Goal: Task Accomplishment & Management: Complete application form

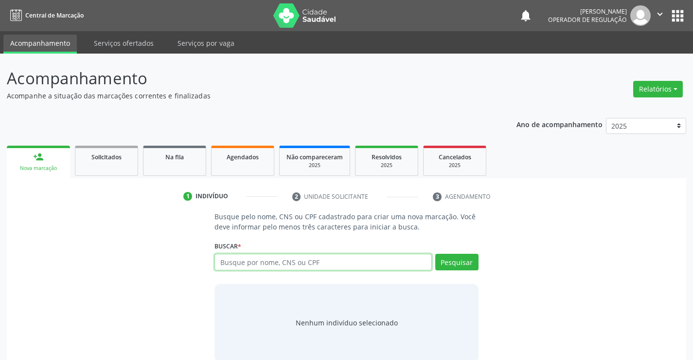
click at [308, 264] on input "text" at bounding box center [323, 262] width 217 height 17
type input "703405900806400"
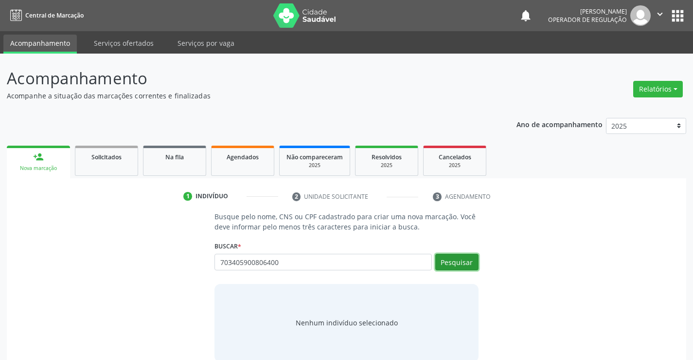
click at [462, 262] on button "Pesquisar" at bounding box center [457, 262] width 43 height 17
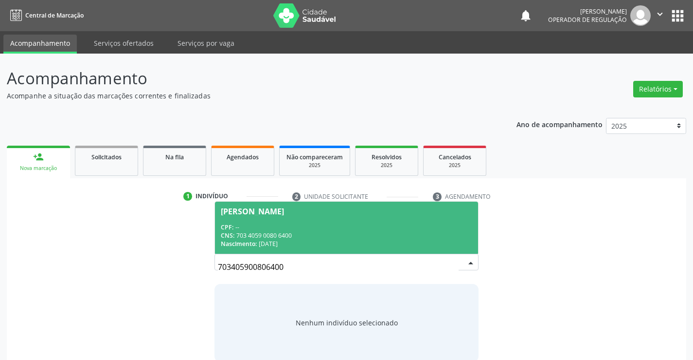
click at [307, 223] on div "CPF: --" at bounding box center [346, 227] width 251 height 8
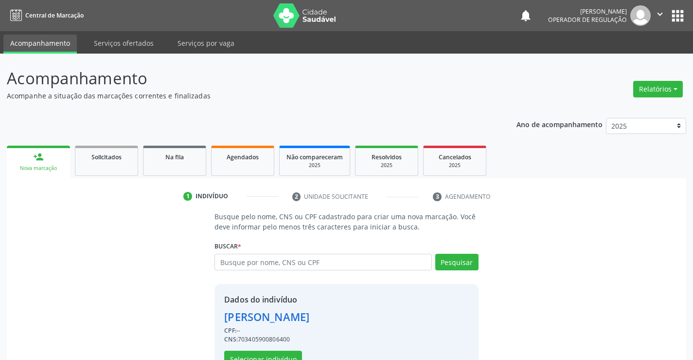
scroll to position [31, 0]
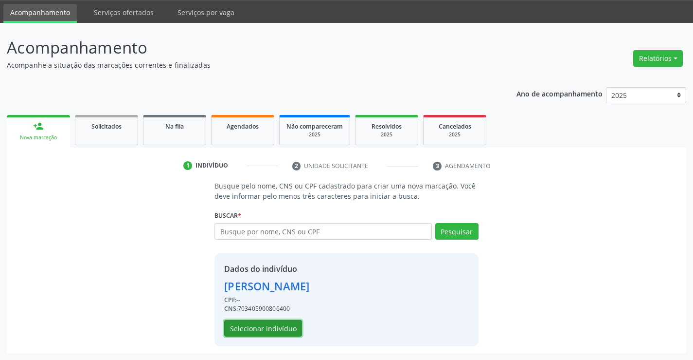
click at [254, 327] on button "Selecionar indivíduo" at bounding box center [263, 328] width 78 height 17
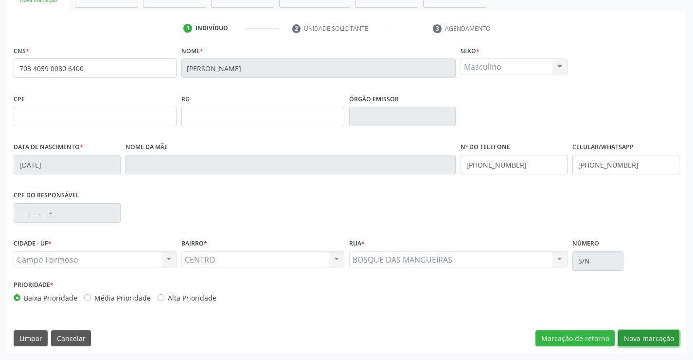
click at [641, 334] on button "Nova marcação" at bounding box center [648, 338] width 61 height 17
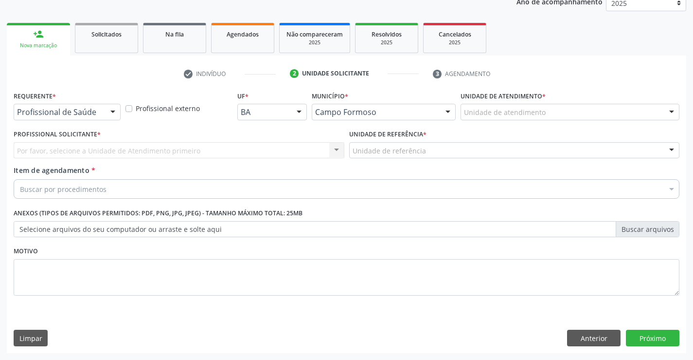
scroll to position [123, 0]
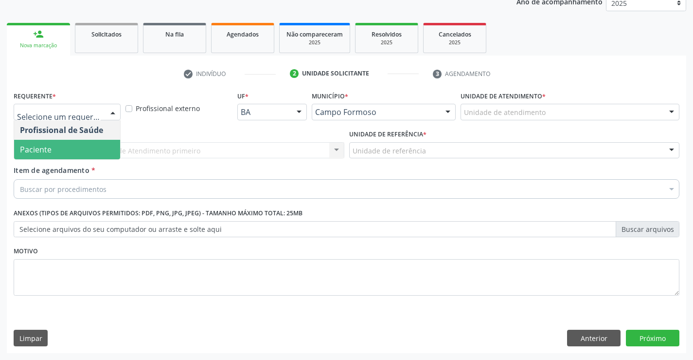
click at [54, 145] on span "Paciente" at bounding box center [67, 149] width 106 height 19
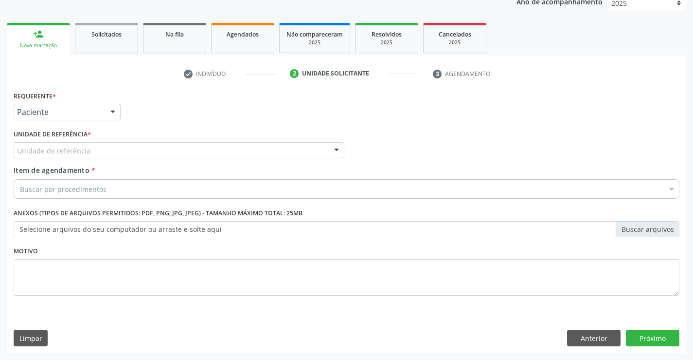
click at [64, 143] on div "Unidade de referência" at bounding box center [179, 150] width 331 height 17
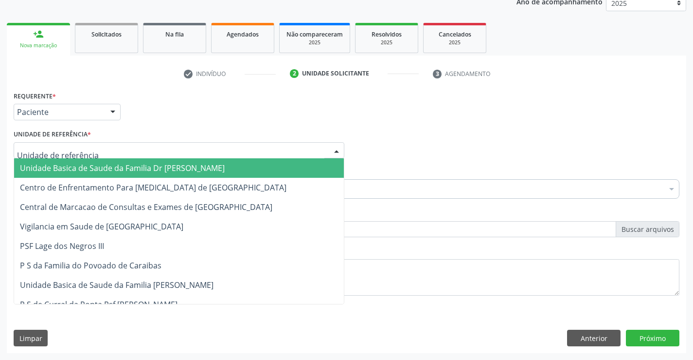
click at [92, 165] on span "Unidade Basica de Saude da Familia Dr [PERSON_NAME]" at bounding box center [122, 168] width 205 height 11
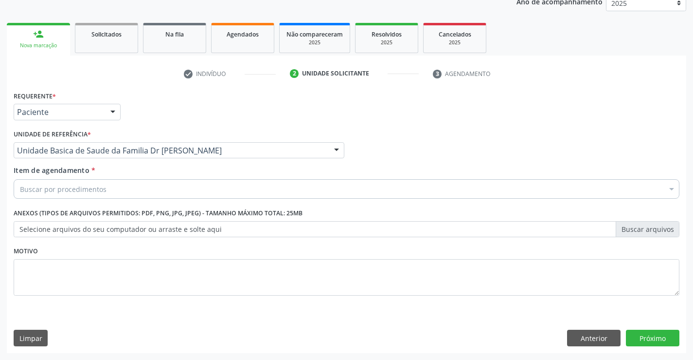
click at [105, 190] on div "Buscar por procedimentos" at bounding box center [347, 188] width 666 height 19
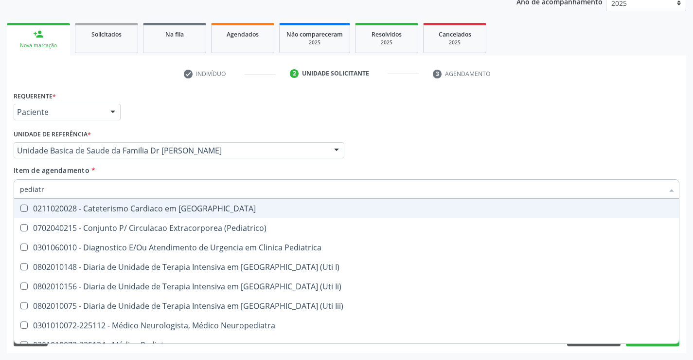
type input "pediatra"
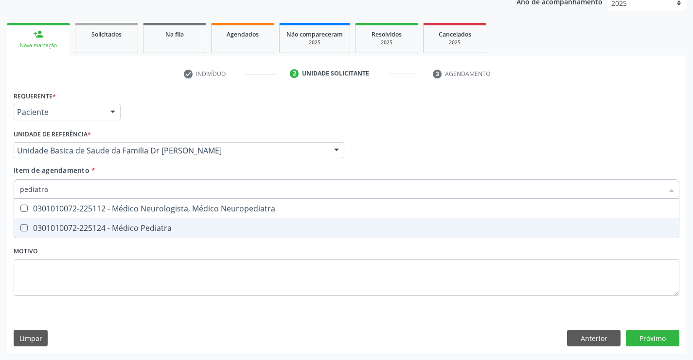
click at [140, 226] on div "0301010072-225124 - Médico Pediatra" at bounding box center [347, 228] width 654 height 8
checkbox Pediatra "true"
click at [651, 335] on div "Requerente * Paciente Profissional de Saúde Paciente Nenhum resultado encontrad…" at bounding box center [347, 221] width 680 height 264
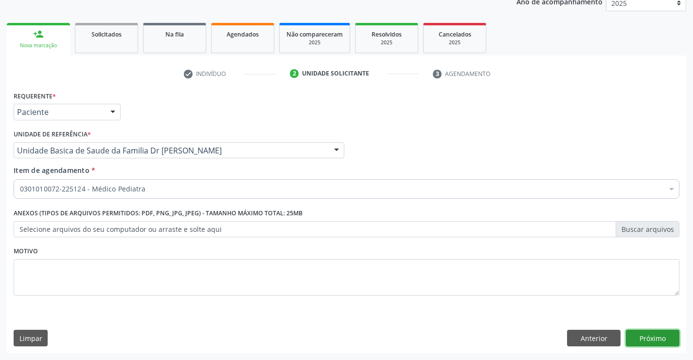
click at [644, 338] on button "Próximo" at bounding box center [653, 337] width 54 height 17
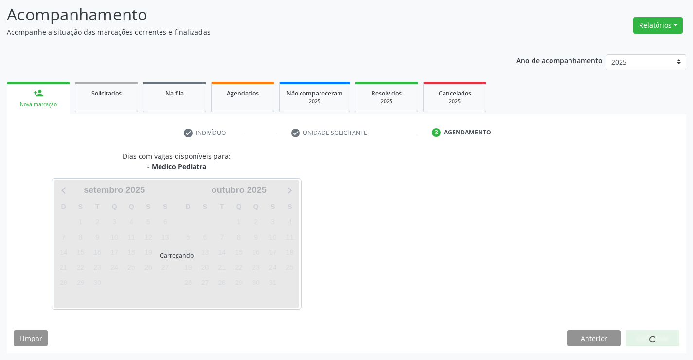
scroll to position [64, 0]
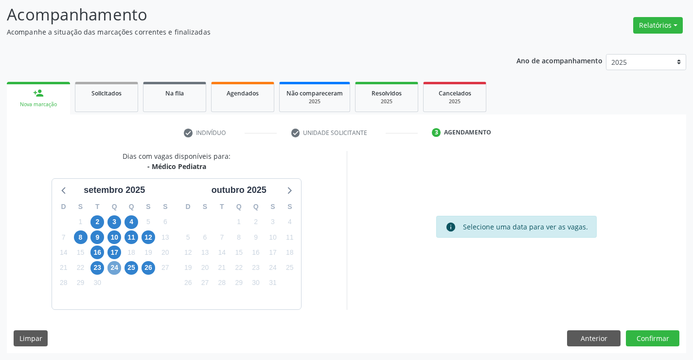
click at [113, 266] on span "24" at bounding box center [115, 268] width 14 height 14
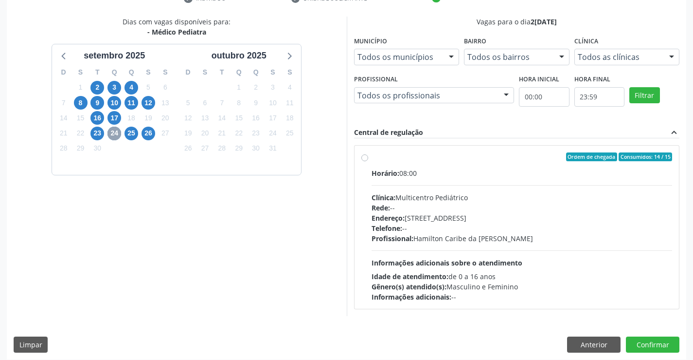
scroll to position [204, 0]
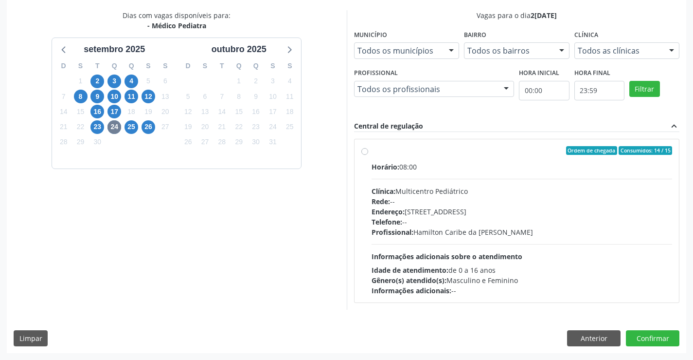
click at [435, 159] on label "Ordem de chegada Consumidos: 14 / 15 Horário: 08:00 Clínica: Multicentro Pediát…" at bounding box center [522, 220] width 301 height 149
click at [368, 155] on input "Ordem de chegada Consumidos: 14 / 15 Horário: 08:00 Clínica: Multicentro Pediát…" at bounding box center [365, 150] width 7 height 9
radio input "true"
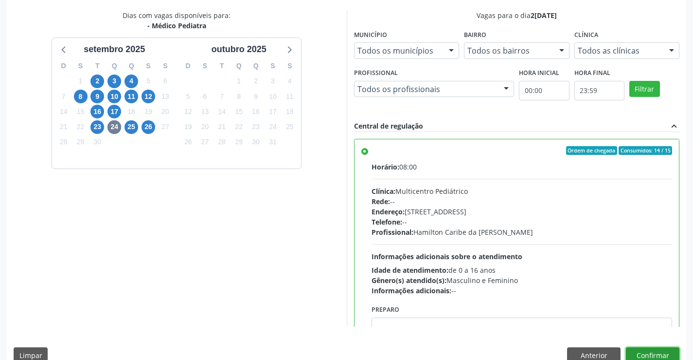
click at [650, 350] on button "Confirmar" at bounding box center [653, 355] width 54 height 17
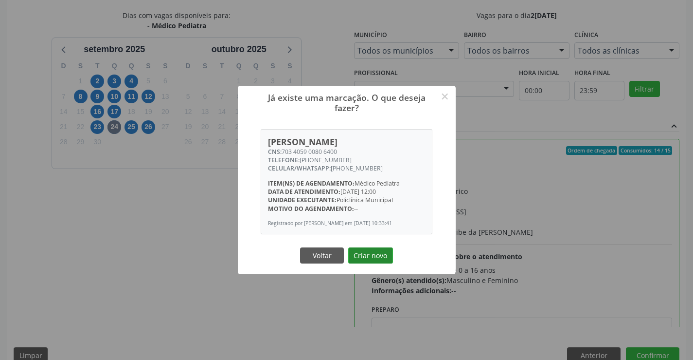
click at [372, 260] on button "Criar novo" at bounding box center [370, 255] width 45 height 17
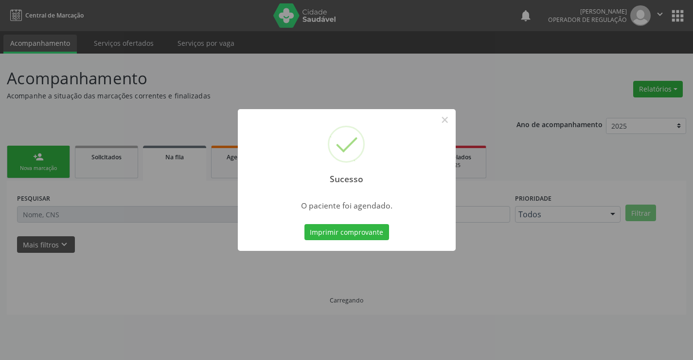
scroll to position [0, 0]
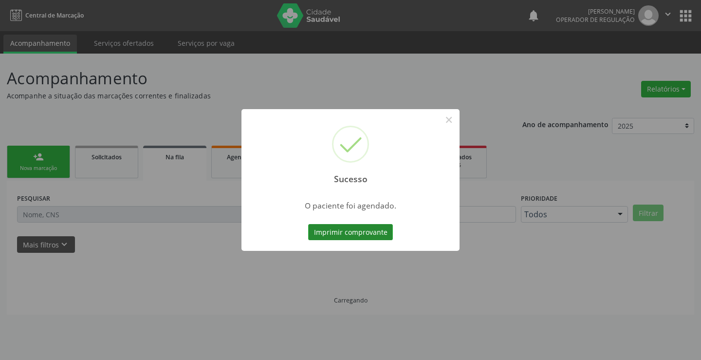
click at [342, 231] on button "Imprimir comprovante" at bounding box center [350, 232] width 85 height 17
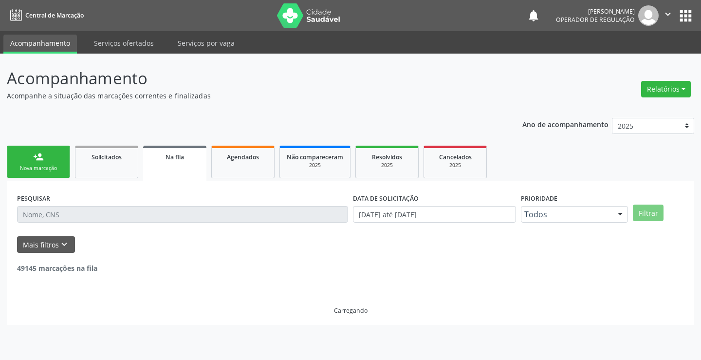
click at [33, 157] on link "person_add Nova marcação" at bounding box center [38, 161] width 63 height 33
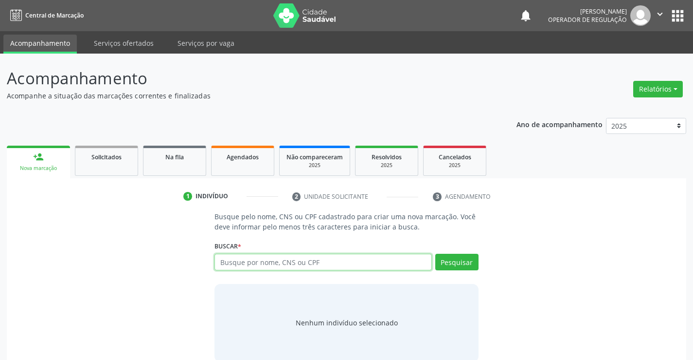
click at [301, 262] on input "text" at bounding box center [323, 262] width 217 height 17
type input "702903537357071"
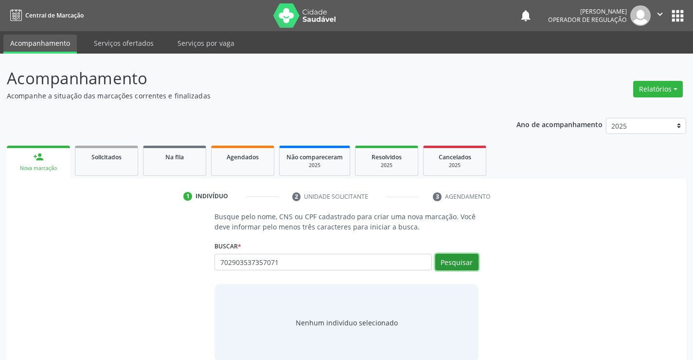
click at [469, 259] on button "Pesquisar" at bounding box center [457, 262] width 43 height 17
type input "702903537357071"
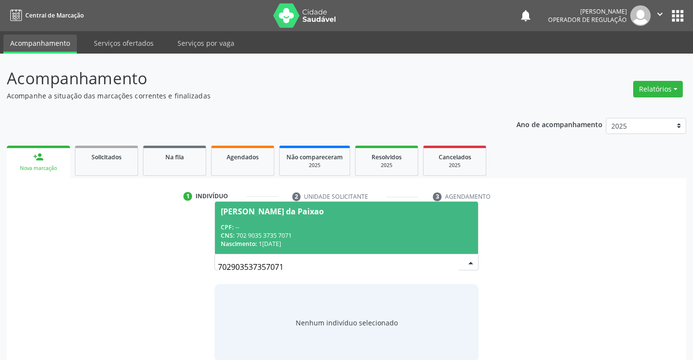
click at [286, 221] on span "Marlo Dias da Paixao CPF: -- CNS: 702 9035 3735 7071 Nascimento: 15/10/1985" at bounding box center [346, 227] width 263 height 52
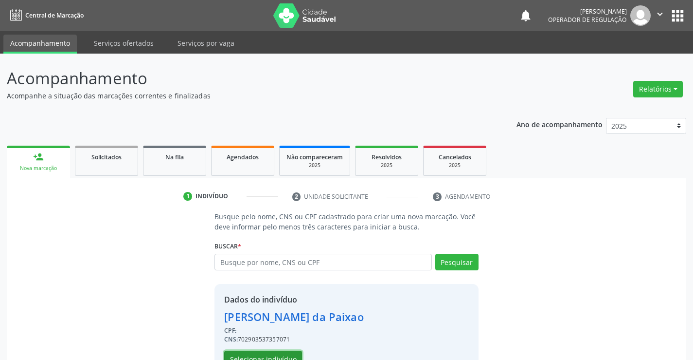
click at [262, 354] on button "Selecionar indivíduo" at bounding box center [263, 358] width 78 height 17
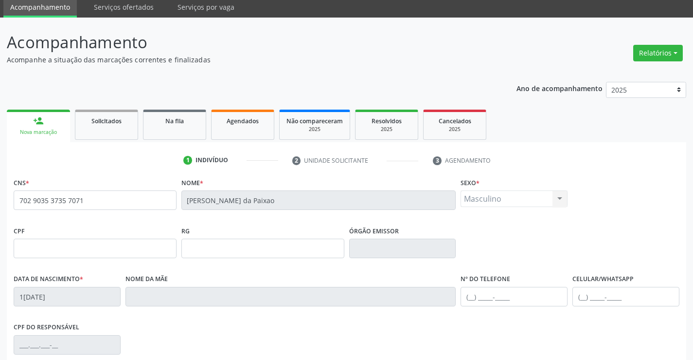
scroll to position [168, 0]
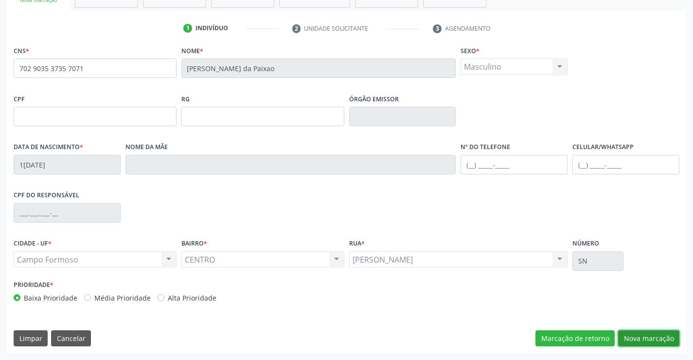
click at [649, 335] on button "Nova marcação" at bounding box center [648, 338] width 61 height 17
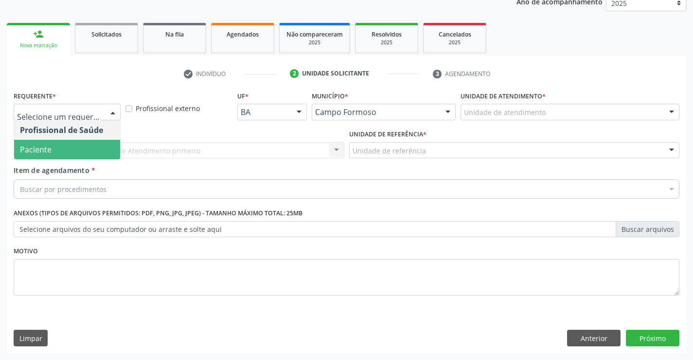
click at [54, 153] on span "Paciente" at bounding box center [67, 149] width 106 height 19
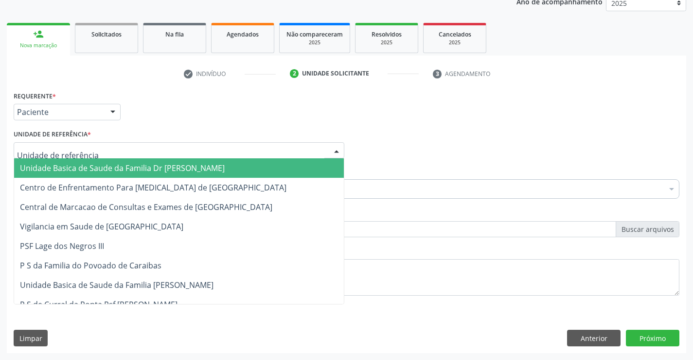
click at [103, 143] on div at bounding box center [179, 150] width 331 height 17
click at [112, 166] on span "Unidade Basica de Saude da Familia Dr [PERSON_NAME]" at bounding box center [122, 168] width 205 height 11
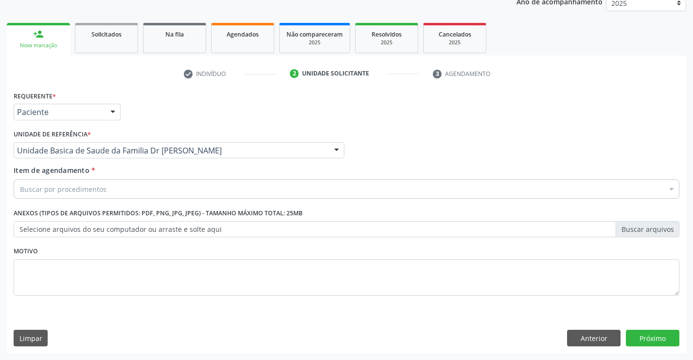
click at [120, 192] on div "Buscar por procedimentos" at bounding box center [347, 188] width 666 height 19
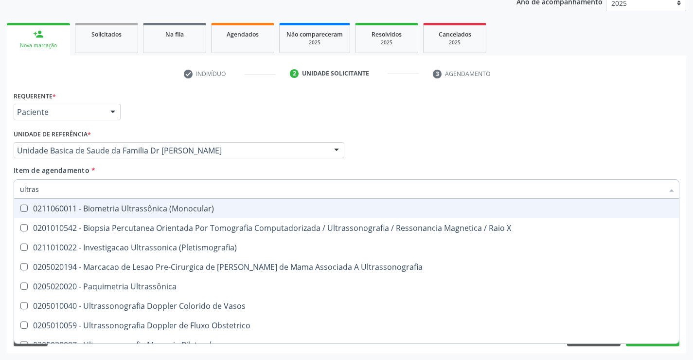
type input "ultrass"
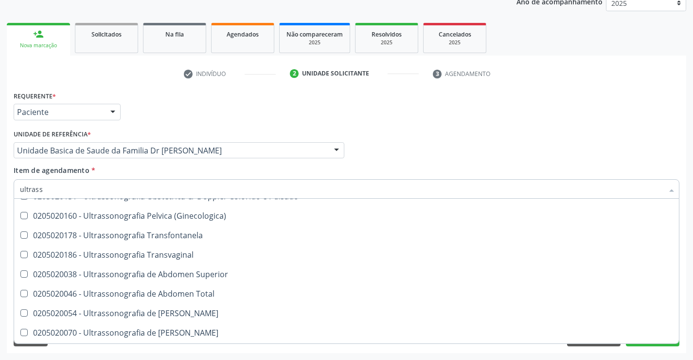
scroll to position [195, 0]
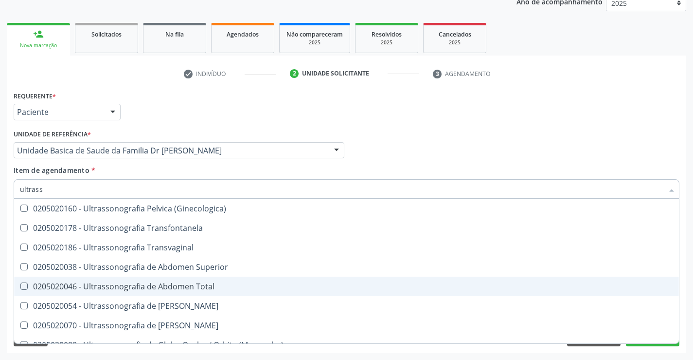
click at [222, 283] on div "0205020046 - Ultrassonografia de Abdomen Total" at bounding box center [347, 286] width 654 height 8
checkbox Total "true"
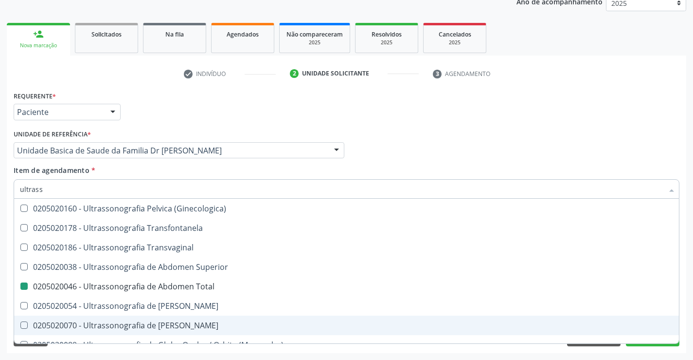
click at [689, 316] on div "Acompanhamento Acompanhe a situação das marcações correntes e finalizadas Relat…" at bounding box center [346, 145] width 693 height 429
checkbox X "true"
checkbox Total "false"
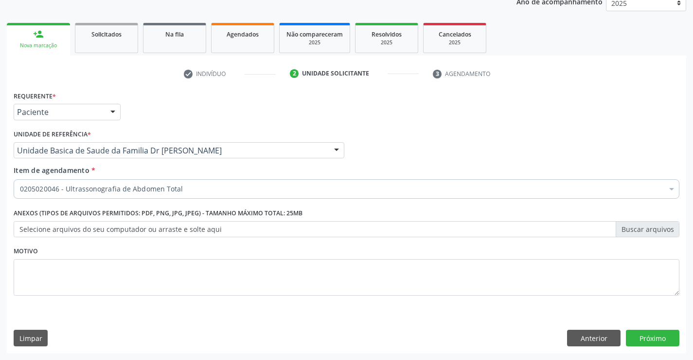
scroll to position [0, 0]
click at [650, 336] on button "Próximo" at bounding box center [653, 337] width 54 height 17
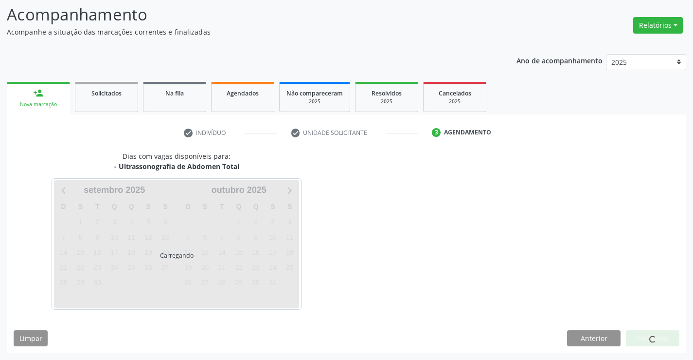
scroll to position [64, 0]
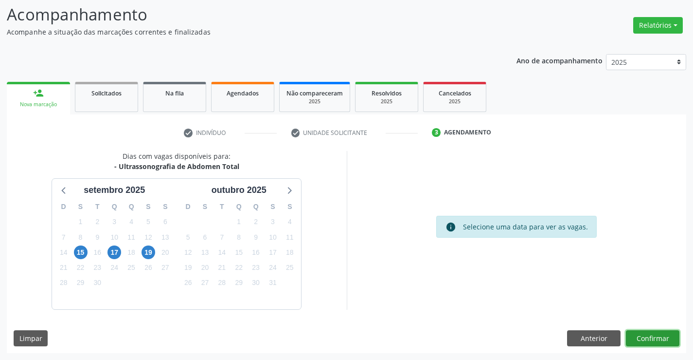
click at [650, 336] on button "Confirmar" at bounding box center [653, 338] width 54 height 17
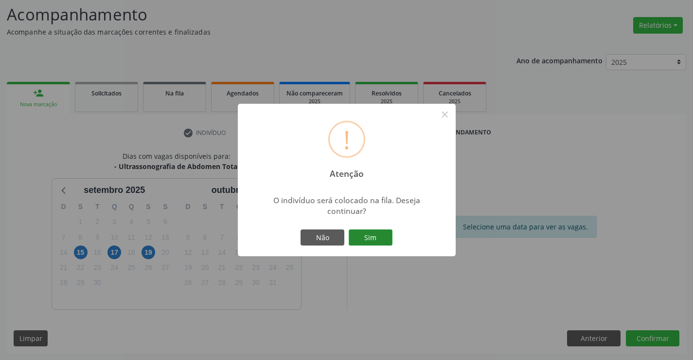
click at [365, 238] on button "Sim" at bounding box center [371, 237] width 44 height 17
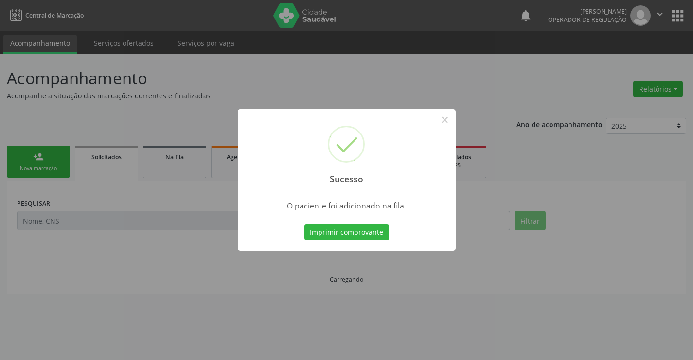
scroll to position [0, 0]
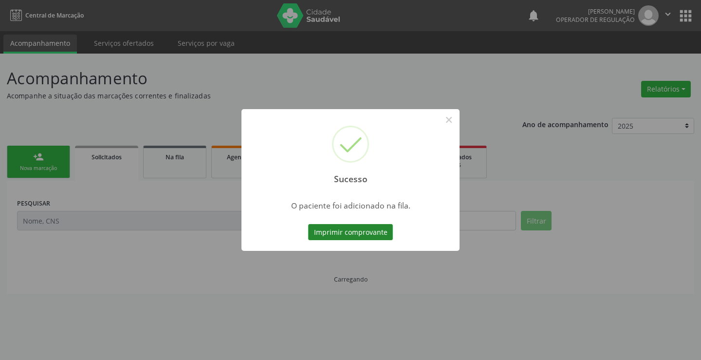
click at [345, 227] on button "Imprimir comprovante" at bounding box center [350, 232] width 85 height 17
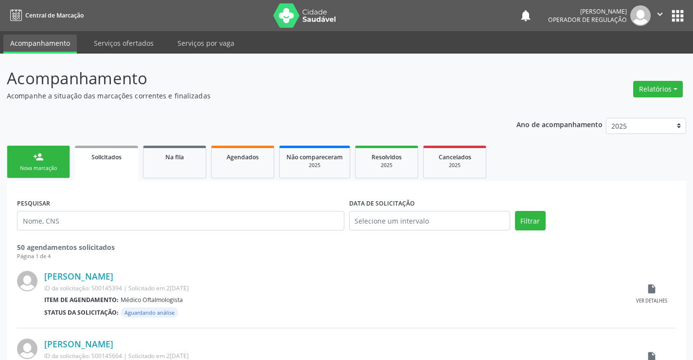
click at [42, 163] on link "person_add Nova marcação" at bounding box center [38, 161] width 63 height 33
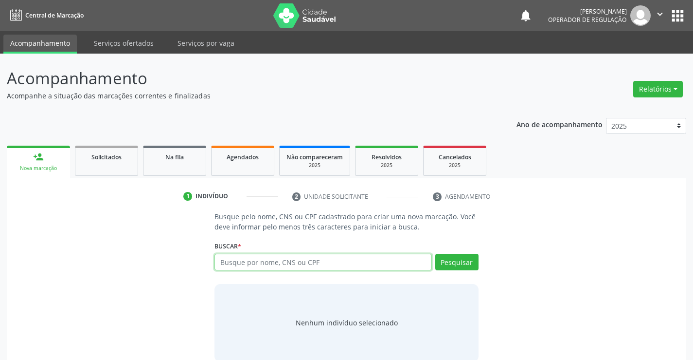
click at [315, 264] on input "text" at bounding box center [323, 262] width 217 height 17
click at [177, 161] on div "Na fila" at bounding box center [174, 156] width 49 height 10
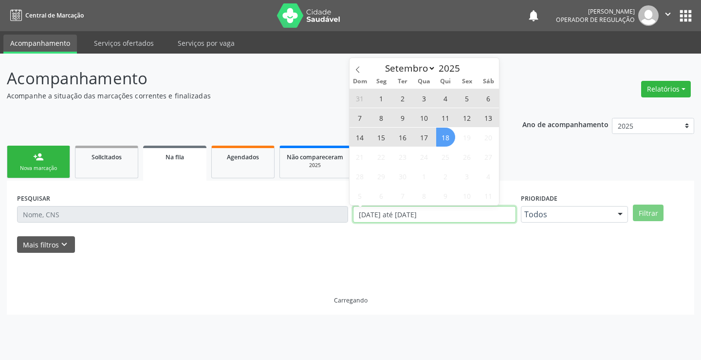
click at [345, 220] on div "PESQUISAR DATA DE SOLICITAÇÃO 01/01/2023 até 18/09/2025 Prioridade Todos Todos …" at bounding box center [351, 210] width 672 height 38
type input "2023"
select select "0"
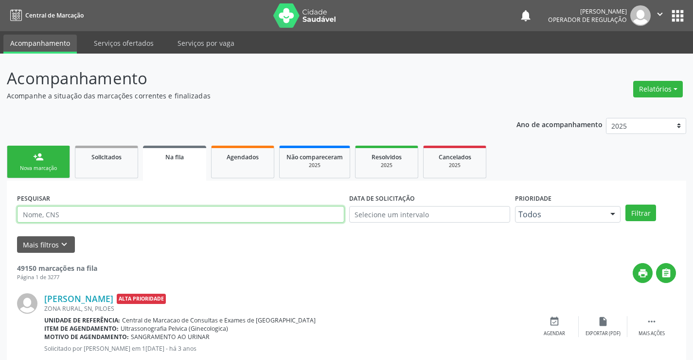
click at [137, 212] on input "text" at bounding box center [180, 214] width 327 height 17
type input "700004000598907"
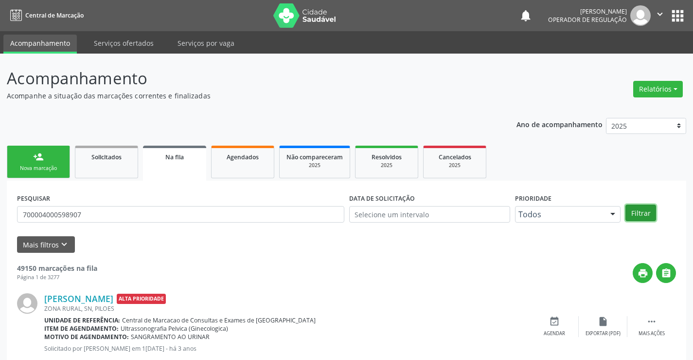
click at [640, 212] on button "Filtrar" at bounding box center [641, 212] width 31 height 17
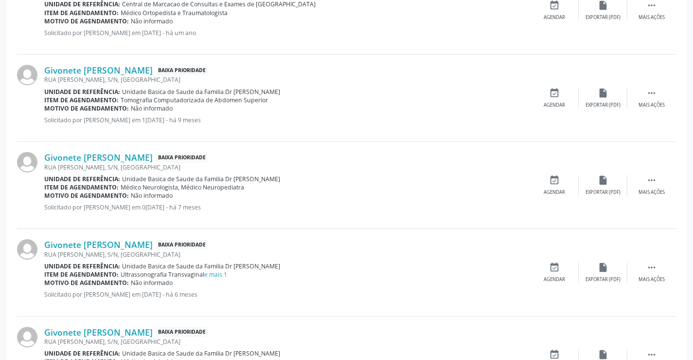
scroll to position [681, 0]
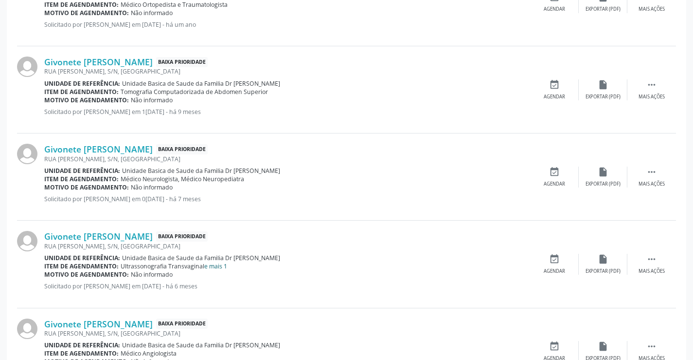
click at [223, 262] on link "e mais 1" at bounding box center [215, 266] width 23 height 8
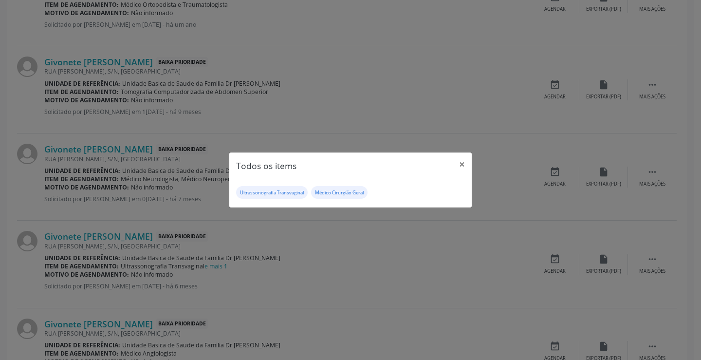
click at [383, 273] on div "Todos os items × Ultrassonografia Transvaginal Médico Cirurgião Geral" at bounding box center [350, 180] width 701 height 360
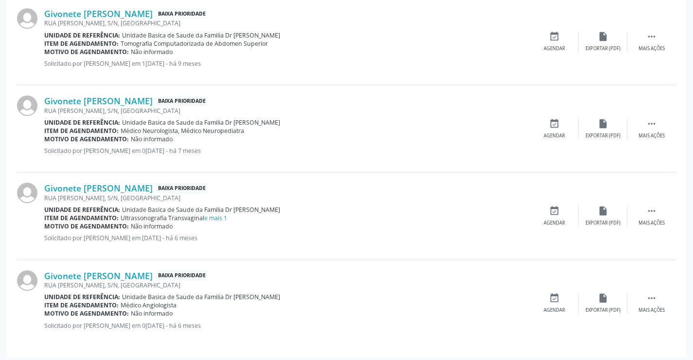
scroll to position [733, 0]
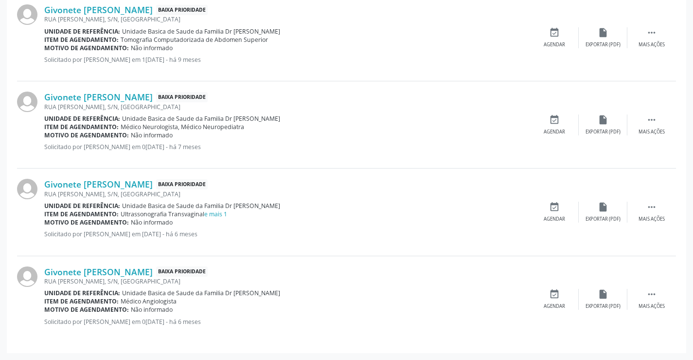
click at [237, 341] on div "Givonete Joana dos Santos Souza Baixa Prioridade RUA RENATO SIMAS REIS, S/N, VI…" at bounding box center [346, 299] width 659 height 87
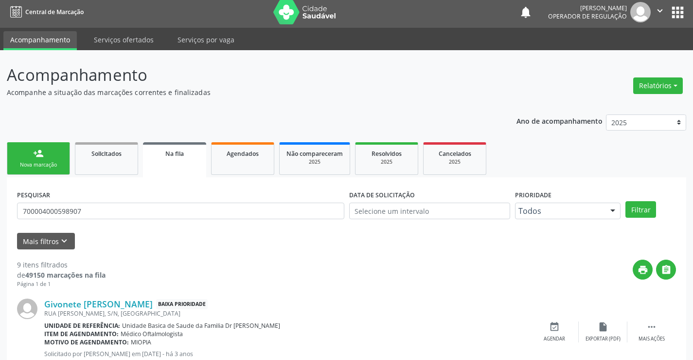
scroll to position [0, 0]
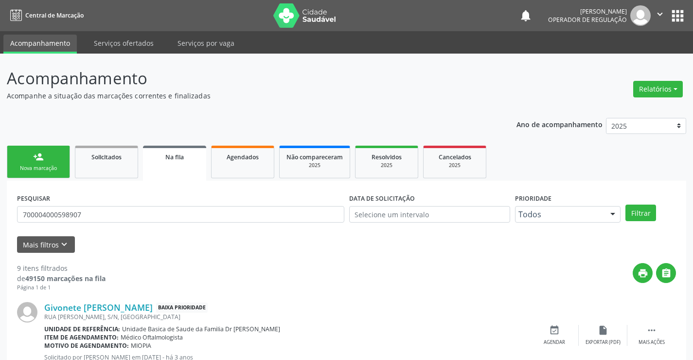
click at [34, 157] on div "person_add" at bounding box center [38, 156] width 11 height 11
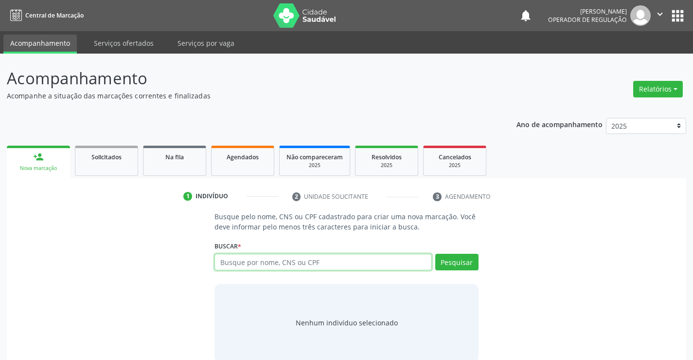
click at [334, 261] on input "text" at bounding box center [323, 262] width 217 height 17
click at [333, 261] on input "text" at bounding box center [323, 262] width 217 height 17
type input "700607439477269"
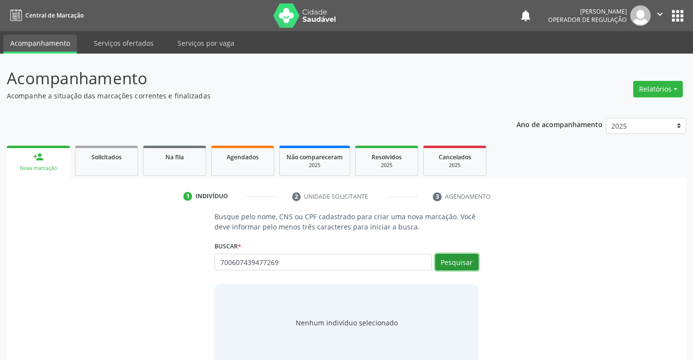
click at [454, 256] on button "Pesquisar" at bounding box center [457, 262] width 43 height 17
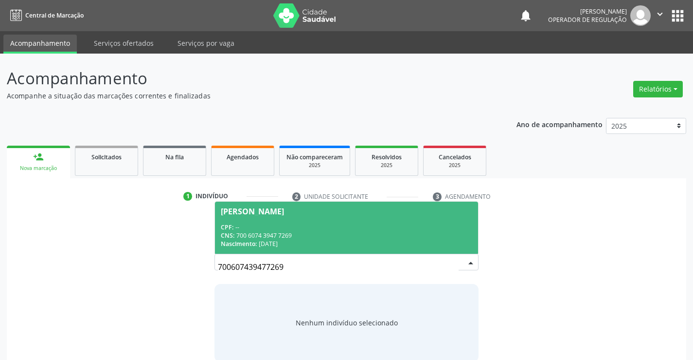
click at [314, 219] on span "Luana Priscila Fagundes Silva CPF: -- CNS: 700 6074 3947 7269 Nascimento: 19/05…" at bounding box center [346, 227] width 263 height 52
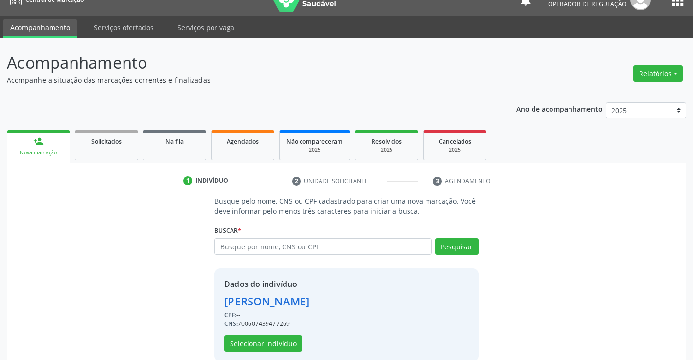
scroll to position [31, 0]
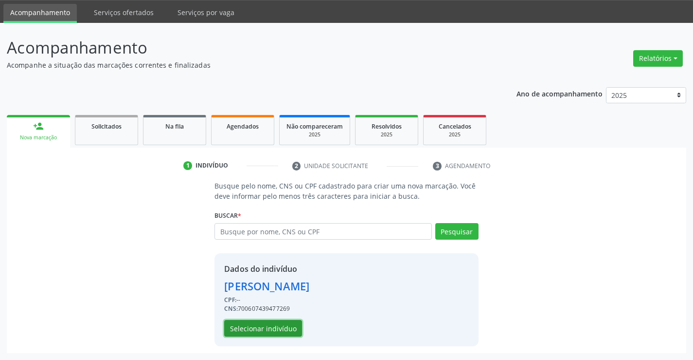
click at [262, 328] on button "Selecionar indivíduo" at bounding box center [263, 328] width 78 height 17
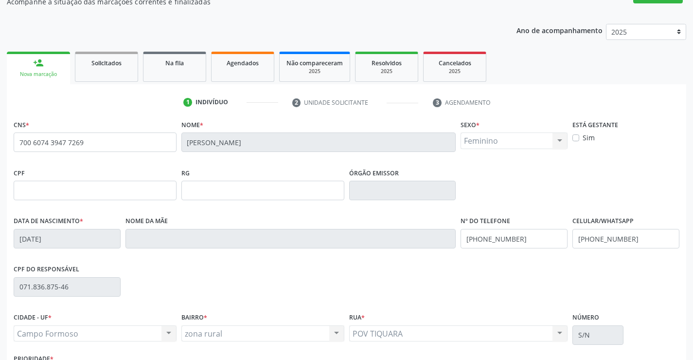
scroll to position [168, 0]
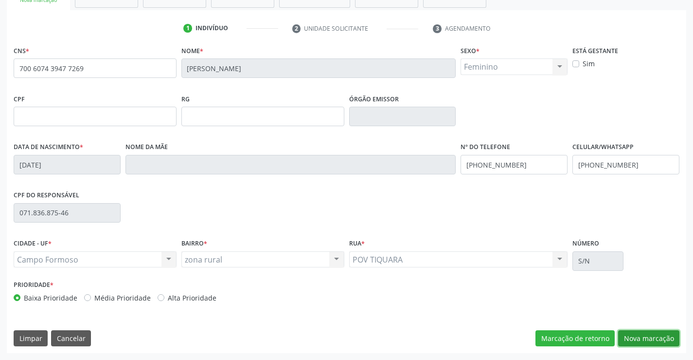
click at [644, 335] on button "Nova marcação" at bounding box center [648, 338] width 61 height 17
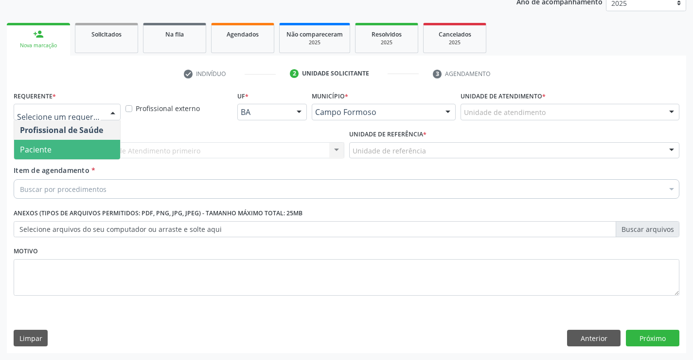
click at [58, 146] on span "Paciente" at bounding box center [67, 149] width 106 height 19
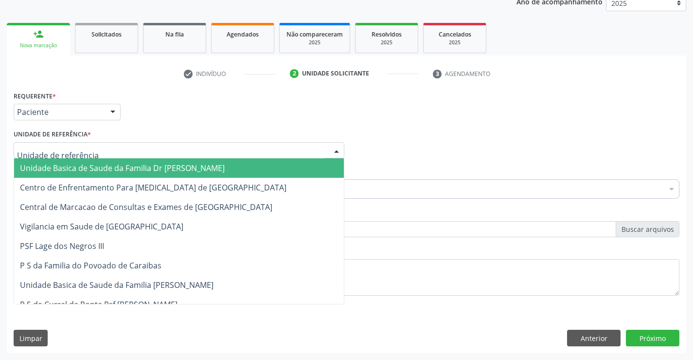
click at [89, 166] on span "Unidade Basica de Saude da Familia Dr [PERSON_NAME]" at bounding box center [122, 168] width 205 height 11
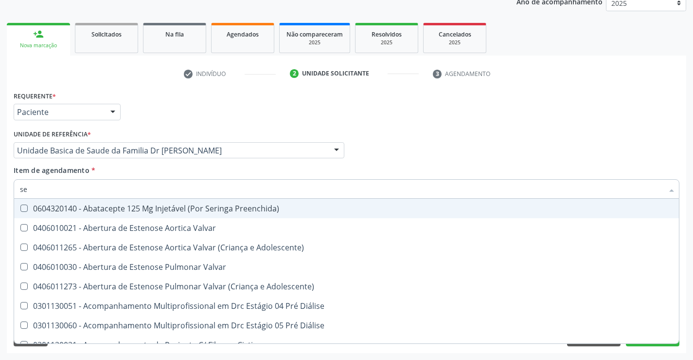
drag, startPoint x: 311, startPoint y: 177, endPoint x: 295, endPoint y: 176, distance: 15.6
click at [311, 177] on div "Item de agendamento * se Selecionar todos 0604320140 - Abatacepte 125 Mg Injetá…" at bounding box center [347, 180] width 666 height 31
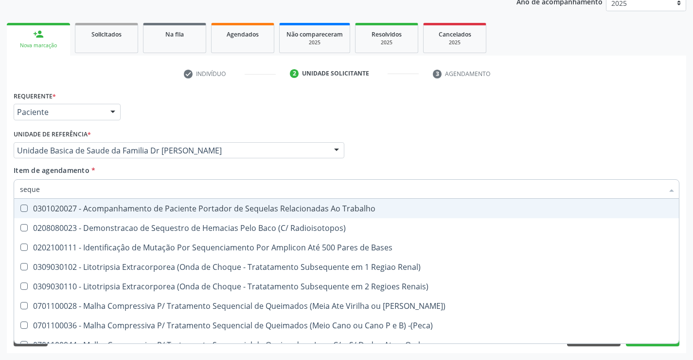
type input "sequen"
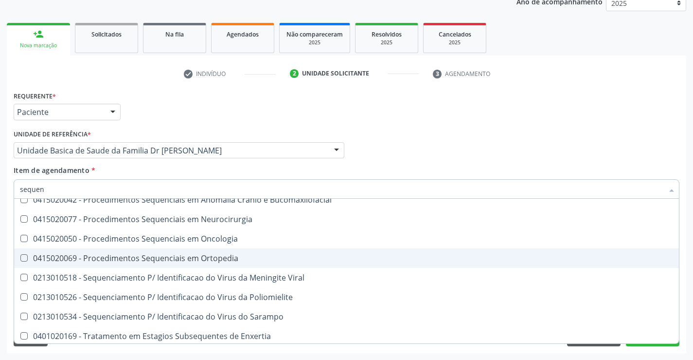
scroll to position [303, 0]
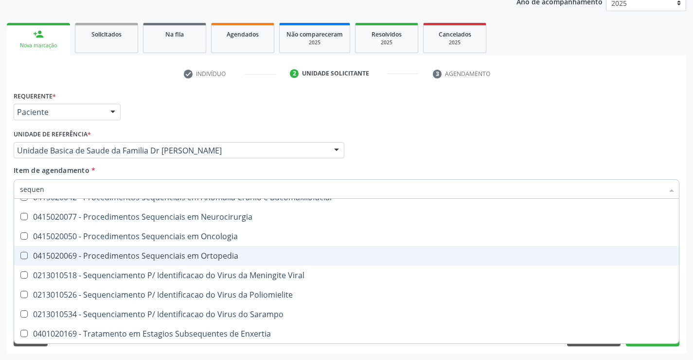
click at [189, 255] on div "0415020069 - Procedimentos Sequenciais em Ortopedia" at bounding box center [347, 256] width 654 height 8
checkbox Ortopedia "true"
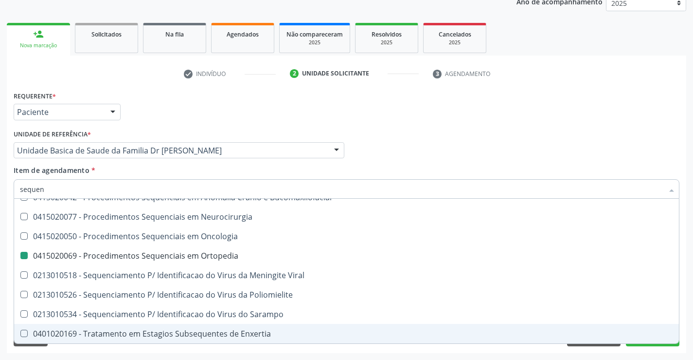
click at [688, 324] on div "Acompanhamento Acompanhe a situação das marcações correntes e finalizadas Relat…" at bounding box center [346, 145] width 693 height 429
checkbox Renal\) "true"
checkbox Ortopedia "false"
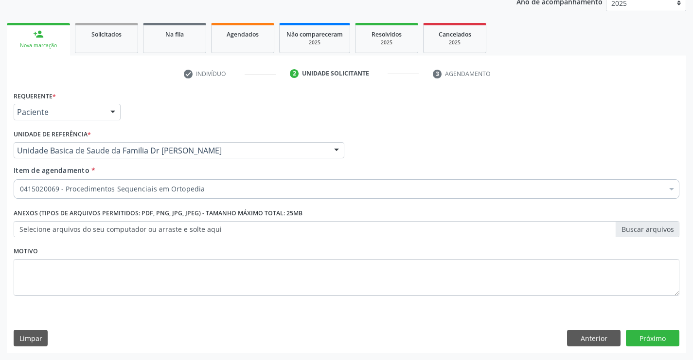
scroll to position [0, 0]
click at [657, 336] on button "Próximo" at bounding box center [653, 337] width 54 height 17
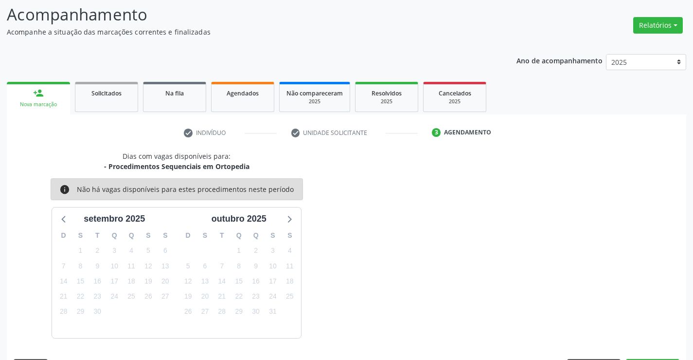
scroll to position [92, 0]
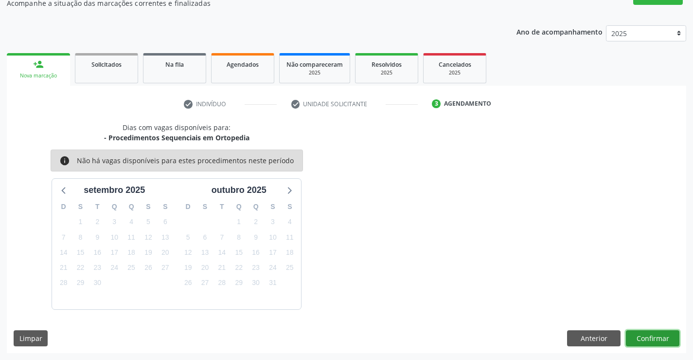
click at [650, 334] on button "Confirmar" at bounding box center [653, 338] width 54 height 17
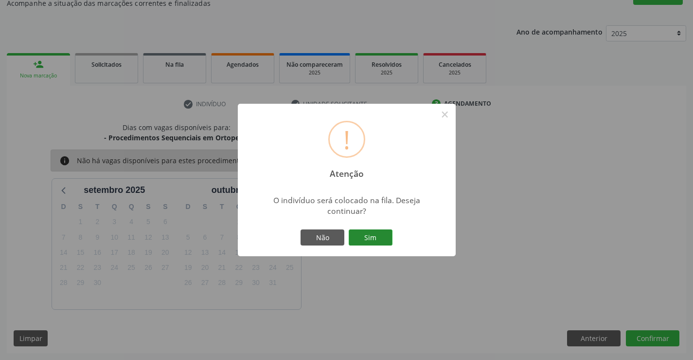
click at [374, 235] on button "Sim" at bounding box center [371, 237] width 44 height 17
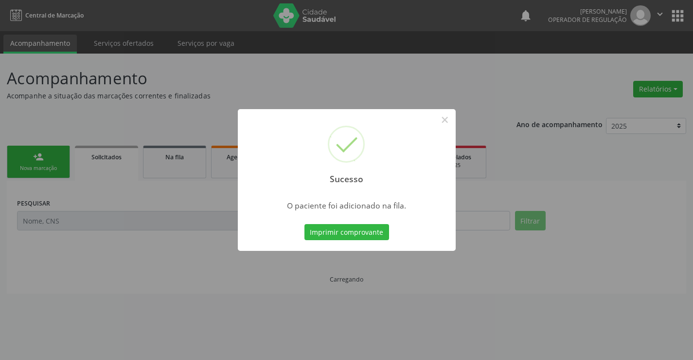
scroll to position [0, 0]
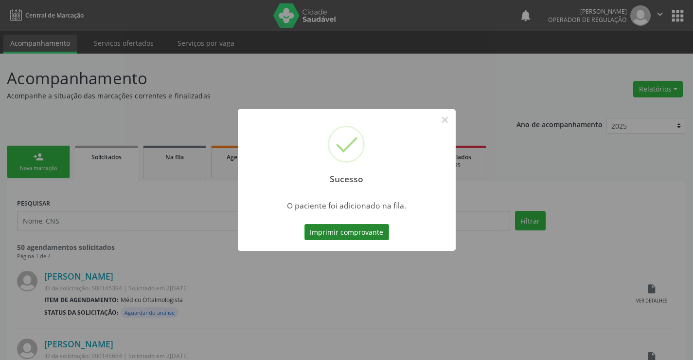
click at [347, 233] on button "Imprimir comprovante" at bounding box center [347, 232] width 85 height 17
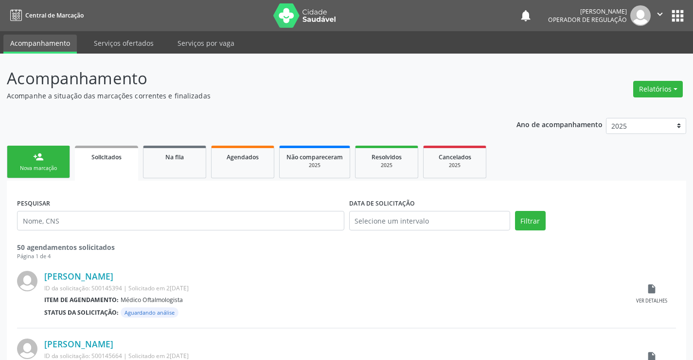
click at [32, 161] on link "person_add Nova marcação" at bounding box center [38, 161] width 63 height 33
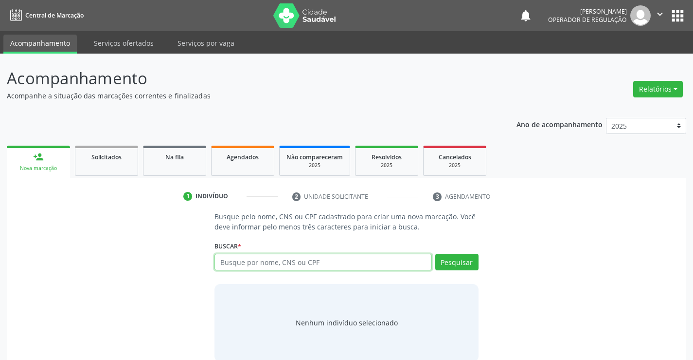
click at [326, 268] on input "text" at bounding box center [323, 262] width 217 height 17
type input "703404249702214"
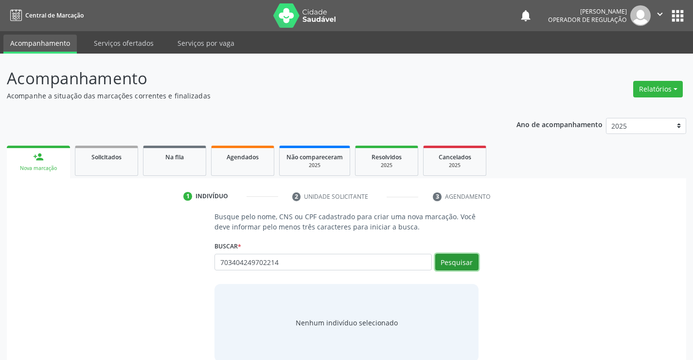
click at [457, 258] on button "Pesquisar" at bounding box center [457, 262] width 43 height 17
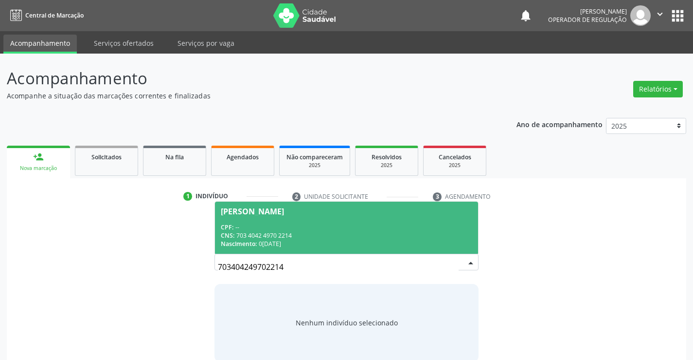
click at [325, 219] on span "Raquel da Silva Oliveira CPF: -- CNS: 703 4042 4970 2214 Nascimento: 05/05/2015" at bounding box center [346, 227] width 263 height 52
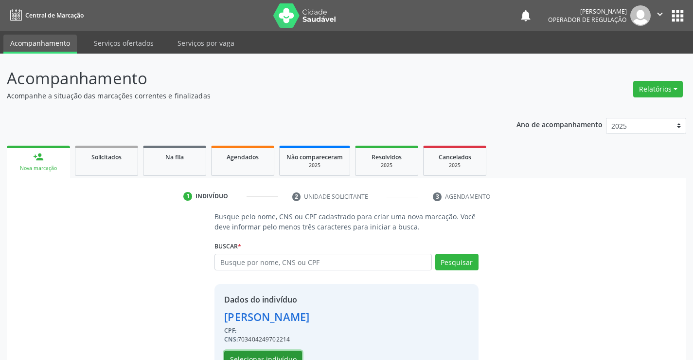
click at [254, 355] on button "Selecionar indivíduo" at bounding box center [263, 358] width 78 height 17
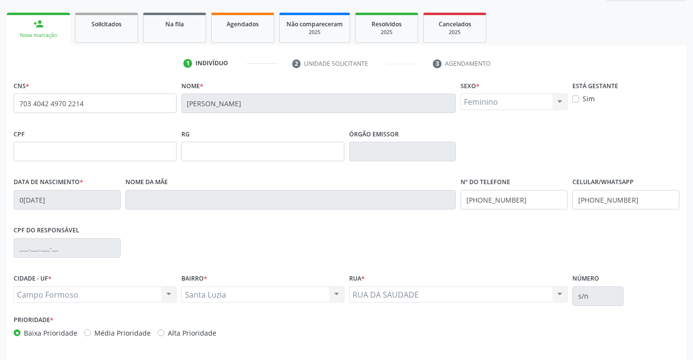
scroll to position [168, 0]
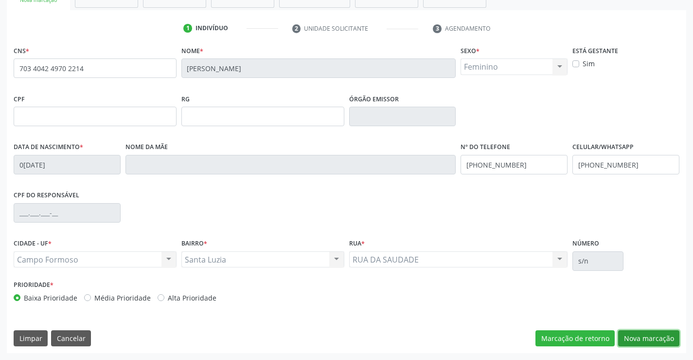
click at [645, 333] on button "Nova marcação" at bounding box center [648, 338] width 61 height 17
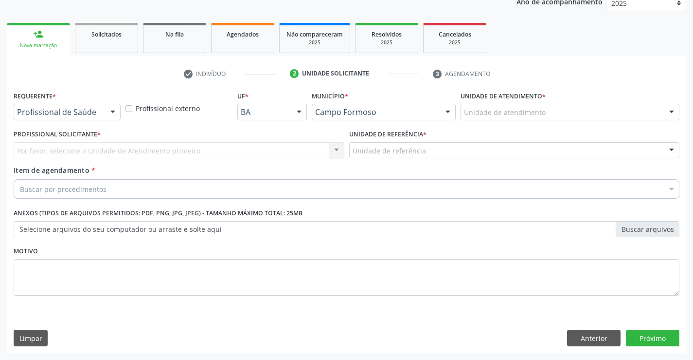
scroll to position [123, 0]
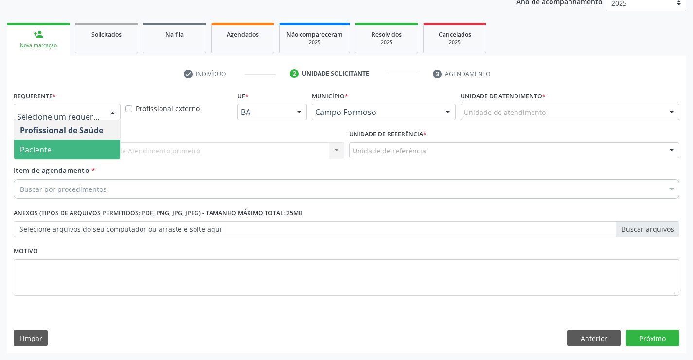
click at [66, 150] on span "Paciente" at bounding box center [67, 149] width 106 height 19
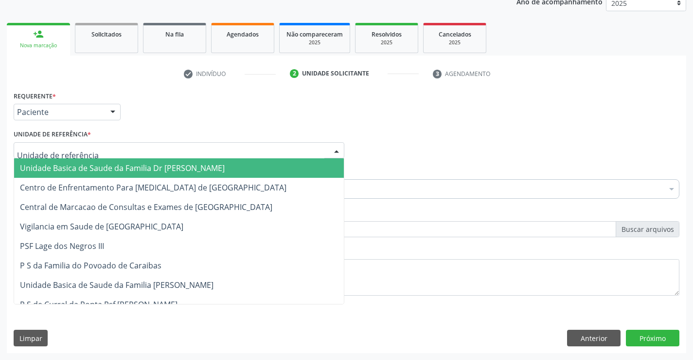
click at [78, 163] on span "Unidade Basica de Saude da Familia Dr [PERSON_NAME]" at bounding box center [122, 168] width 205 height 11
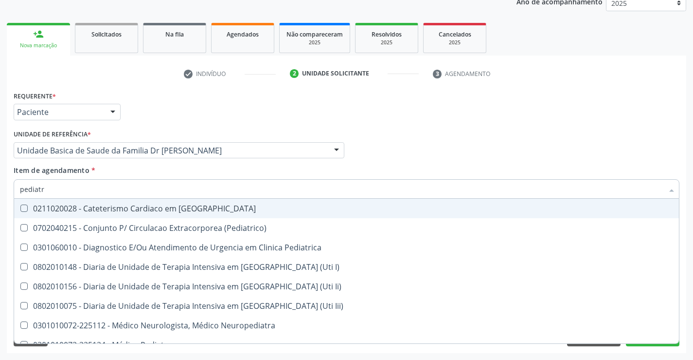
type input "pediatra"
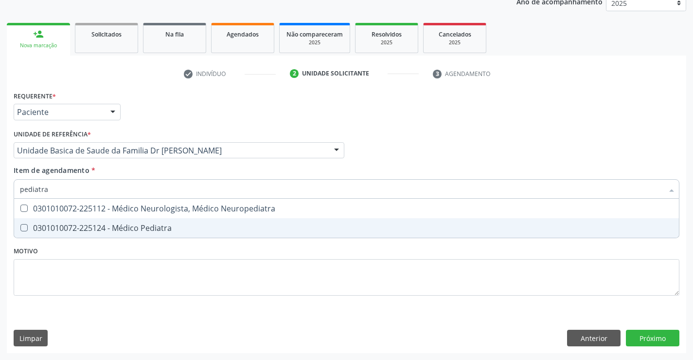
click at [138, 231] on div "0301010072-225124 - Médico Pediatra" at bounding box center [347, 228] width 654 height 8
checkbox Pediatra "true"
click at [646, 336] on div "Requerente * Paciente Profissional de Saúde Paciente Nenhum resultado encontrad…" at bounding box center [347, 221] width 680 height 264
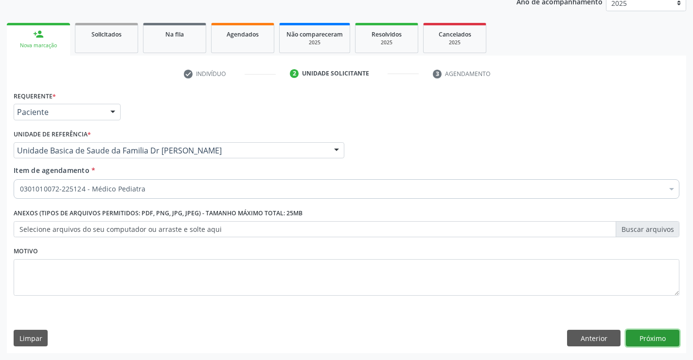
click at [654, 336] on button "Próximo" at bounding box center [653, 337] width 54 height 17
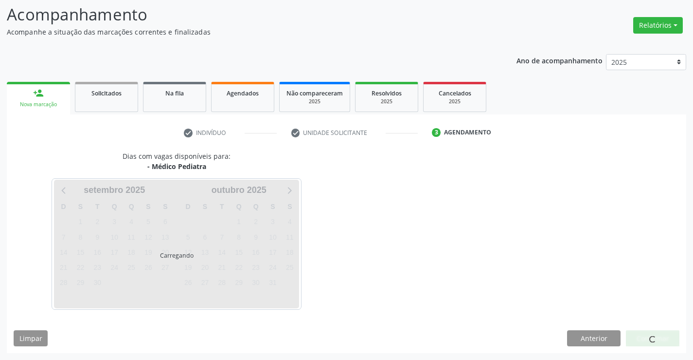
scroll to position [64, 0]
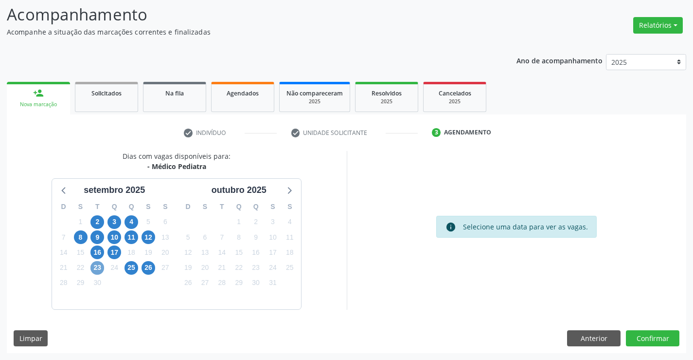
click at [97, 267] on span "23" at bounding box center [98, 268] width 14 height 14
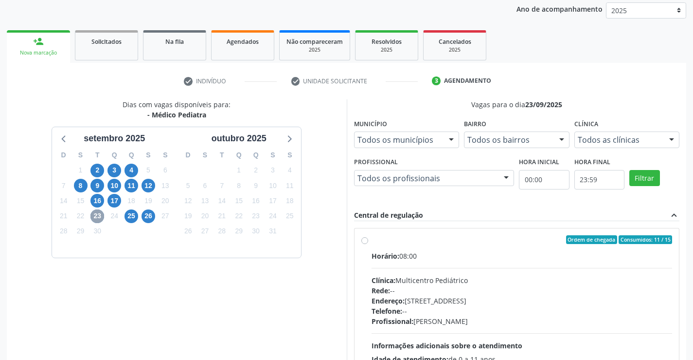
scroll to position [204, 0]
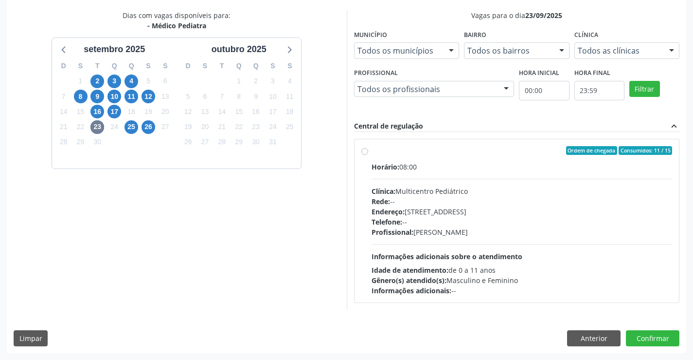
click at [473, 162] on div "Horário: 08:00" at bounding box center [522, 167] width 301 height 10
click at [368, 155] on input "Ordem de chegada Consumidos: 11 / 15 Horário: 08:00 Clínica: Multicentro Pediát…" at bounding box center [365, 150] width 7 height 9
radio input "true"
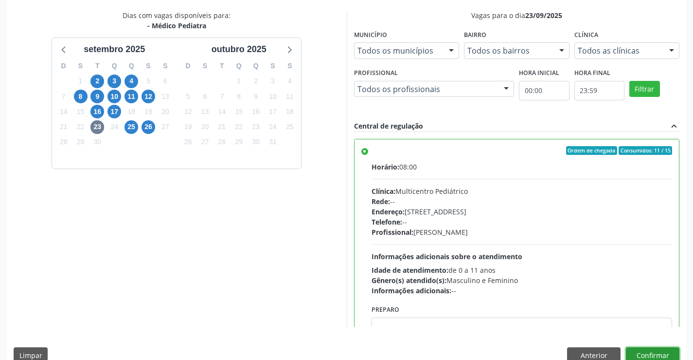
click at [640, 354] on button "Confirmar" at bounding box center [653, 355] width 54 height 17
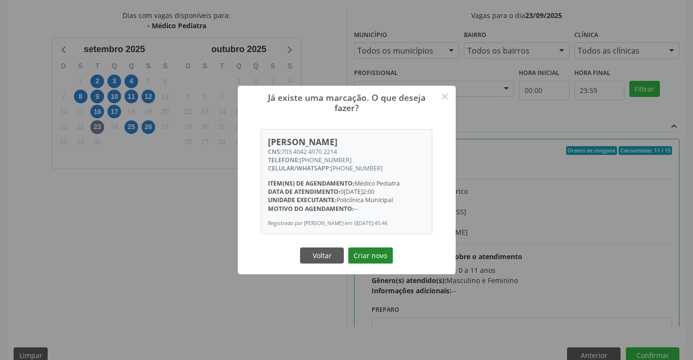
click at [373, 255] on button "Criar novo" at bounding box center [370, 255] width 45 height 17
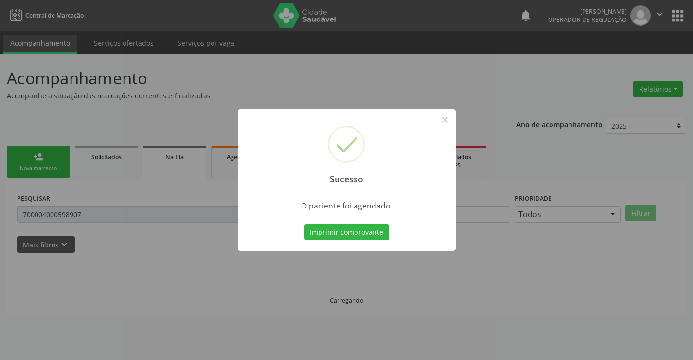
scroll to position [0, 0]
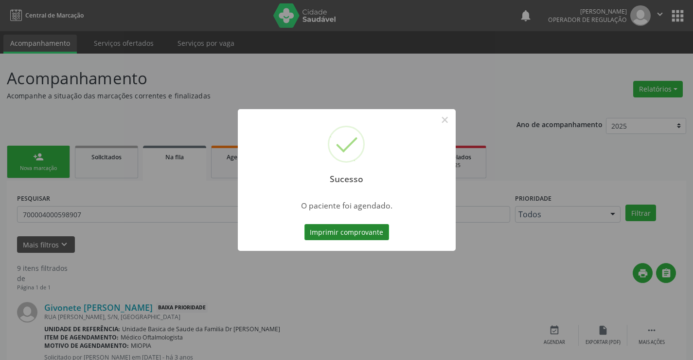
click at [359, 230] on button "Imprimir comprovante" at bounding box center [347, 232] width 85 height 17
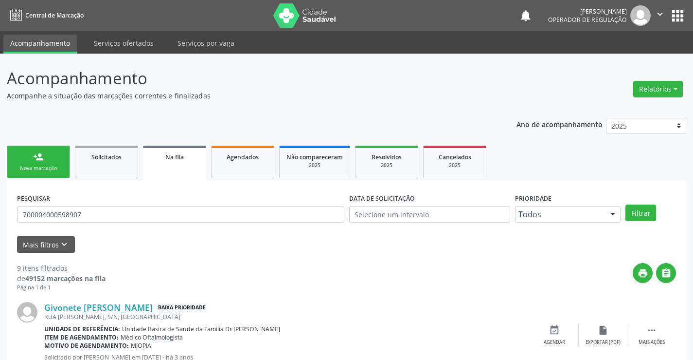
click at [47, 157] on link "person_add Nova marcação" at bounding box center [38, 161] width 63 height 33
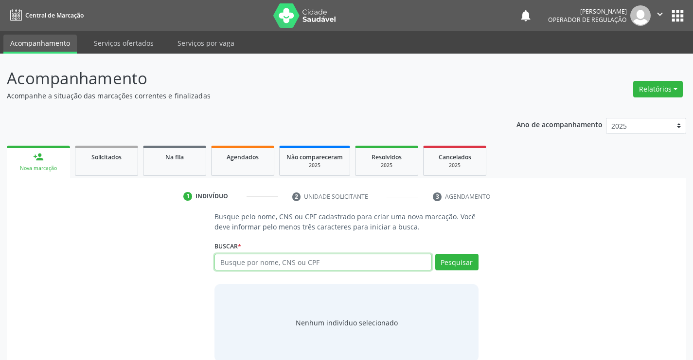
click at [309, 263] on input "text" at bounding box center [323, 262] width 217 height 17
type input "708002396344722"
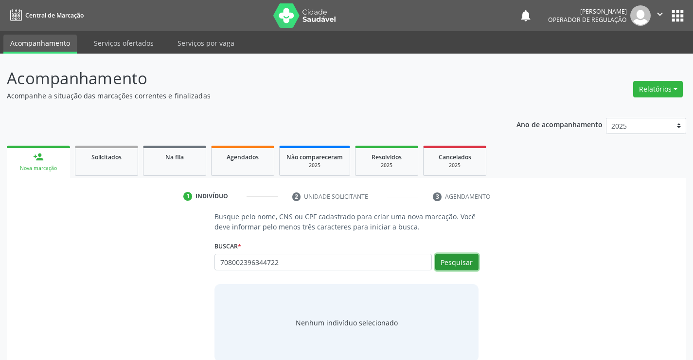
click at [457, 261] on button "Pesquisar" at bounding box center [457, 262] width 43 height 17
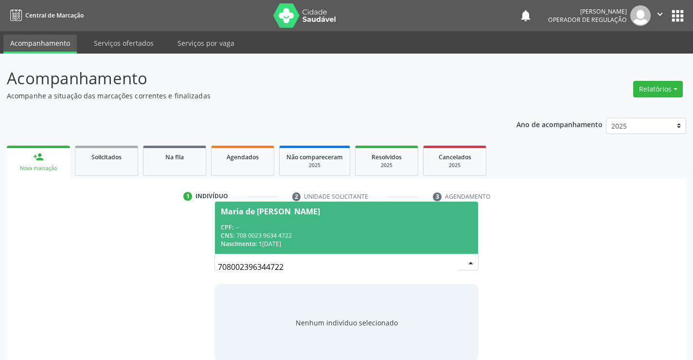
click at [269, 226] on div "CPF: --" at bounding box center [346, 227] width 251 height 8
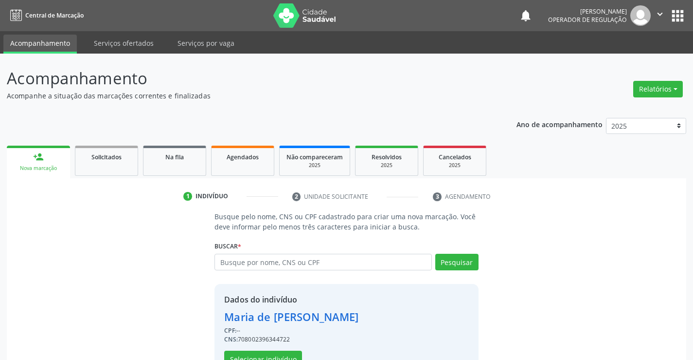
scroll to position [31, 0]
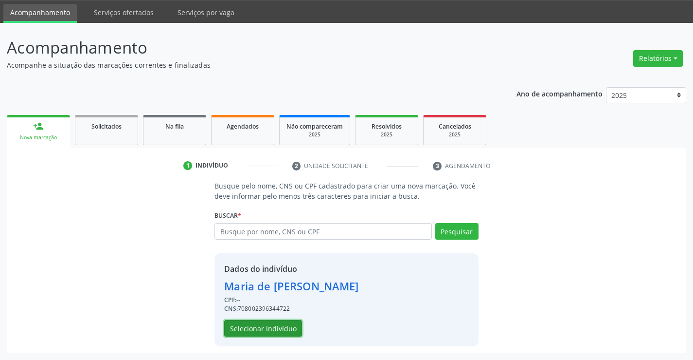
click at [257, 327] on button "Selecionar indivíduo" at bounding box center [263, 328] width 78 height 17
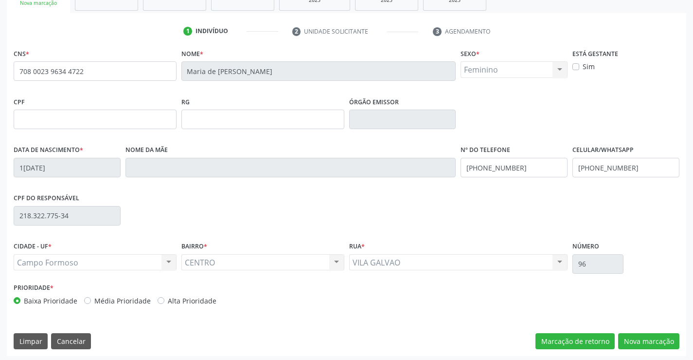
scroll to position [168, 0]
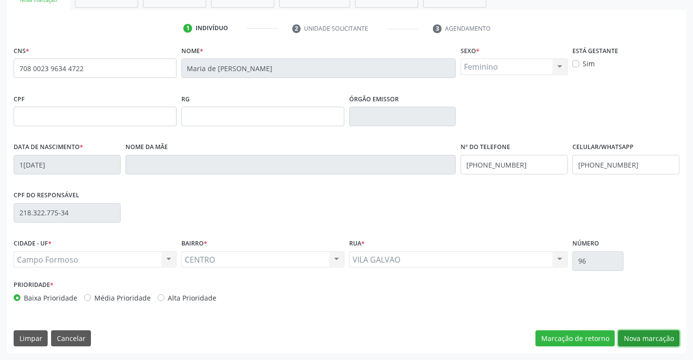
click at [648, 338] on button "Nova marcação" at bounding box center [648, 338] width 61 height 17
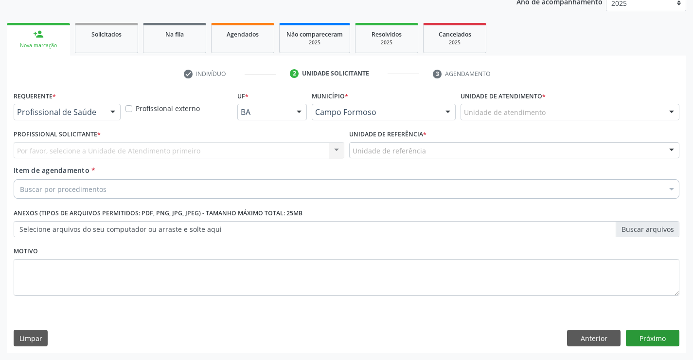
scroll to position [123, 0]
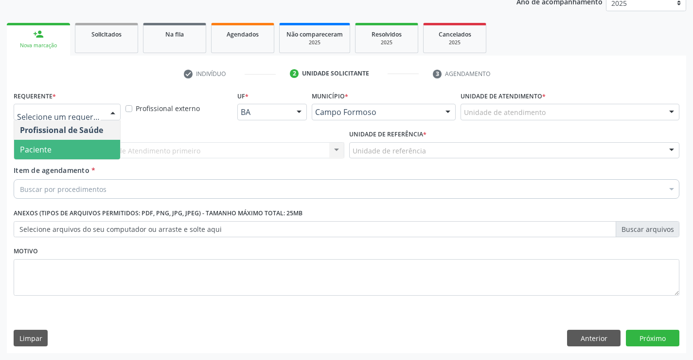
click at [48, 150] on span "Paciente" at bounding box center [36, 149] width 32 height 11
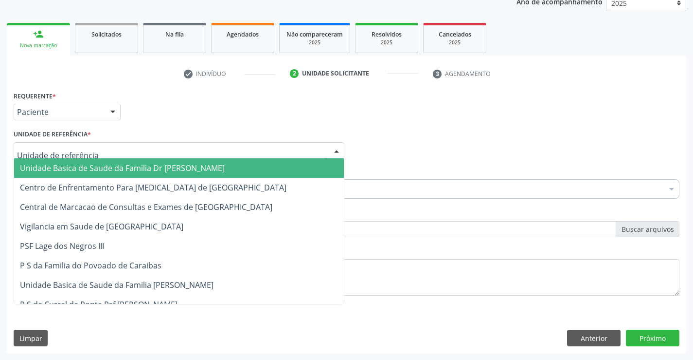
click at [108, 167] on span "Unidade Basica de Saude da Familia Dr [PERSON_NAME]" at bounding box center [122, 168] width 205 height 11
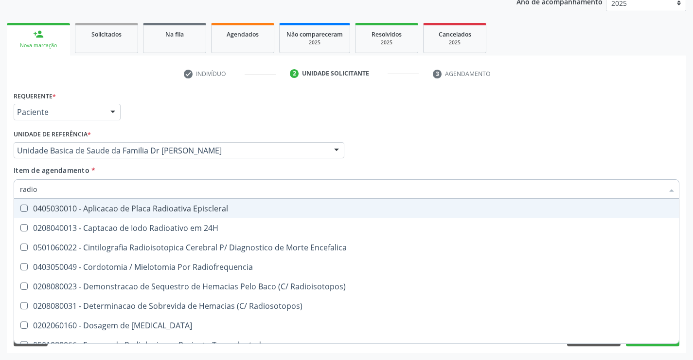
type input "radiog"
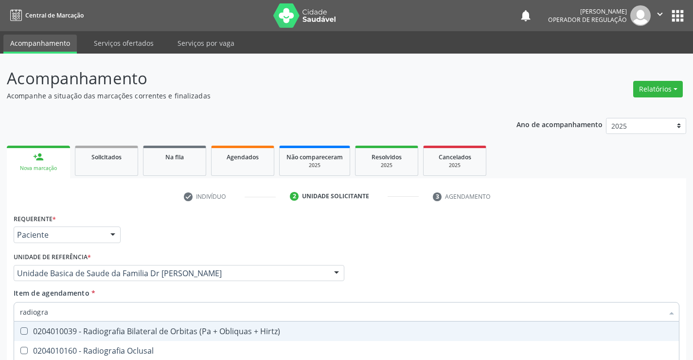
scroll to position [123, 0]
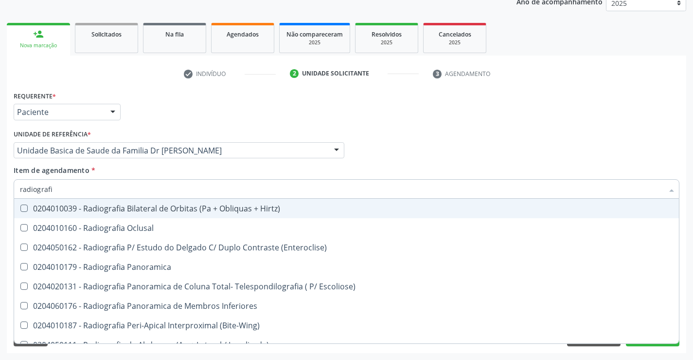
type input "radiografia"
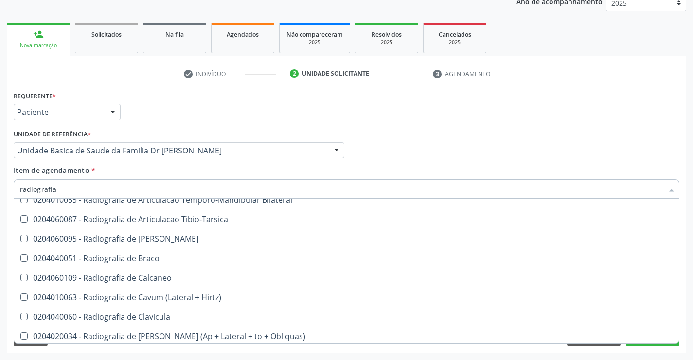
scroll to position [341, 0]
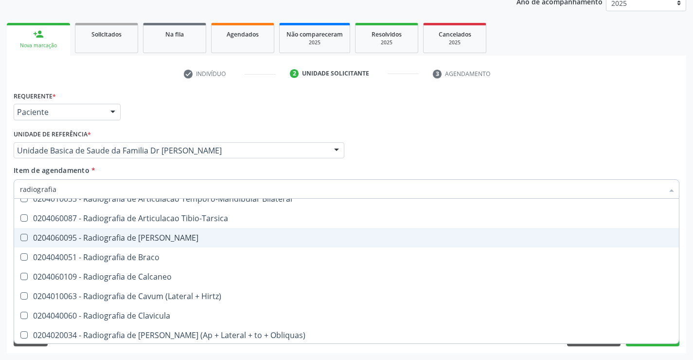
click at [165, 236] on div "0204060095 - Radiografia de [PERSON_NAME]" at bounding box center [347, 238] width 654 height 8
checkbox Bacia "true"
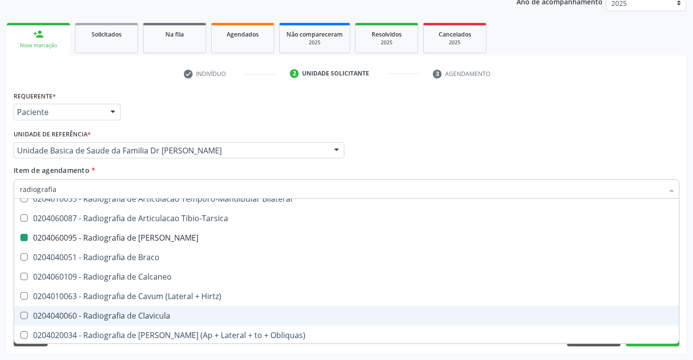
click at [686, 306] on div "Requerente * Paciente Profissional de Saúde Paciente Nenhum resultado encontrad…" at bounding box center [347, 221] width 680 height 264
checkbox Oclusal "true"
checkbox Bacia "false"
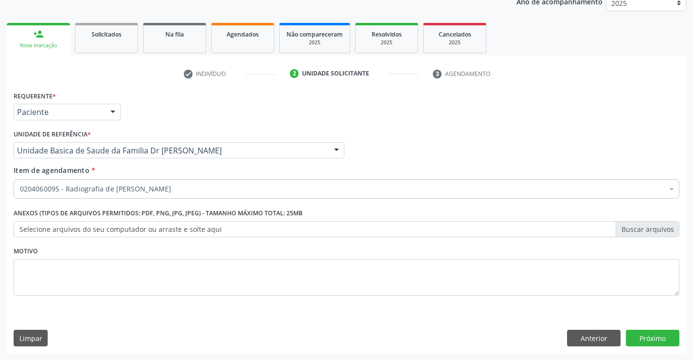
scroll to position [0, 0]
click at [650, 337] on button "Próximo" at bounding box center [653, 337] width 54 height 17
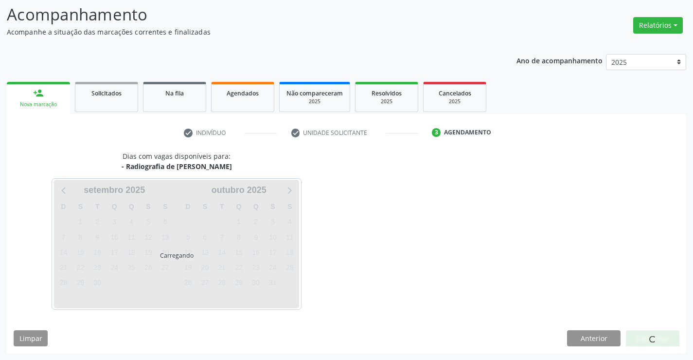
scroll to position [92, 0]
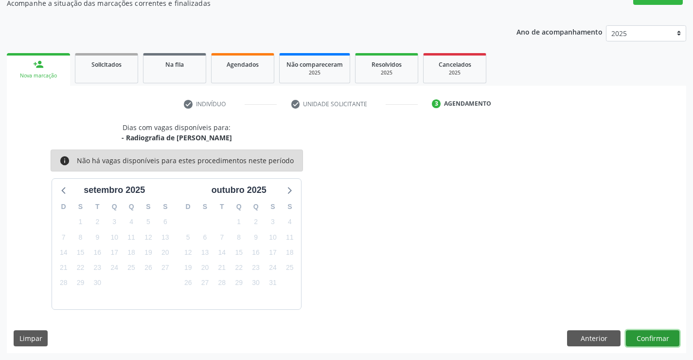
click at [650, 337] on button "Confirmar" at bounding box center [653, 338] width 54 height 17
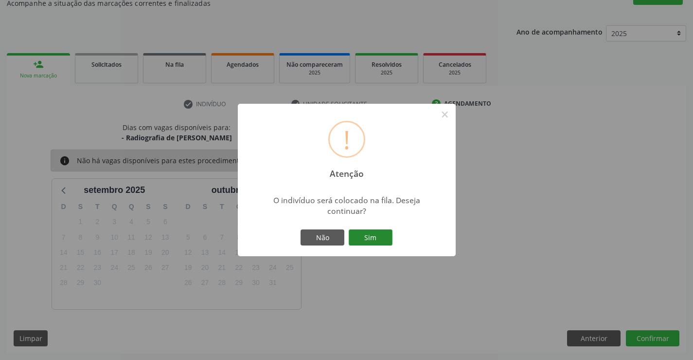
click at [371, 235] on button "Sim" at bounding box center [371, 237] width 44 height 17
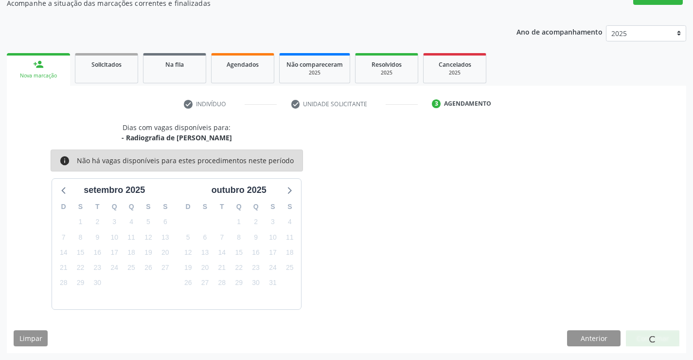
scroll to position [0, 0]
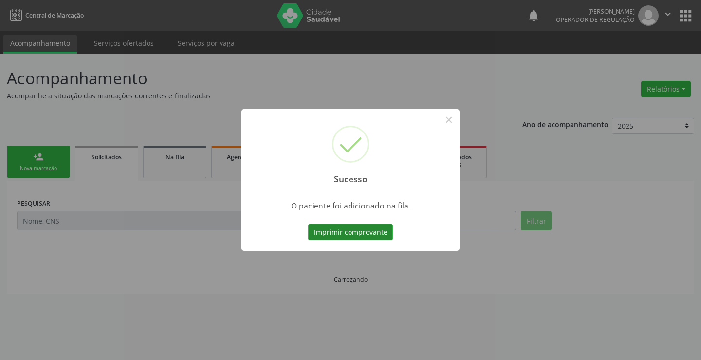
click at [353, 226] on button "Imprimir comprovante" at bounding box center [350, 232] width 85 height 17
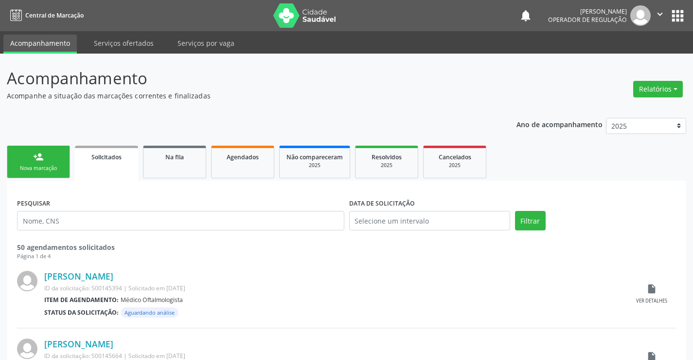
click at [48, 156] on link "person_add Nova marcação" at bounding box center [38, 161] width 63 height 33
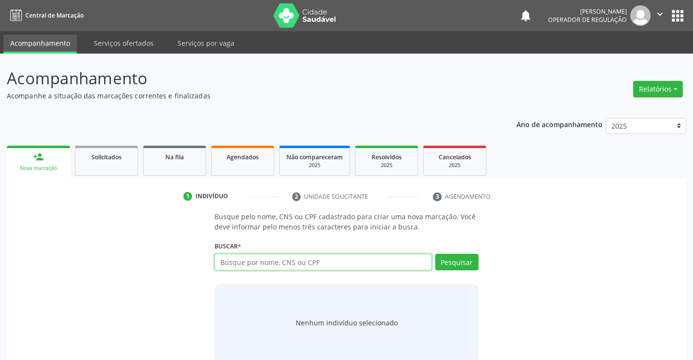
click at [292, 259] on input "text" at bounding box center [323, 262] width 217 height 17
type input "700000778217307"
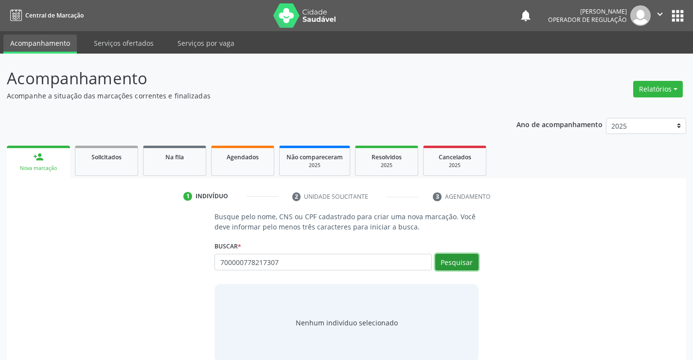
click at [463, 261] on button "Pesquisar" at bounding box center [457, 262] width 43 height 17
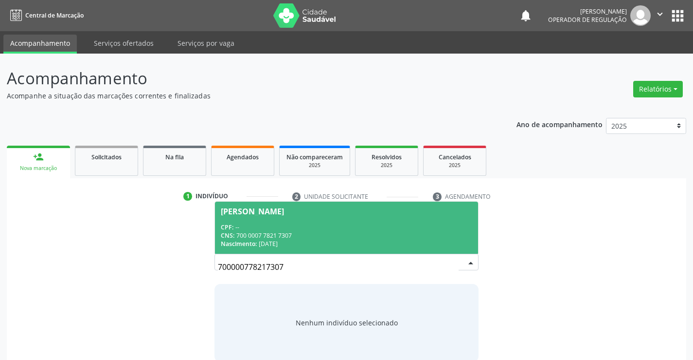
click at [338, 224] on div "CPF: --" at bounding box center [346, 227] width 251 height 8
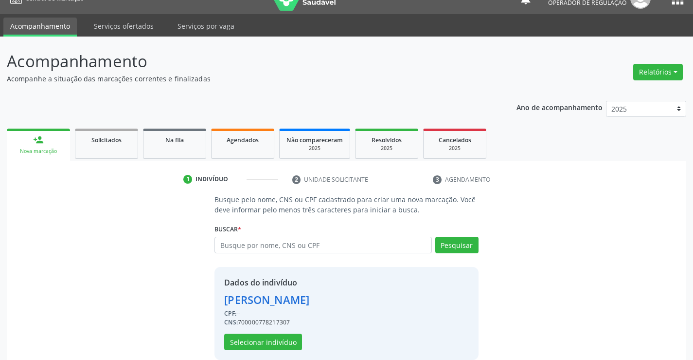
scroll to position [31, 0]
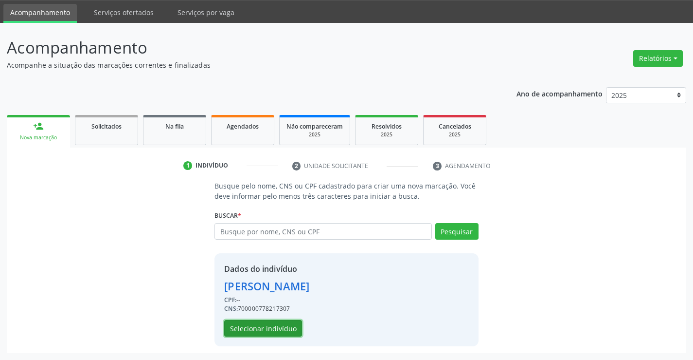
click at [260, 327] on button "Selecionar indivíduo" at bounding box center [263, 328] width 78 height 17
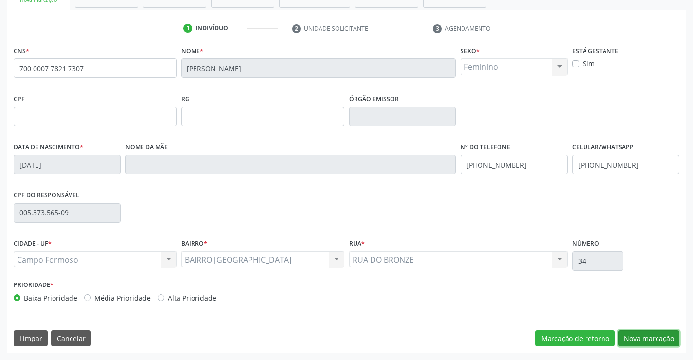
click at [657, 336] on button "Nova marcação" at bounding box center [648, 338] width 61 height 17
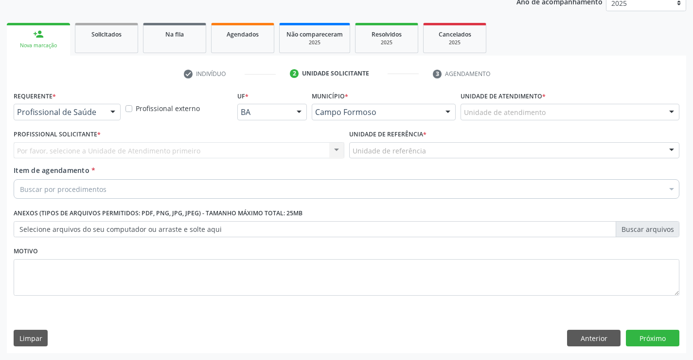
scroll to position [123, 0]
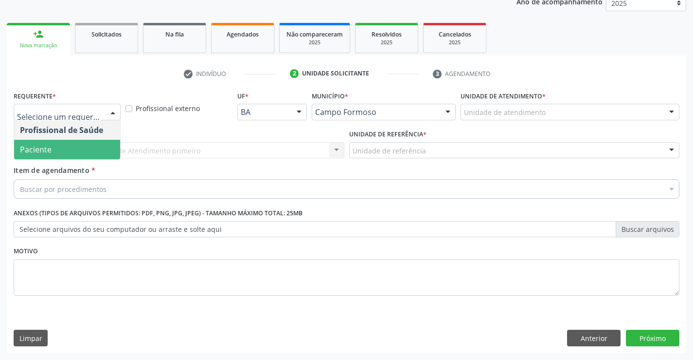
click at [64, 150] on span "Paciente" at bounding box center [67, 149] width 106 height 19
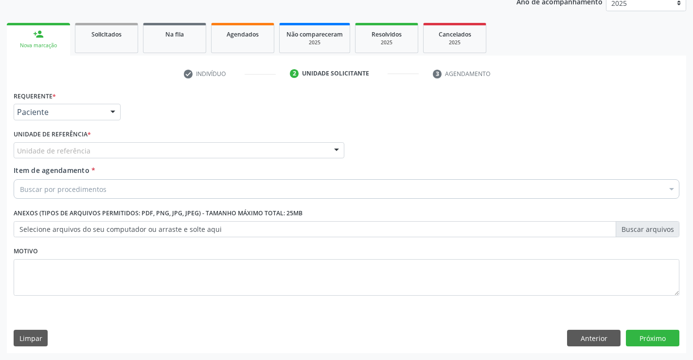
click at [72, 138] on label "Unidade de referência *" at bounding box center [52, 134] width 77 height 15
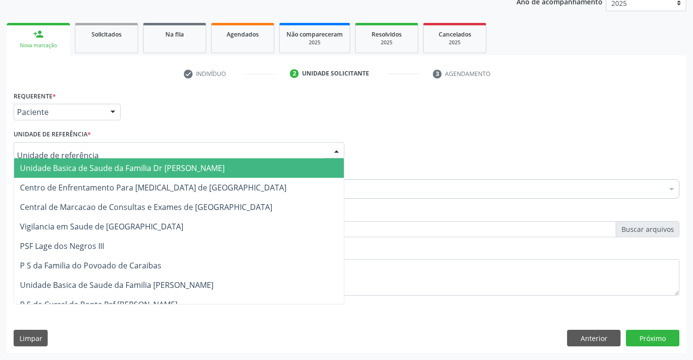
click at [75, 143] on div at bounding box center [179, 150] width 331 height 17
click at [90, 164] on span "Unidade Basica de Saude da Familia Dr [PERSON_NAME]" at bounding box center [122, 168] width 205 height 11
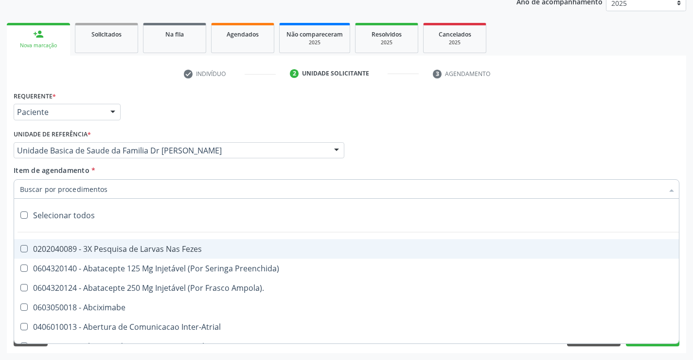
click at [101, 194] on div at bounding box center [347, 188] width 666 height 19
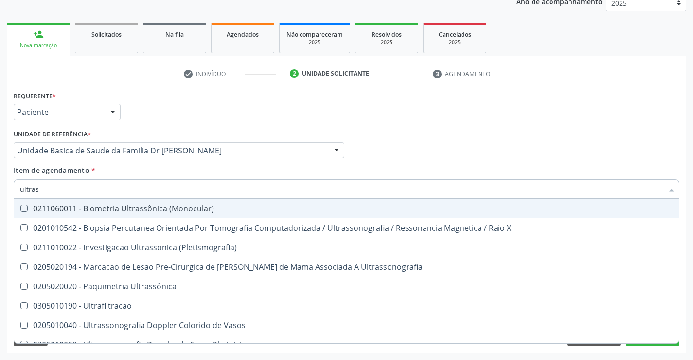
type input "ultrass"
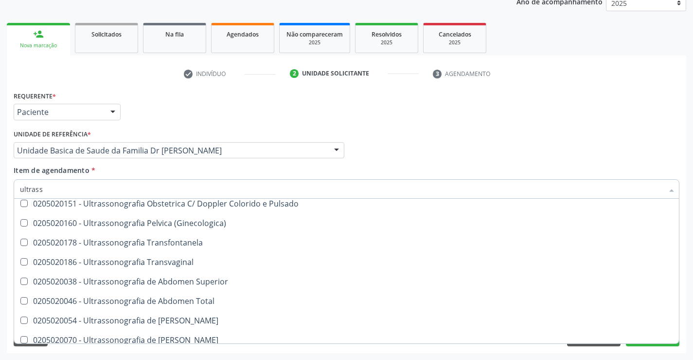
scroll to position [195, 0]
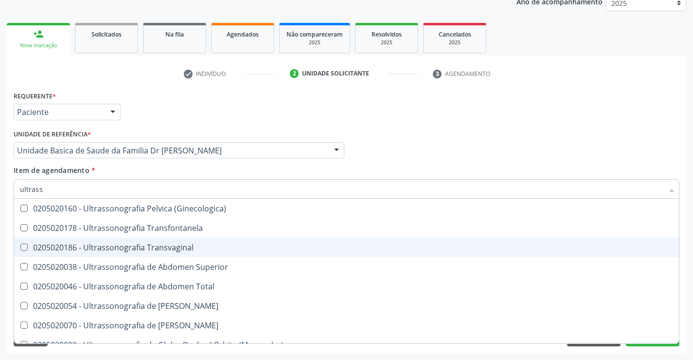
click at [192, 250] on div "0205020186 - Ultrassonografia Transvaginal" at bounding box center [347, 247] width 654 height 8
checkbox Transvaginal "true"
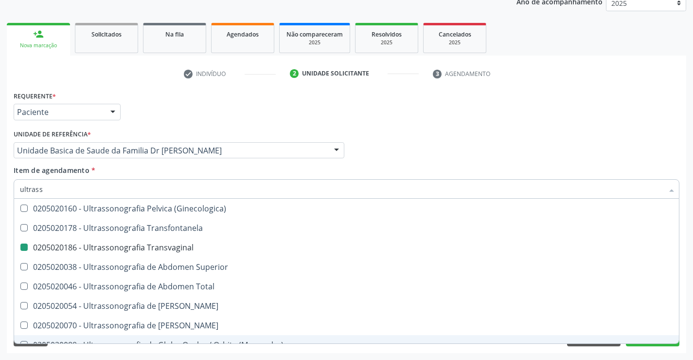
click at [687, 321] on div "Acompanhamento Acompanhe a situação das marcações correntes e finalizadas Relat…" at bounding box center [346, 145] width 693 height 429
checkbox X "true"
checkbox Transvaginal "false"
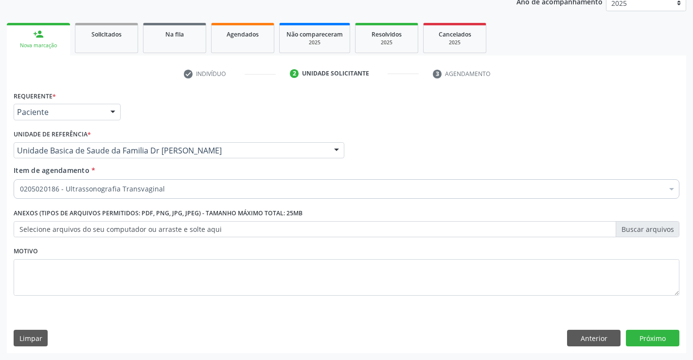
scroll to position [0, 0]
click at [656, 338] on button "Próximo" at bounding box center [653, 337] width 54 height 17
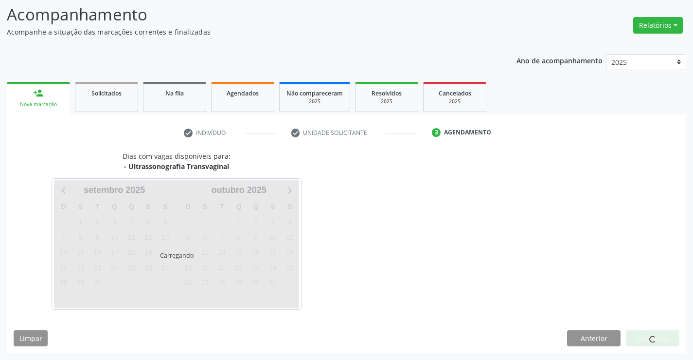
scroll to position [64, 0]
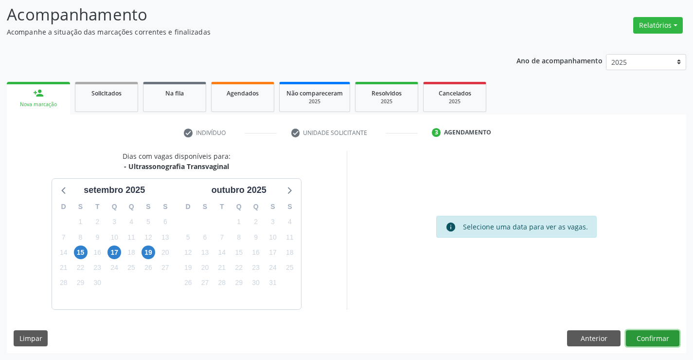
click at [656, 338] on button "Confirmar" at bounding box center [653, 338] width 54 height 17
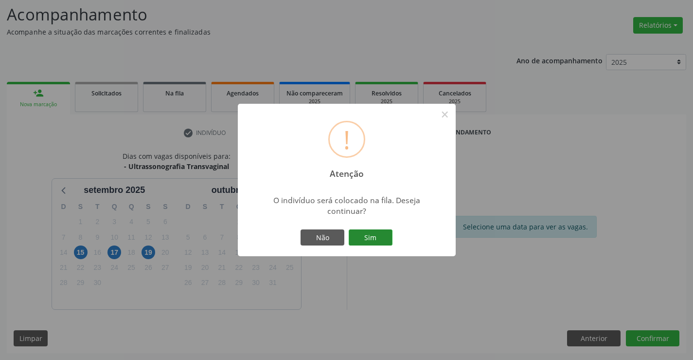
click at [374, 237] on button "Sim" at bounding box center [371, 237] width 44 height 17
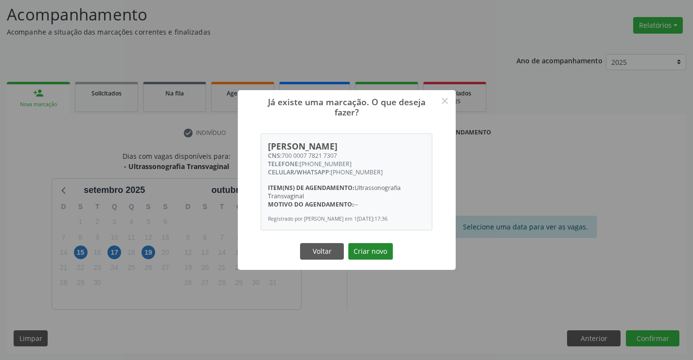
click at [358, 254] on button "Criar novo" at bounding box center [370, 251] width 45 height 17
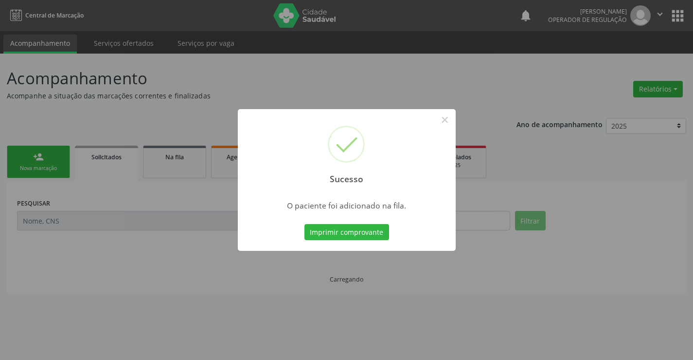
scroll to position [0, 0]
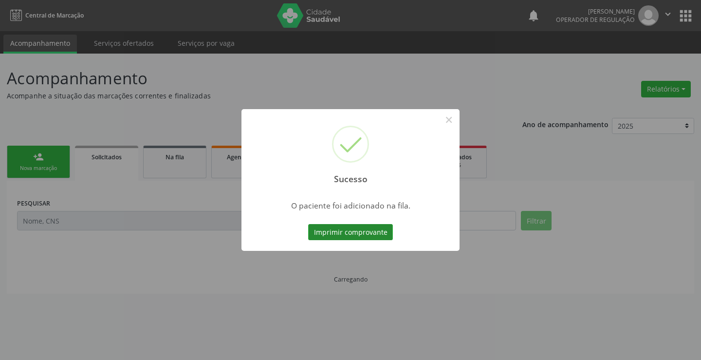
click at [344, 230] on button "Imprimir comprovante" at bounding box center [350, 232] width 85 height 17
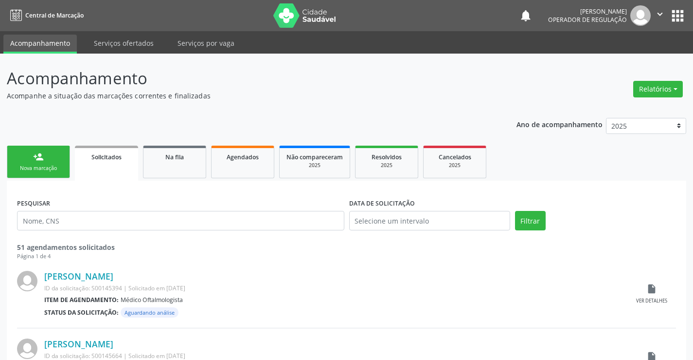
click at [45, 159] on link "person_add Nova marcação" at bounding box center [38, 161] width 63 height 33
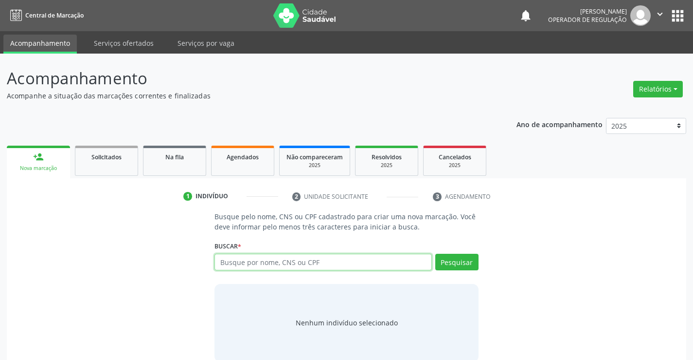
click at [336, 263] on input "text" at bounding box center [323, 262] width 217 height 17
type input "708500344697873"
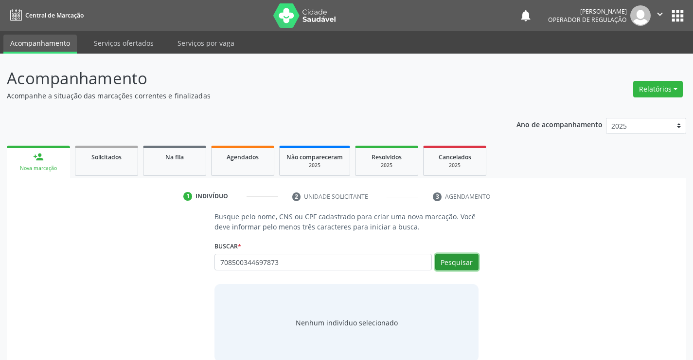
click at [461, 258] on button "Pesquisar" at bounding box center [457, 262] width 43 height 17
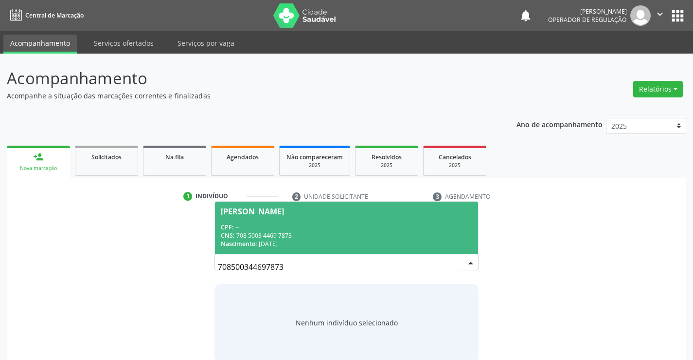
click at [298, 220] on span "Eduarda Helena Ferreira CPF: -- CNS: 708 5003 4469 7873 Nascimento: 01/10/2021" at bounding box center [346, 227] width 263 height 52
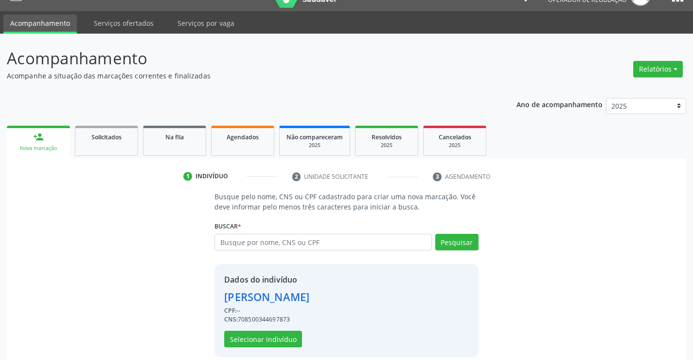
scroll to position [31, 0]
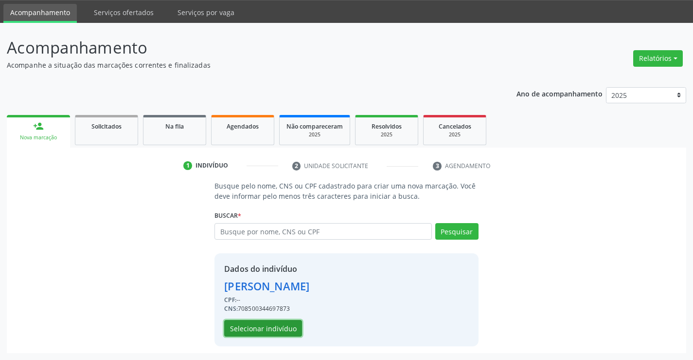
click at [256, 325] on button "Selecionar indivíduo" at bounding box center [263, 328] width 78 height 17
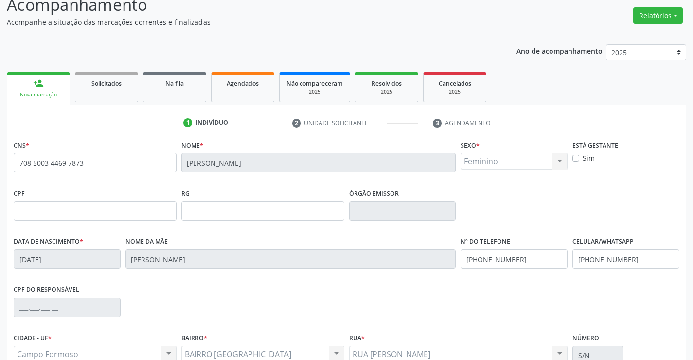
scroll to position [168, 0]
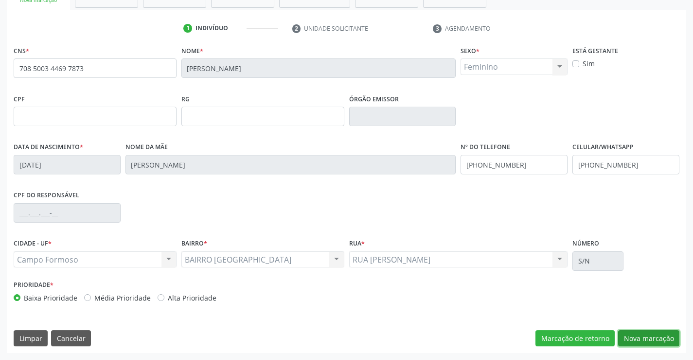
click at [645, 334] on button "Nova marcação" at bounding box center [648, 338] width 61 height 17
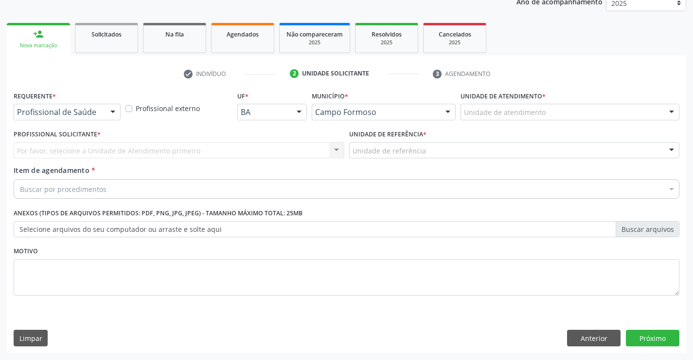
scroll to position [123, 0]
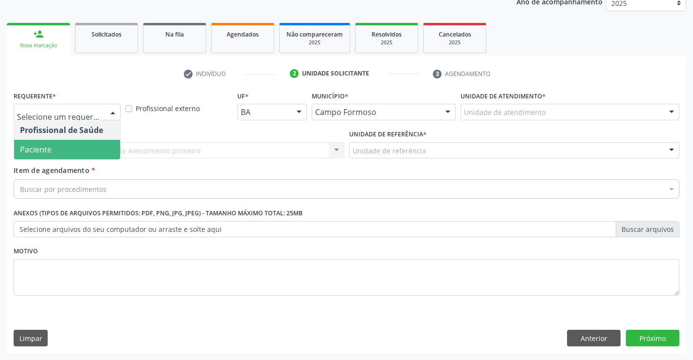
click at [59, 149] on span "Paciente" at bounding box center [67, 149] width 106 height 19
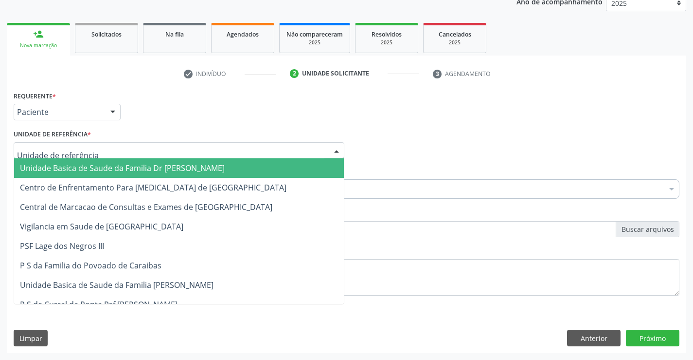
click at [124, 165] on span "Unidade Basica de Saude da Familia Dr [PERSON_NAME]" at bounding box center [122, 168] width 205 height 11
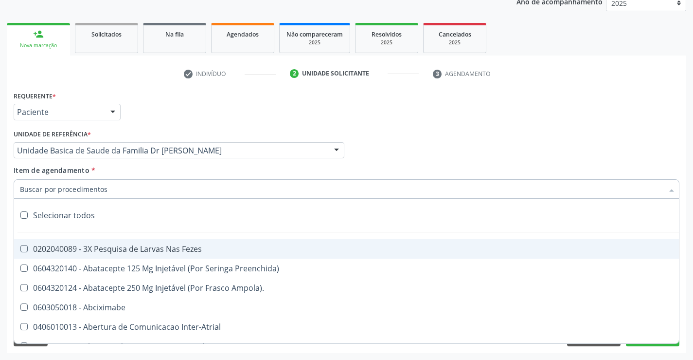
click at [117, 191] on div at bounding box center [347, 188] width 666 height 19
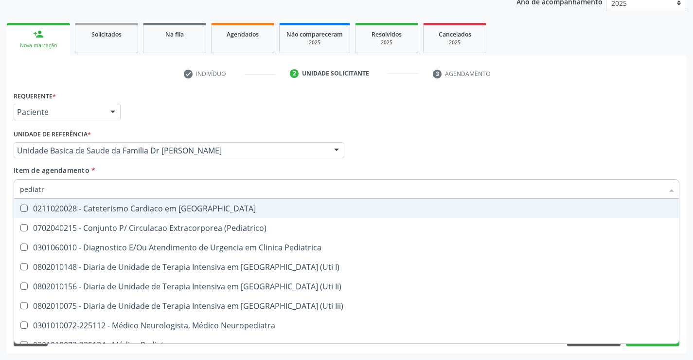
type input "pediatra"
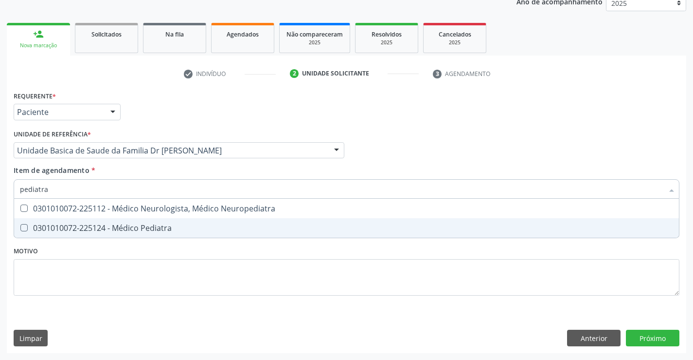
click at [165, 227] on div "0301010072-225124 - Médico Pediatra" at bounding box center [347, 228] width 654 height 8
checkbox Pediatra "true"
click at [655, 334] on div "Requerente * Paciente Profissional de Saúde Paciente Nenhum resultado encontrad…" at bounding box center [347, 221] width 680 height 264
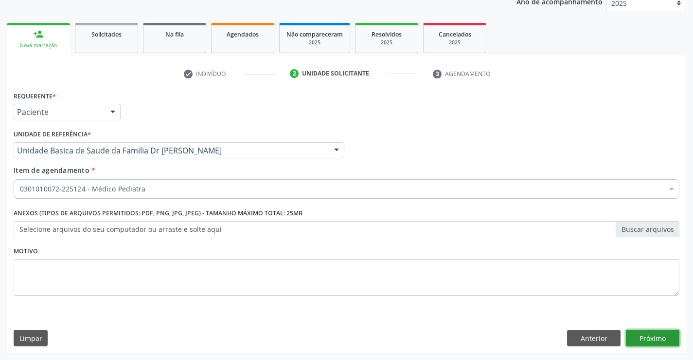
click at [651, 334] on button "Próximo" at bounding box center [653, 337] width 54 height 17
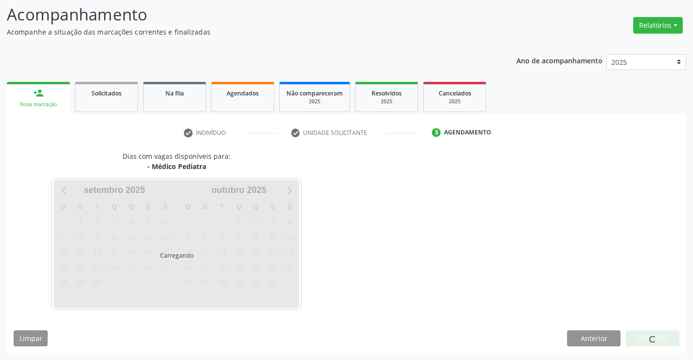
scroll to position [64, 0]
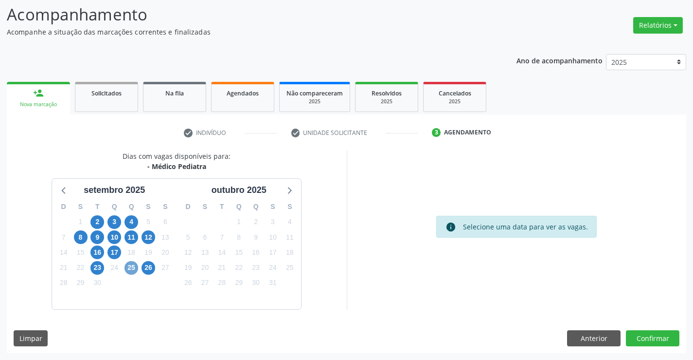
click at [133, 266] on span "25" at bounding box center [132, 268] width 14 height 14
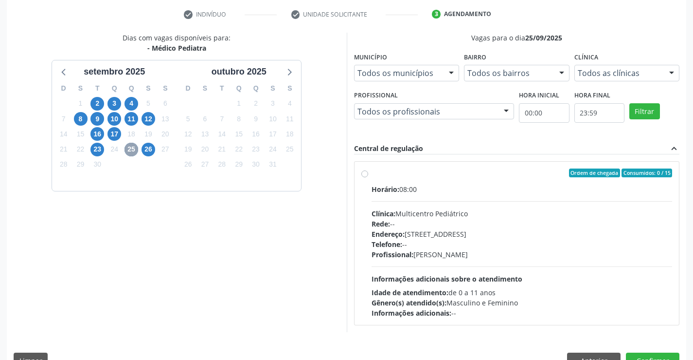
scroll to position [204, 0]
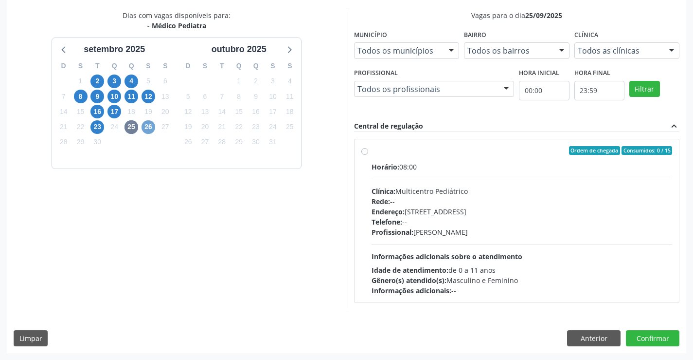
click at [149, 126] on span "26" at bounding box center [149, 127] width 14 height 14
click at [477, 154] on div "Ordem de chegada Consumidos: 8 / 15" at bounding box center [522, 150] width 301 height 9
click at [368, 154] on input "Ordem de chegada Consumidos: 8 / 15 Horário: 07:00 Clínica: Multicentro Pediátr…" at bounding box center [365, 150] width 7 height 9
radio input "true"
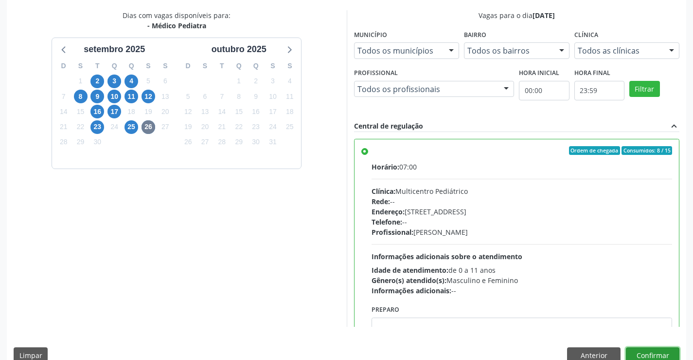
click at [654, 352] on button "Confirmar" at bounding box center [653, 355] width 54 height 17
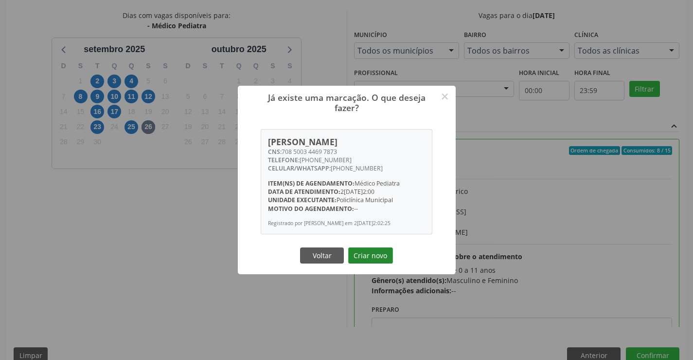
click at [369, 259] on button "Criar novo" at bounding box center [370, 255] width 45 height 17
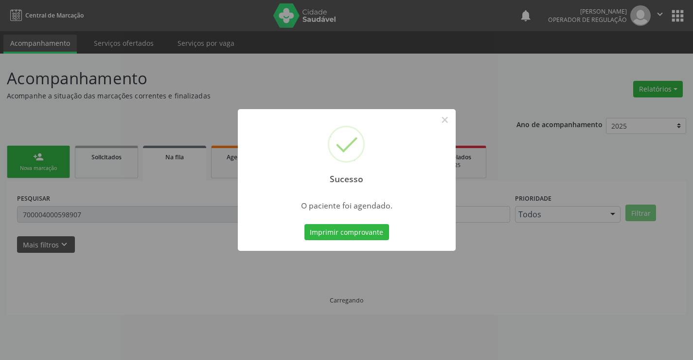
scroll to position [0, 0]
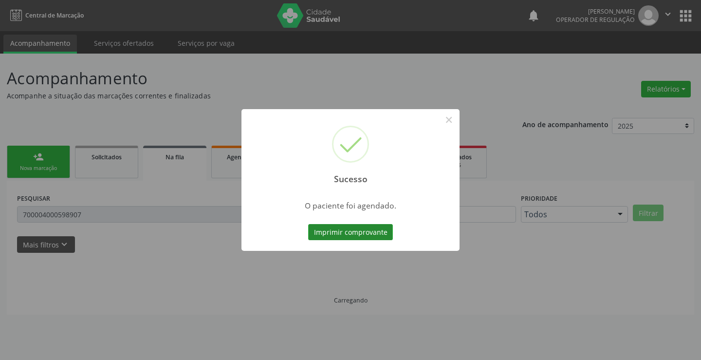
click at [356, 233] on button "Imprimir comprovante" at bounding box center [350, 232] width 85 height 17
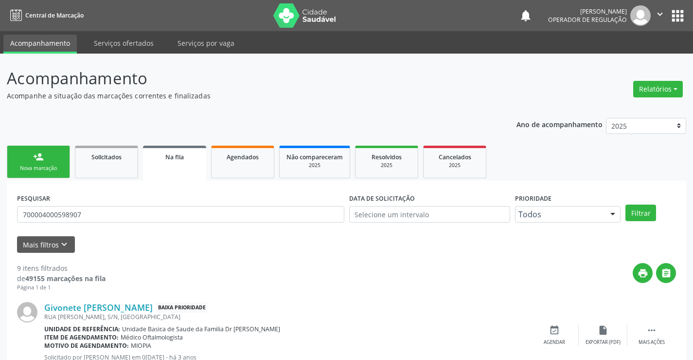
click at [37, 160] on div "person_add" at bounding box center [38, 156] width 11 height 11
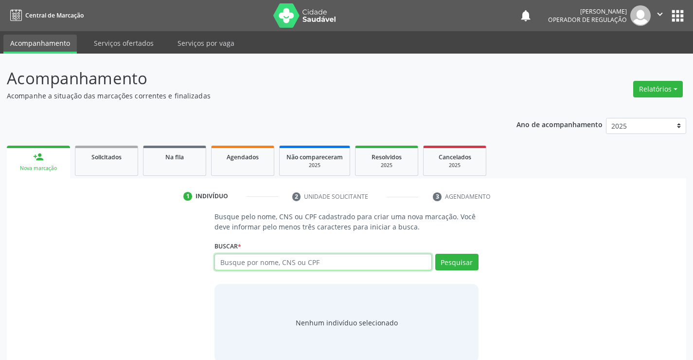
click at [327, 255] on input "text" at bounding box center [323, 262] width 217 height 17
type input "706309703516476"
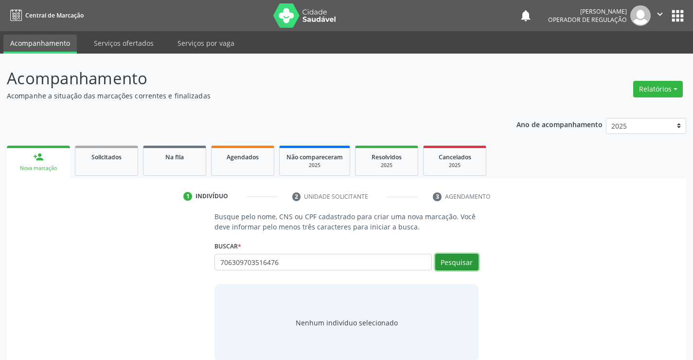
click at [454, 262] on button "Pesquisar" at bounding box center [457, 262] width 43 height 17
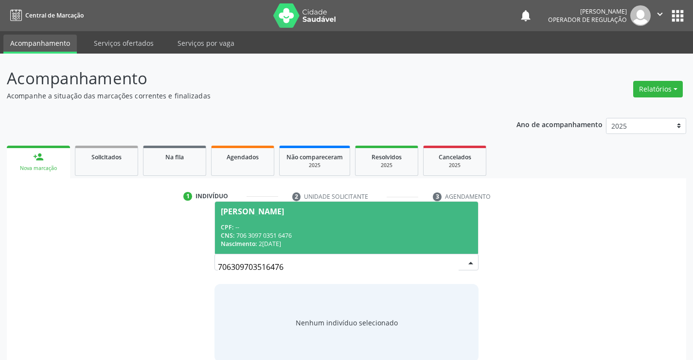
click at [333, 228] on div "CPF: --" at bounding box center [346, 227] width 251 height 8
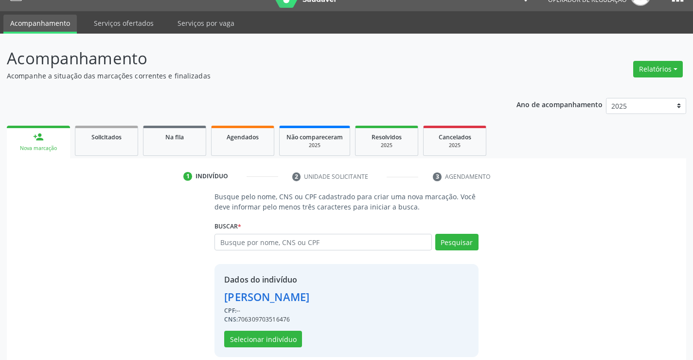
scroll to position [31, 0]
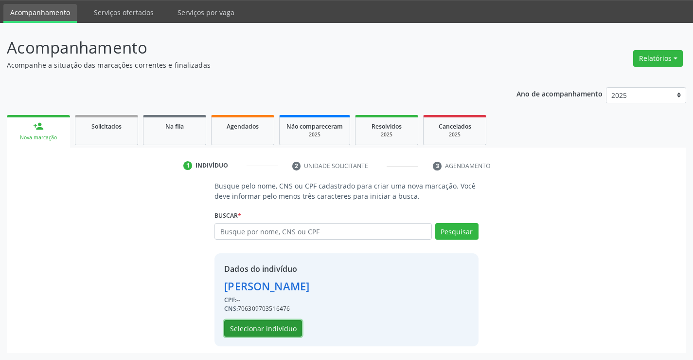
click at [266, 323] on button "Selecionar indivíduo" at bounding box center [263, 328] width 78 height 17
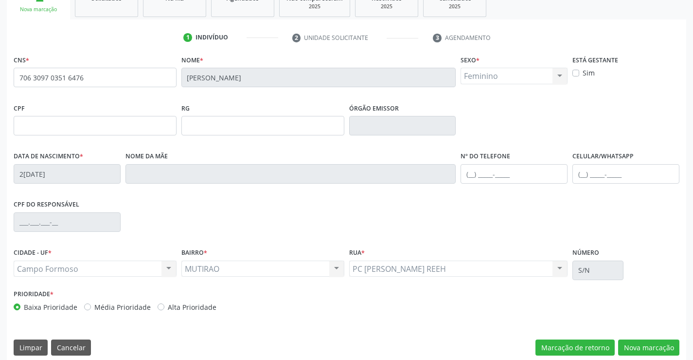
scroll to position [168, 0]
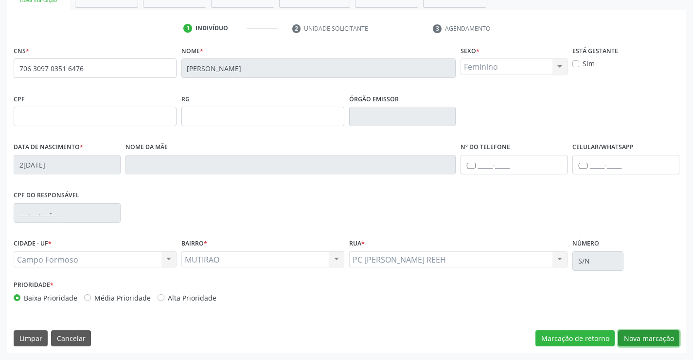
click at [640, 339] on button "Nova marcação" at bounding box center [648, 338] width 61 height 17
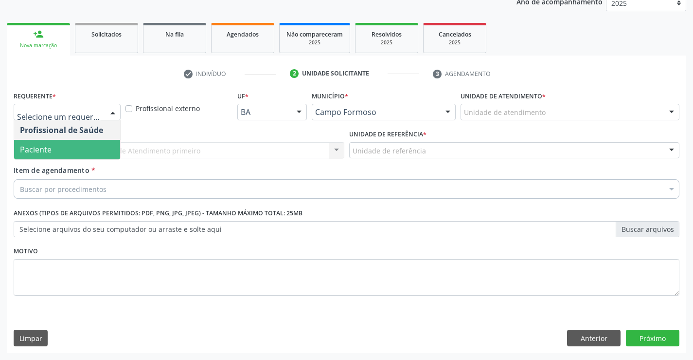
click at [75, 150] on span "Paciente" at bounding box center [67, 149] width 106 height 19
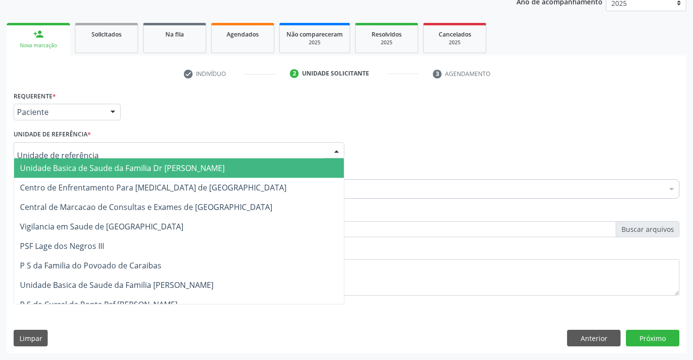
click at [109, 158] on input "text" at bounding box center [171, 154] width 308 height 19
click at [150, 165] on span "Unidade Basica de Saude da Familia Dr [PERSON_NAME]" at bounding box center [122, 168] width 205 height 11
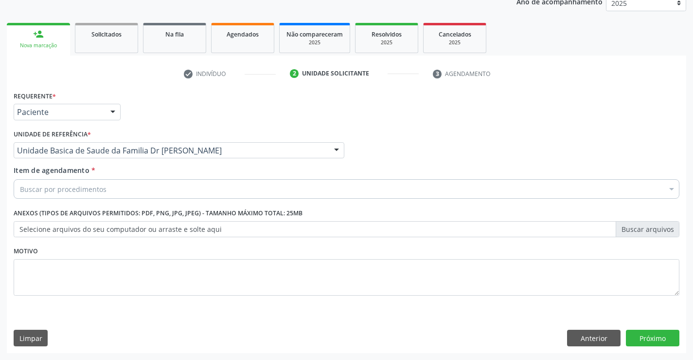
click at [147, 192] on div "Buscar por procedimentos" at bounding box center [347, 188] width 666 height 19
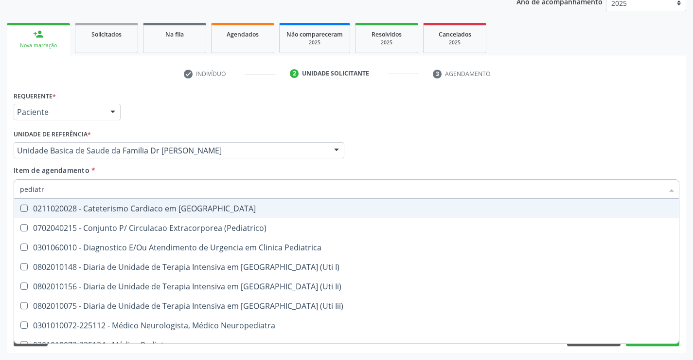
type input "pediatra"
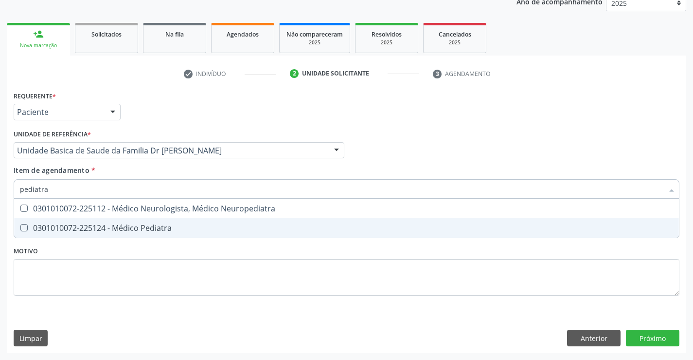
click at [169, 228] on div "0301010072-225124 - Médico Pediatra" at bounding box center [347, 228] width 654 height 8
checkbox Pediatra "true"
click at [640, 334] on div "Requerente * Paciente Profissional de Saúde Paciente Nenhum resultado encontrad…" at bounding box center [347, 221] width 680 height 264
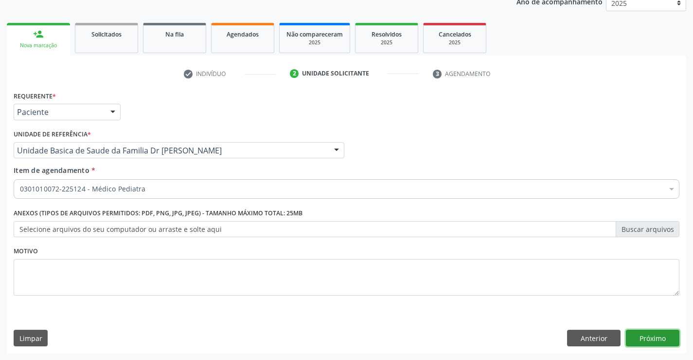
click at [640, 334] on button "Próximo" at bounding box center [653, 337] width 54 height 17
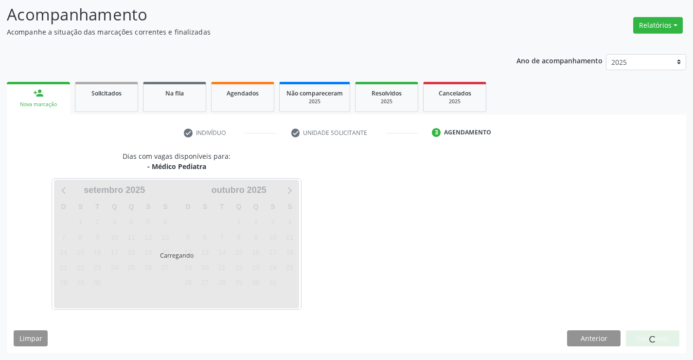
scroll to position [64, 0]
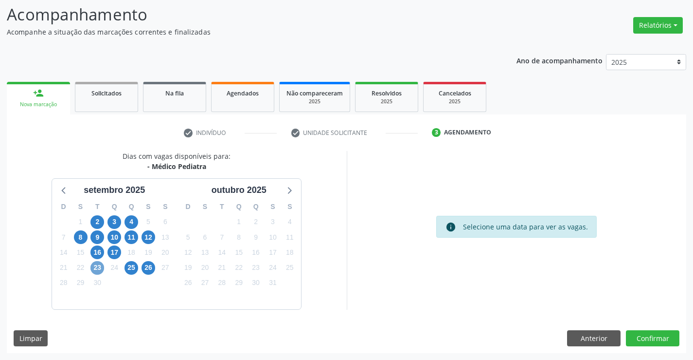
click at [96, 267] on span "23" at bounding box center [98, 268] width 14 height 14
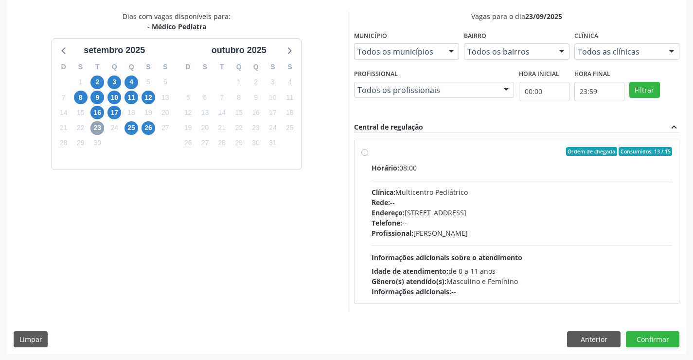
scroll to position [204, 0]
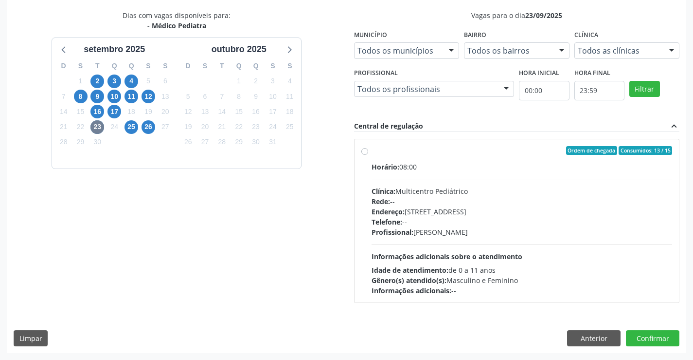
click at [468, 154] on div "Ordem de chegada Consumidos: 13 / 15" at bounding box center [522, 150] width 301 height 9
click at [368, 154] on input "Ordem de chegada Consumidos: 13 / 15 Horário: 08:00 Clínica: Multicentro Pediát…" at bounding box center [365, 150] width 7 height 9
radio input "true"
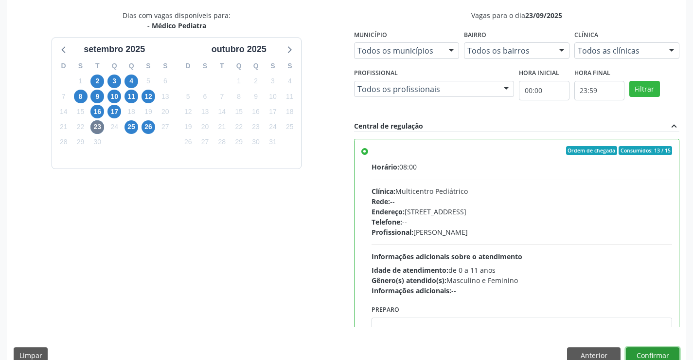
click at [653, 349] on button "Confirmar" at bounding box center [653, 355] width 54 height 17
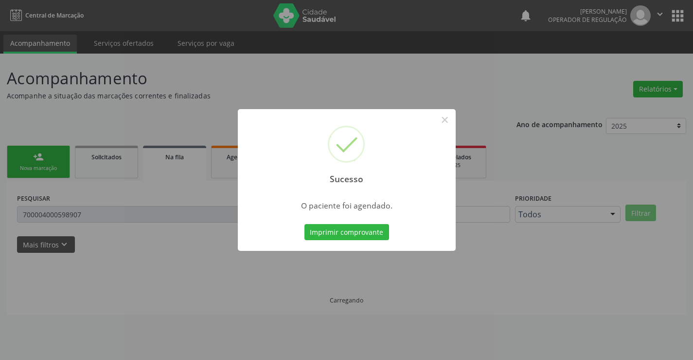
scroll to position [0, 0]
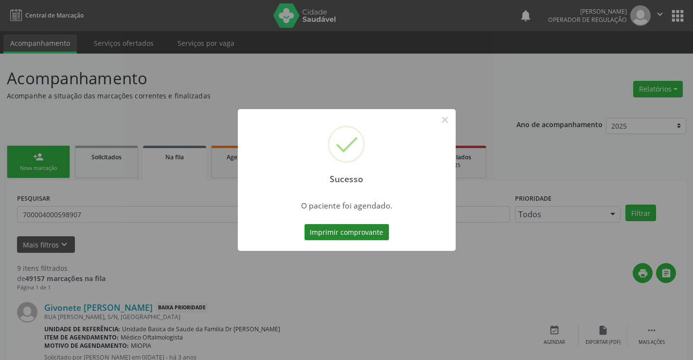
click at [351, 234] on button "Imprimir comprovante" at bounding box center [347, 232] width 85 height 17
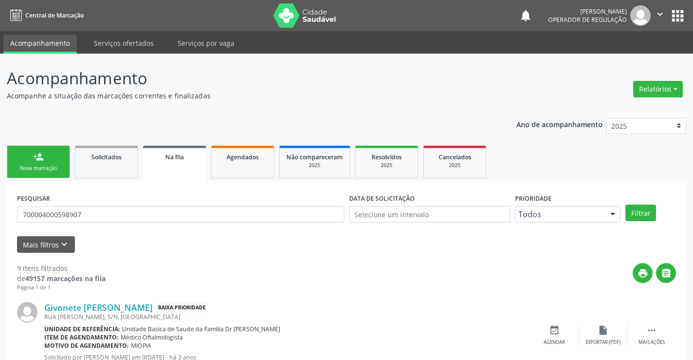
click at [53, 161] on link "person_add Nova marcação" at bounding box center [38, 161] width 63 height 33
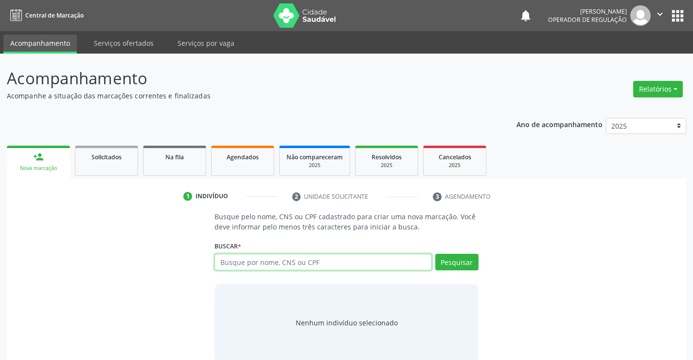
click at [361, 264] on input "text" at bounding box center [323, 262] width 217 height 17
type input "706802235924324"
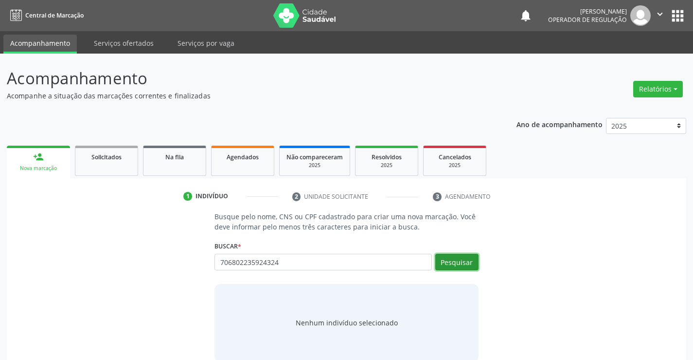
click at [470, 261] on button "Pesquisar" at bounding box center [457, 262] width 43 height 17
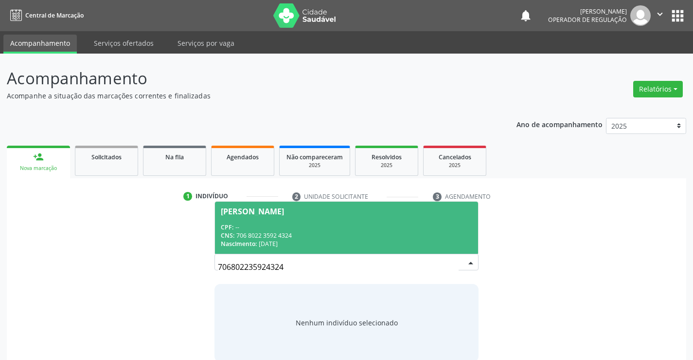
click at [305, 230] on div "CPF: --" at bounding box center [346, 227] width 251 height 8
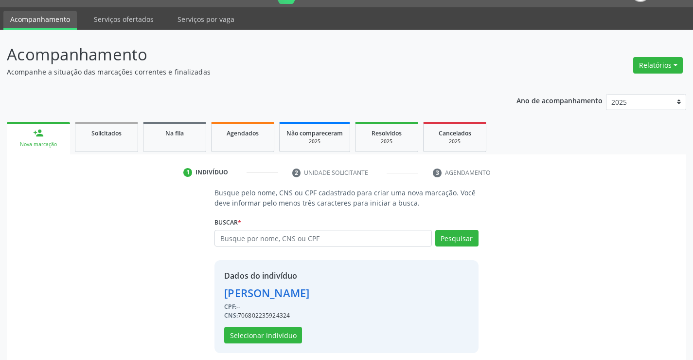
scroll to position [31, 0]
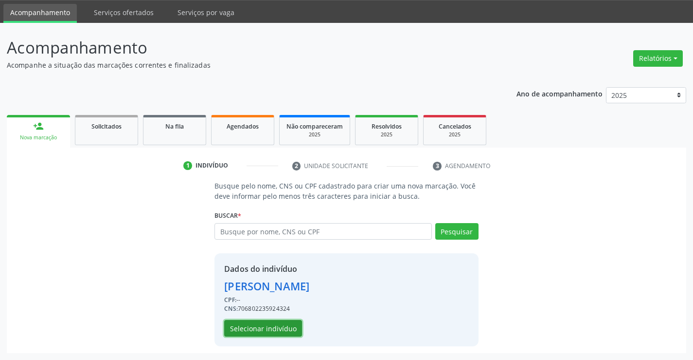
click at [257, 325] on button "Selecionar indivíduo" at bounding box center [263, 328] width 78 height 17
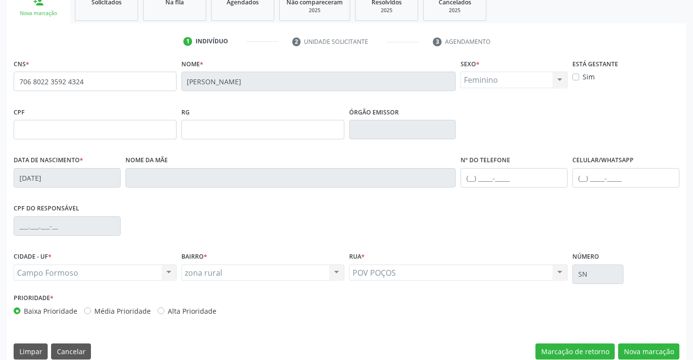
scroll to position [168, 0]
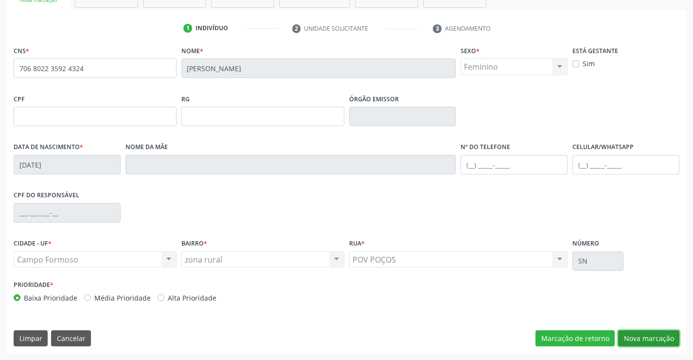
click at [641, 334] on button "Nova marcação" at bounding box center [648, 338] width 61 height 17
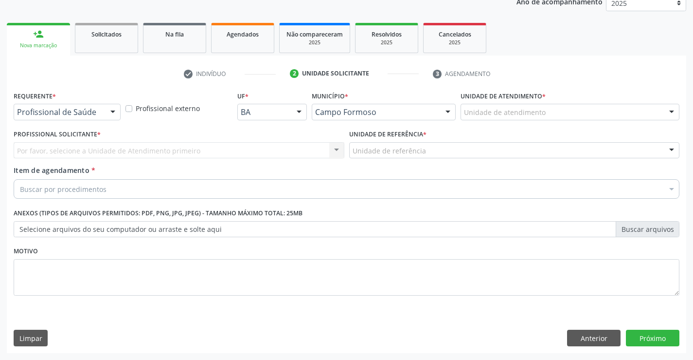
scroll to position [123, 0]
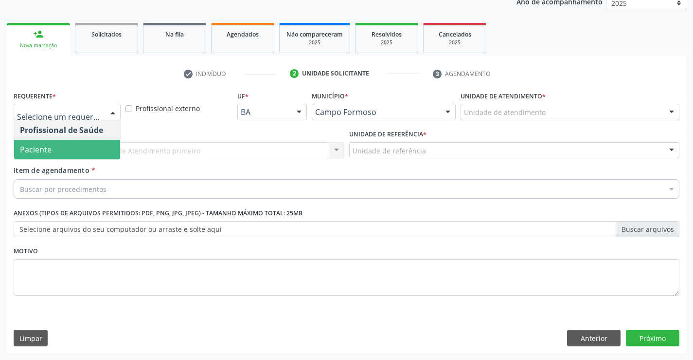
click at [54, 151] on span "Paciente" at bounding box center [67, 149] width 106 height 19
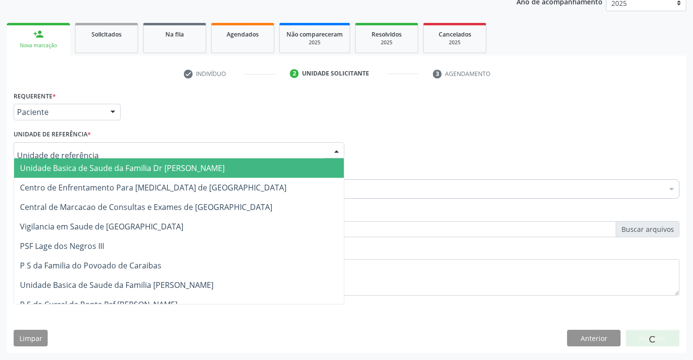
click at [82, 167] on span "Unidade Basica de Saude da Familia Dr [PERSON_NAME]" at bounding box center [122, 168] width 205 height 11
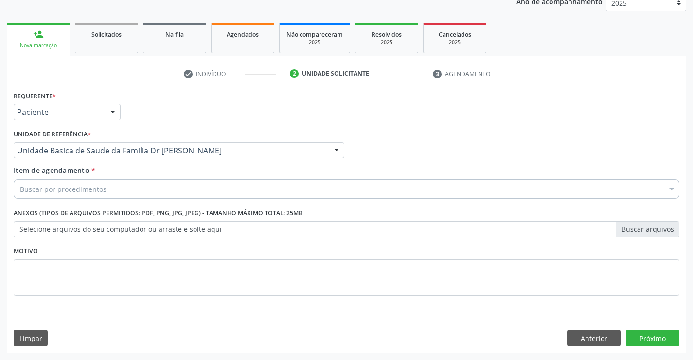
click at [114, 191] on div "Buscar por procedimentos" at bounding box center [347, 188] width 666 height 19
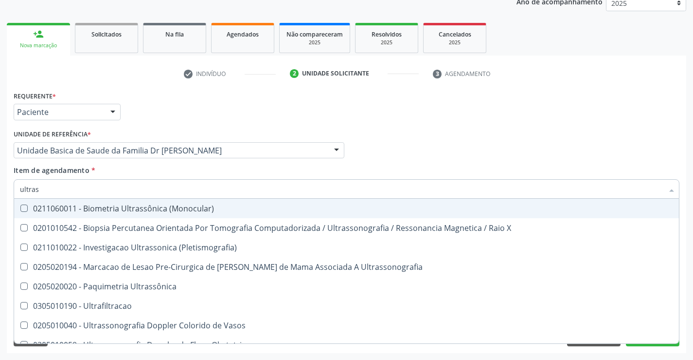
type input "ultrass"
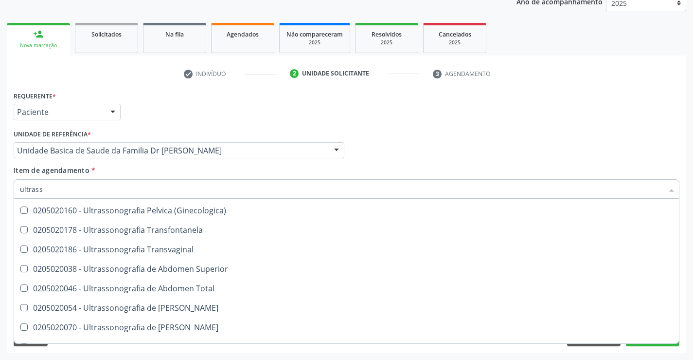
scroll to position [195, 0]
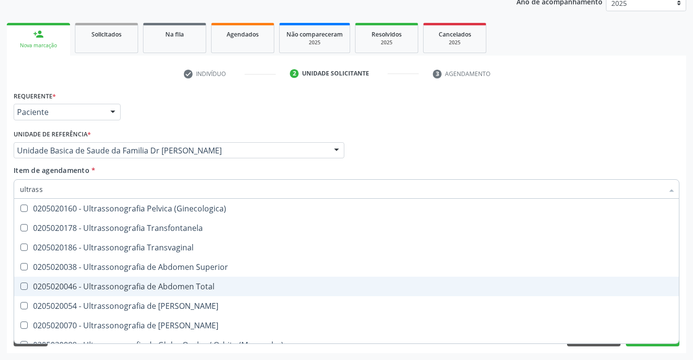
click at [225, 287] on div "0205020046 - Ultrassonografia de Abdomen Total" at bounding box center [347, 286] width 654 height 8
checkbox Total "true"
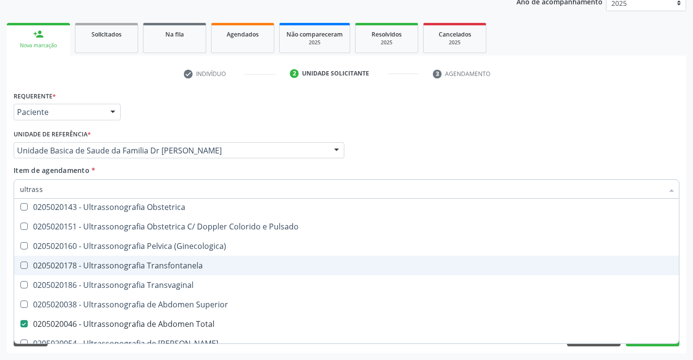
scroll to position [109, 0]
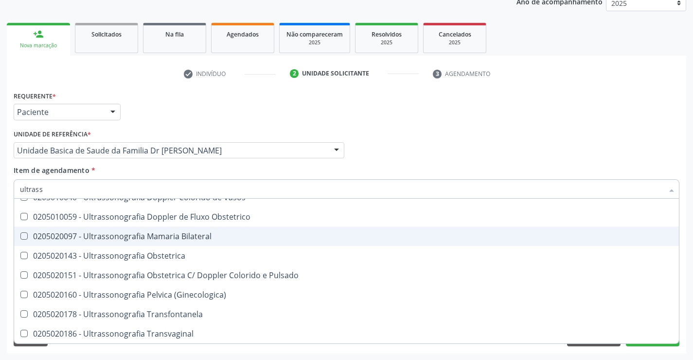
click at [201, 232] on div "0205020097 - Ultrassonografia Mamaria Bilateral" at bounding box center [347, 236] width 654 height 8
checkbox Bilateral "true"
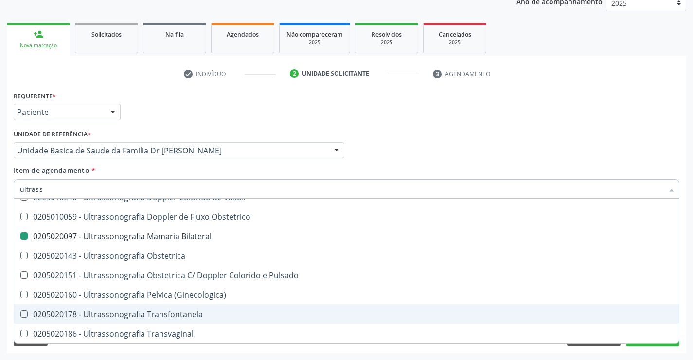
click at [690, 305] on div "Acompanhamento Acompanhe a situação das marcações correntes e finalizadas Relat…" at bounding box center [346, 145] width 693 height 429
checkbox X "true"
checkbox \(Pletismografia\) "true"
checkbox Bilateral "false"
checkbox Total "false"
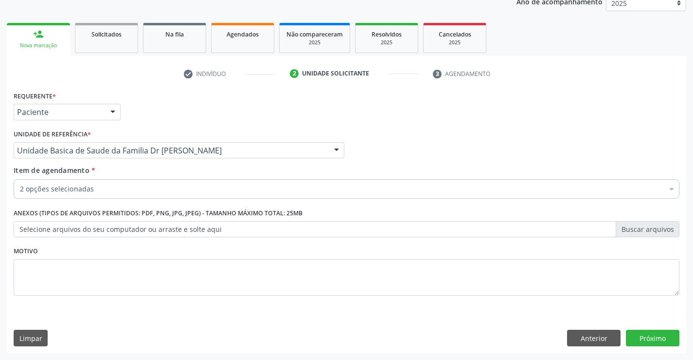
scroll to position [0, 0]
click at [648, 336] on button "Próximo" at bounding box center [653, 337] width 54 height 17
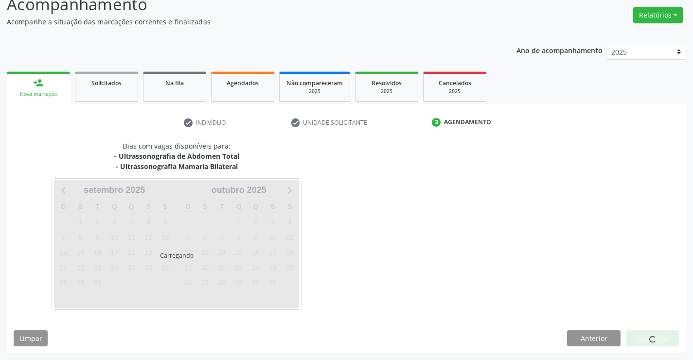
scroll to position [74, 0]
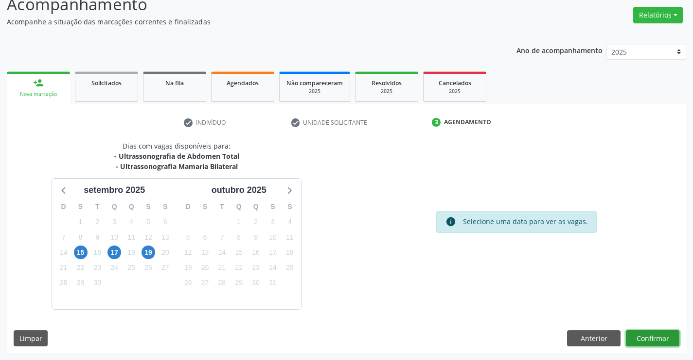
click at [648, 336] on button "Confirmar" at bounding box center [653, 338] width 54 height 17
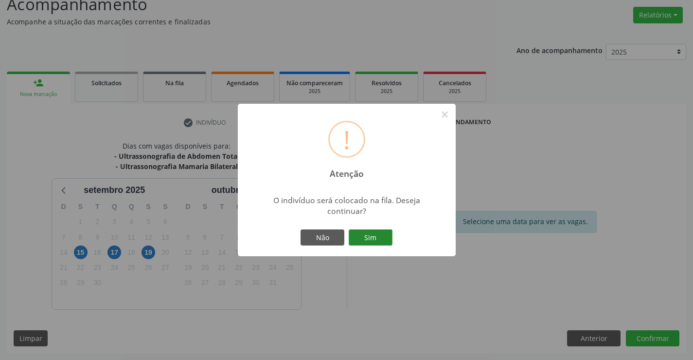
click at [374, 237] on button "Sim" at bounding box center [371, 237] width 44 height 17
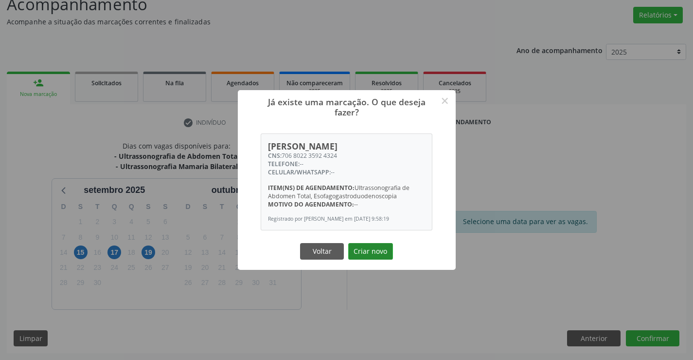
click at [379, 255] on button "Criar novo" at bounding box center [370, 251] width 45 height 17
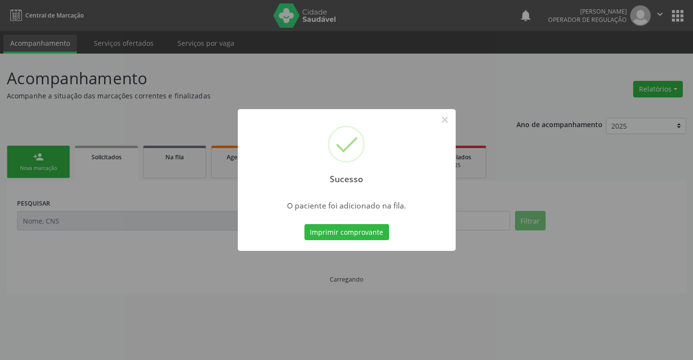
scroll to position [0, 0]
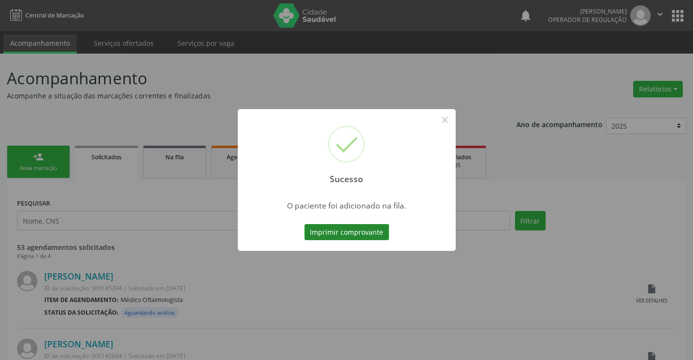
click at [362, 233] on button "Imprimir comprovante" at bounding box center [347, 232] width 85 height 17
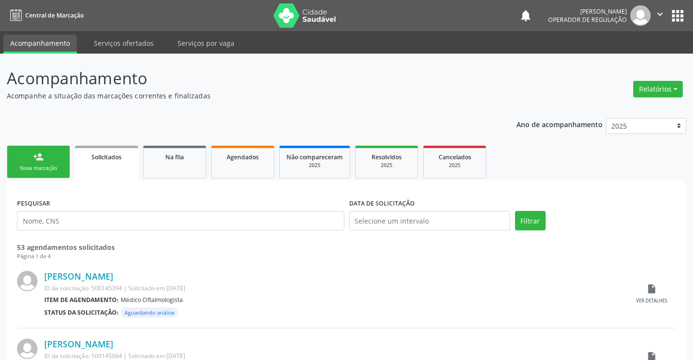
click at [51, 161] on link "person_add Nova marcação" at bounding box center [38, 161] width 63 height 33
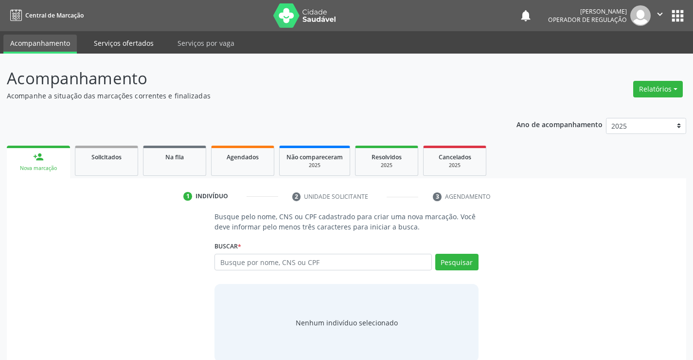
click at [129, 43] on link "Serviços ofertados" at bounding box center [123, 43] width 73 height 17
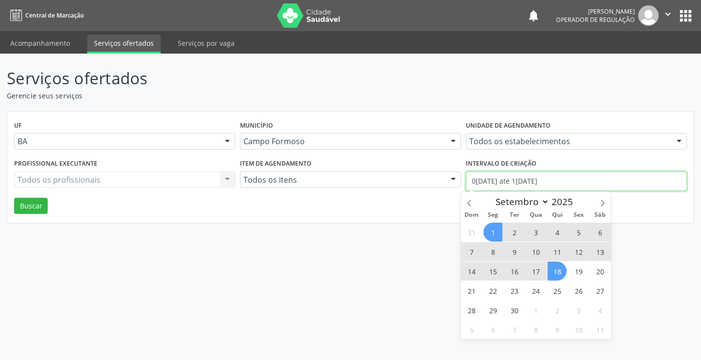
drag, startPoint x: 562, startPoint y: 182, endPoint x: 470, endPoint y: 185, distance: 92.0
click at [470, 185] on input "01/09/2025 até 18/09/2025" at bounding box center [576, 180] width 221 height 19
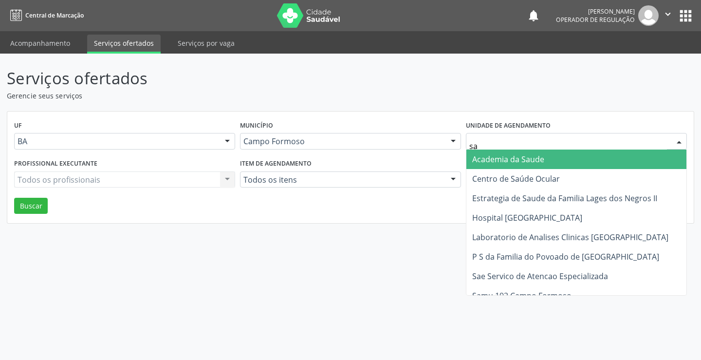
type input "sao"
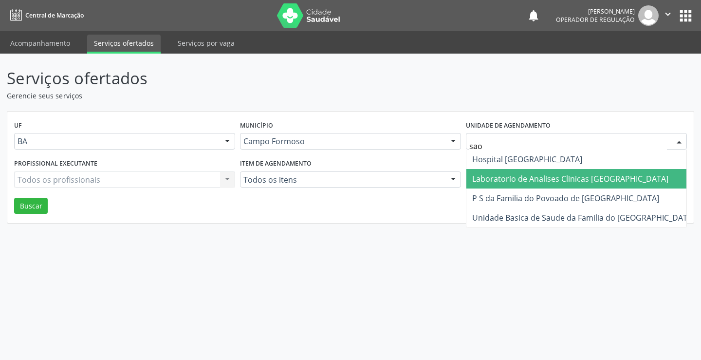
click at [532, 178] on span "Laboratorio de Analises Clinicas [GEOGRAPHIC_DATA]" at bounding box center [570, 178] width 196 height 11
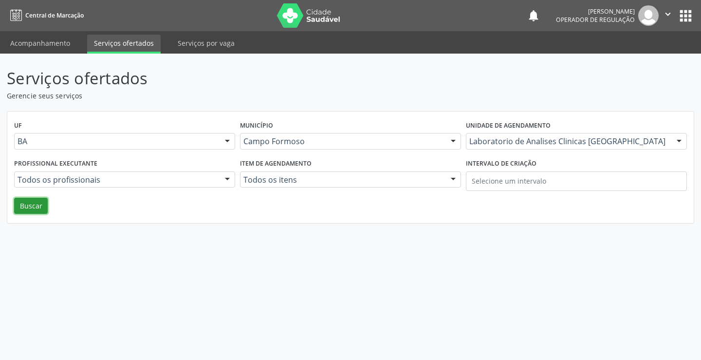
click at [29, 205] on button "Buscar" at bounding box center [31, 206] width 34 height 17
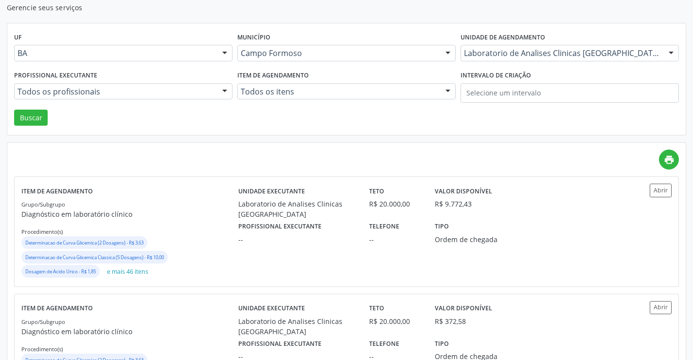
scroll to position [97, 0]
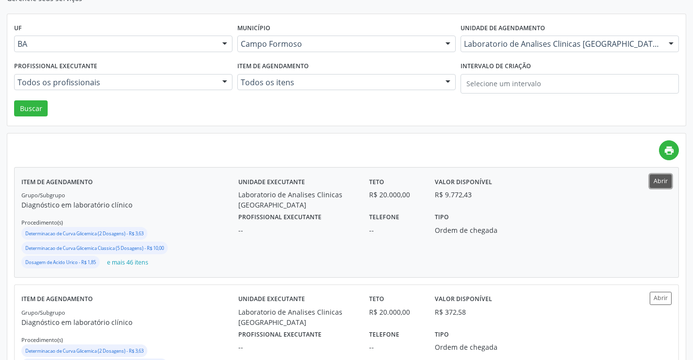
click at [657, 179] on button "Abrir" at bounding box center [661, 180] width 22 height 13
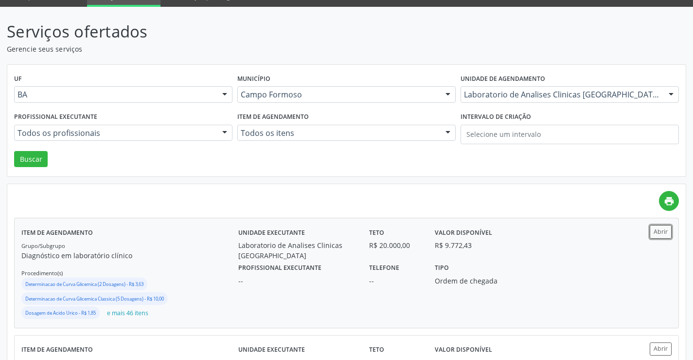
scroll to position [0, 0]
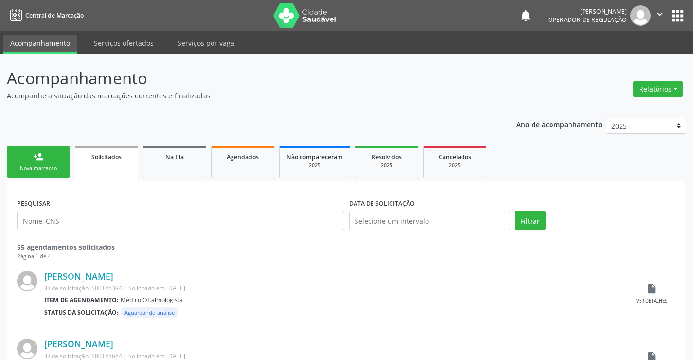
click at [36, 154] on div "person_add" at bounding box center [38, 156] width 11 height 11
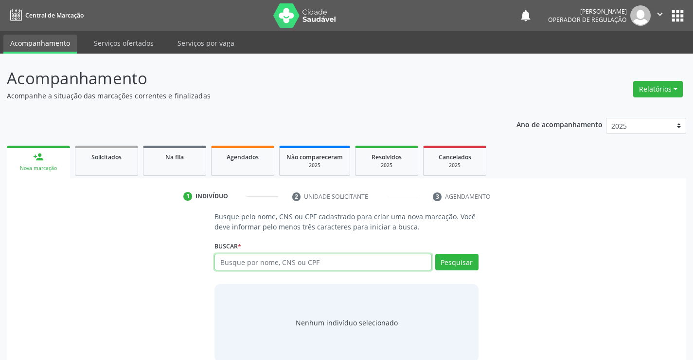
click at [317, 261] on input "text" at bounding box center [323, 262] width 217 height 17
type input ","
click at [394, 258] on input "text" at bounding box center [323, 262] width 217 height 17
type input "700509188920658"
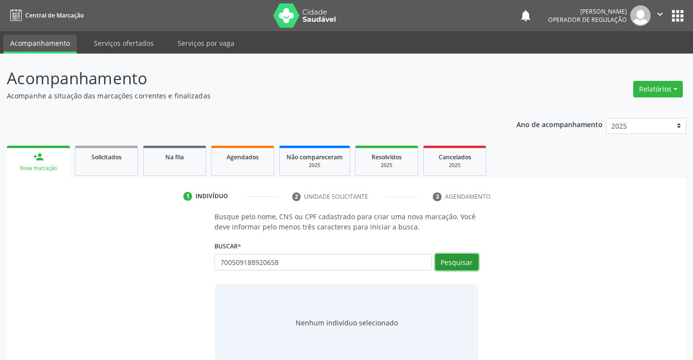
click at [437, 255] on button "Pesquisar" at bounding box center [457, 262] width 43 height 17
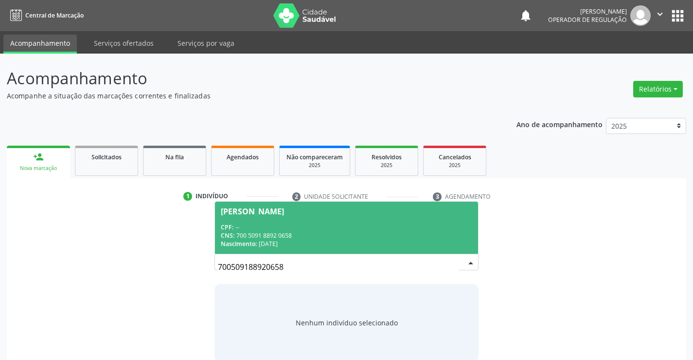
click at [358, 233] on div "CNS: 700 5091 8892 0658" at bounding box center [346, 235] width 251 height 8
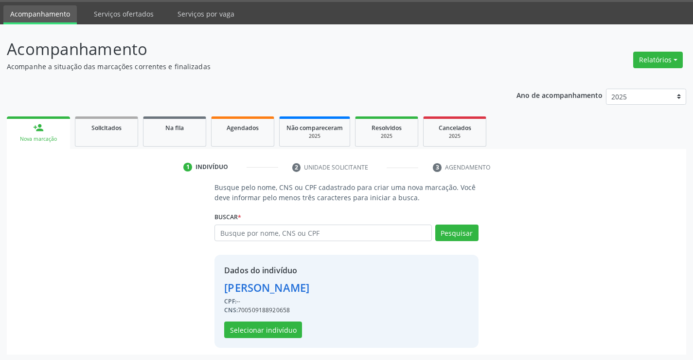
scroll to position [31, 0]
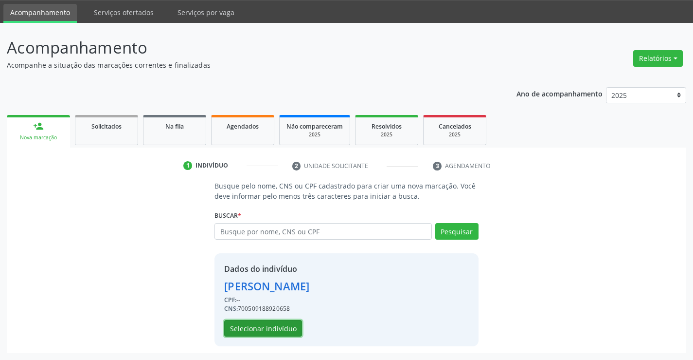
click at [274, 331] on button "Selecionar indivíduo" at bounding box center [263, 328] width 78 height 17
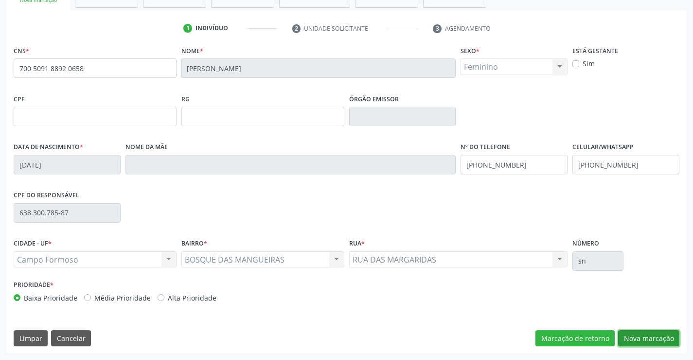
click at [655, 342] on button "Nova marcação" at bounding box center [648, 338] width 61 height 17
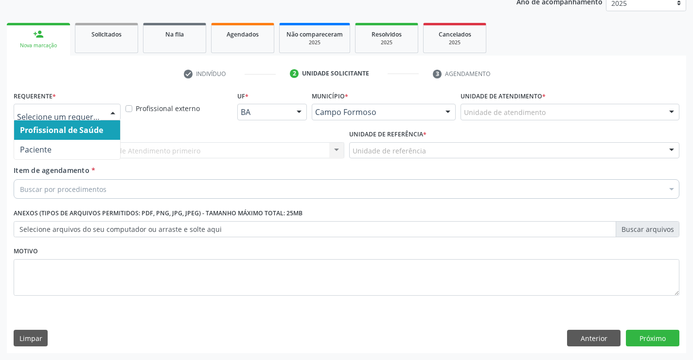
click at [101, 106] on div at bounding box center [67, 112] width 107 height 17
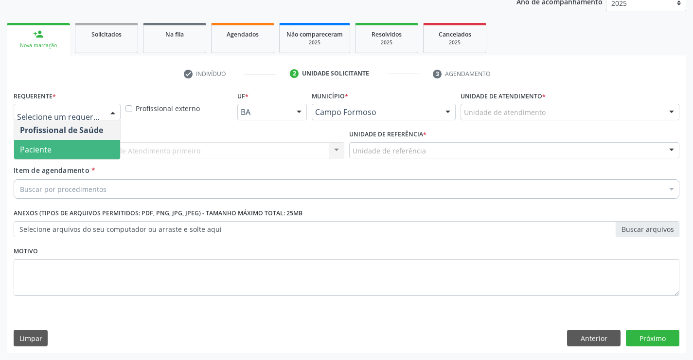
click at [78, 143] on span "Paciente" at bounding box center [67, 149] width 106 height 19
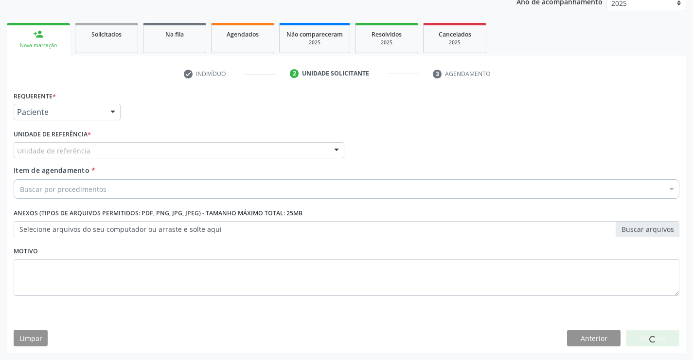
click at [143, 146] on div "Unidade de referência" at bounding box center [179, 150] width 331 height 17
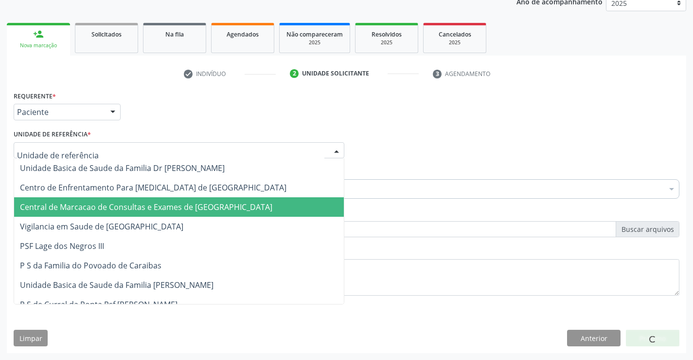
click at [159, 205] on span "Central de Marcacao de Consultas e Exames de [GEOGRAPHIC_DATA]" at bounding box center [146, 206] width 253 height 11
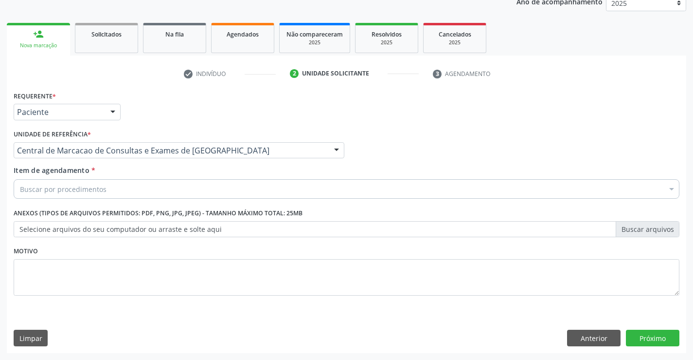
click at [172, 191] on div "Buscar por procedimentos" at bounding box center [347, 188] width 666 height 19
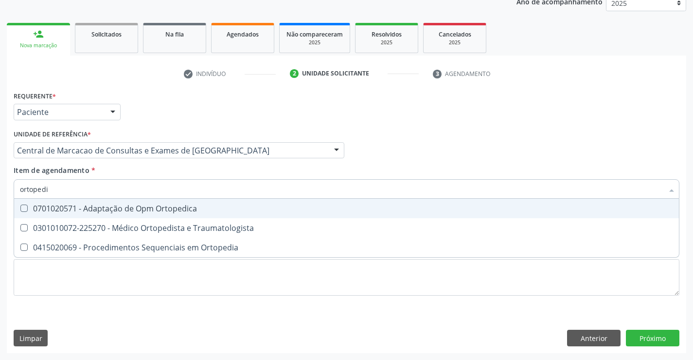
type input "ortopedis"
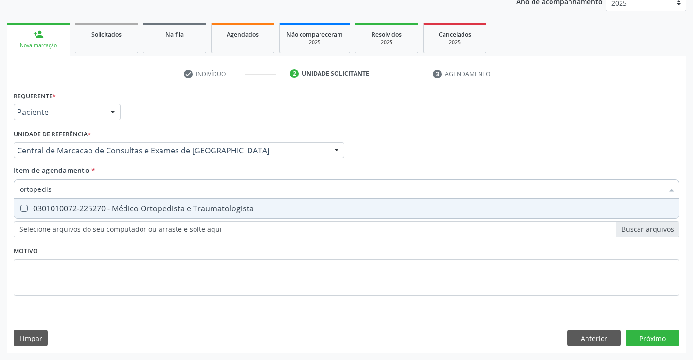
click at [176, 209] on div "0301010072-225270 - Médico Ortopedista e Traumatologista" at bounding box center [347, 208] width 654 height 8
checkbox Traumatologista "true"
click at [643, 341] on div "Requerente * Paciente Profissional de Saúde Paciente Nenhum resultado encontrad…" at bounding box center [347, 221] width 680 height 264
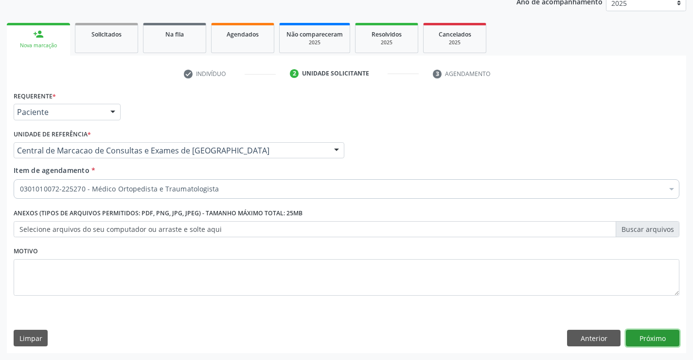
click at [644, 340] on button "Próximo" at bounding box center [653, 337] width 54 height 17
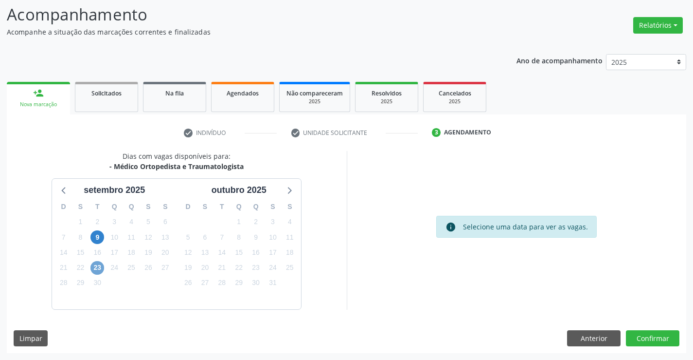
click at [99, 271] on span "23" at bounding box center [98, 268] width 14 height 14
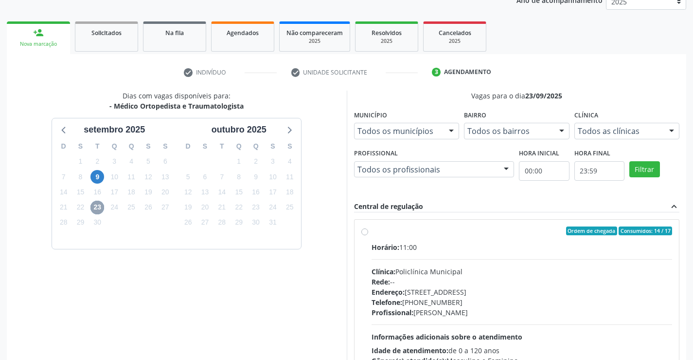
scroll to position [204, 0]
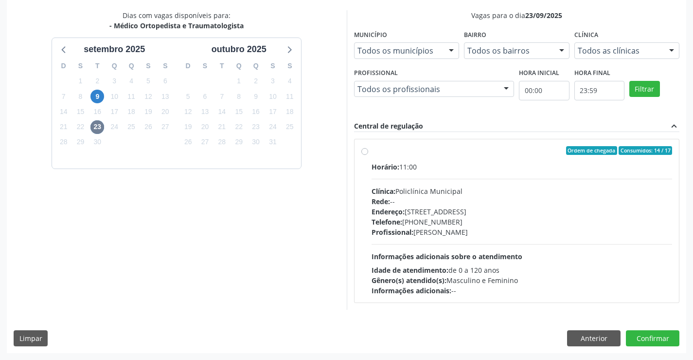
click at [393, 210] on span "Endereço:" at bounding box center [388, 211] width 33 height 9
click at [368, 155] on input "Ordem de chegada Consumidos: 14 / 17 Horário: 11:00 Clínica: Policlínica Munici…" at bounding box center [365, 150] width 7 height 9
radio input "true"
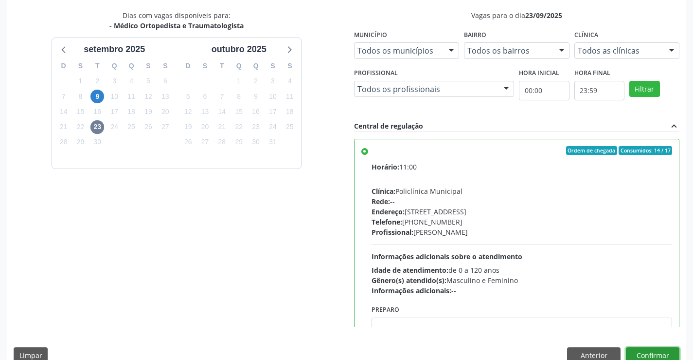
click at [658, 355] on button "Confirmar" at bounding box center [653, 355] width 54 height 17
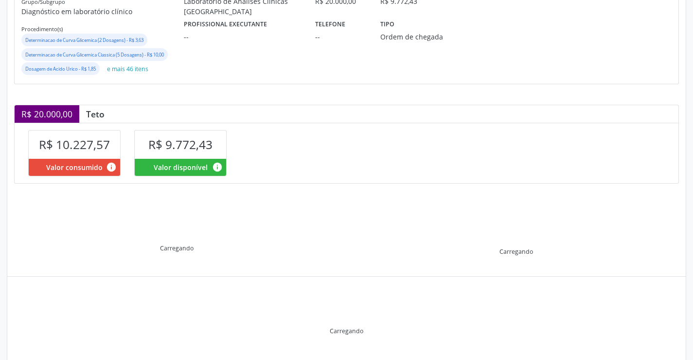
scroll to position [167, 0]
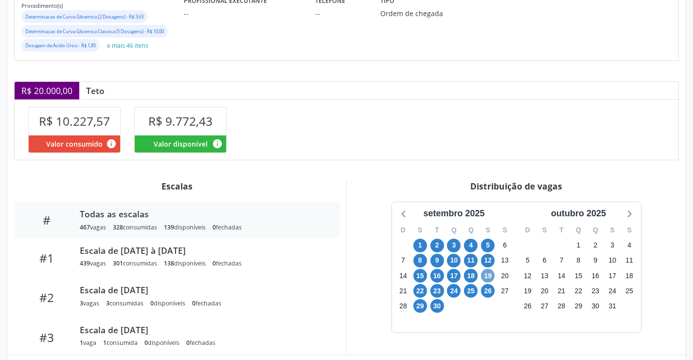
click at [486, 274] on span "19" at bounding box center [488, 276] width 14 height 14
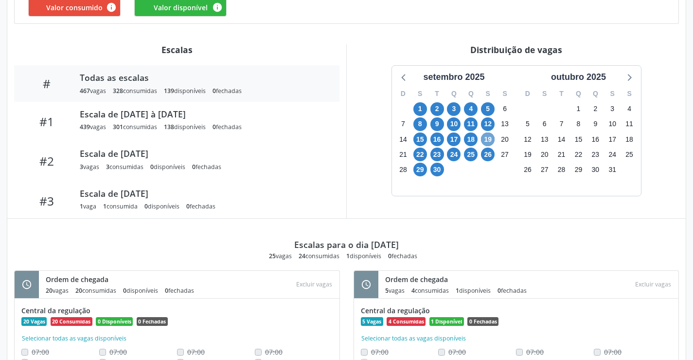
scroll to position [185, 0]
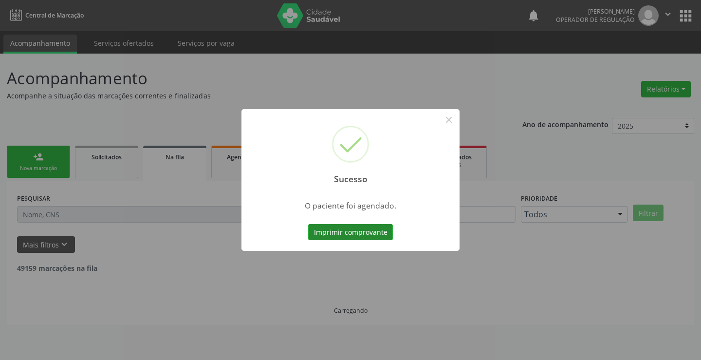
click at [334, 229] on button "Imprimir comprovante" at bounding box center [350, 232] width 85 height 17
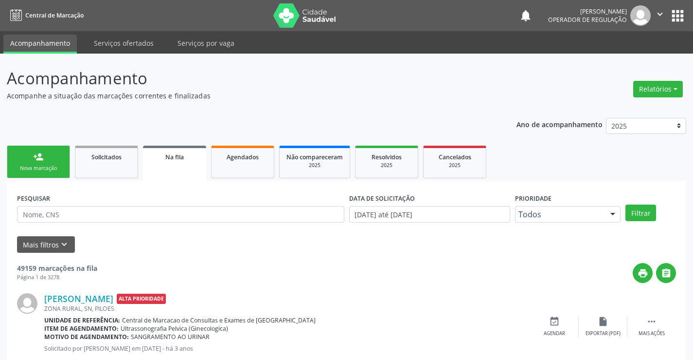
click at [33, 162] on link "person_add Nova marcação" at bounding box center [38, 161] width 63 height 33
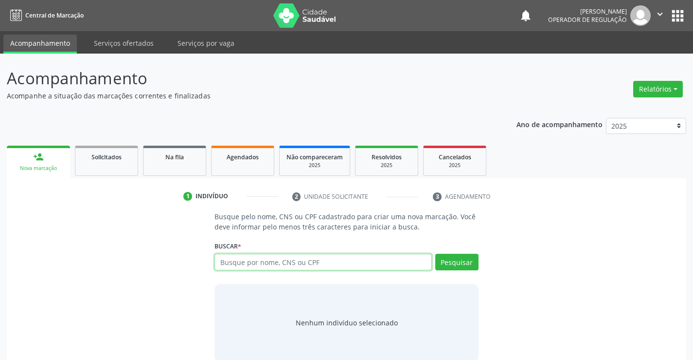
click at [412, 257] on input "text" at bounding box center [323, 262] width 217 height 17
type input "70000234706101"
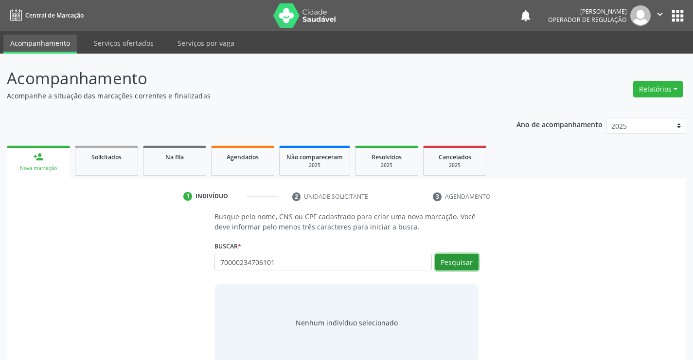
click at [458, 260] on button "Pesquisar" at bounding box center [457, 262] width 43 height 17
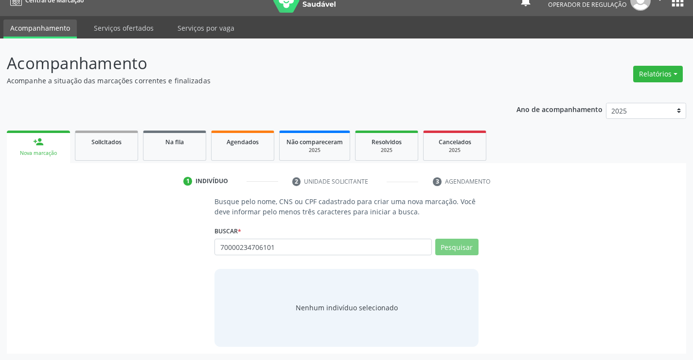
scroll to position [16, 0]
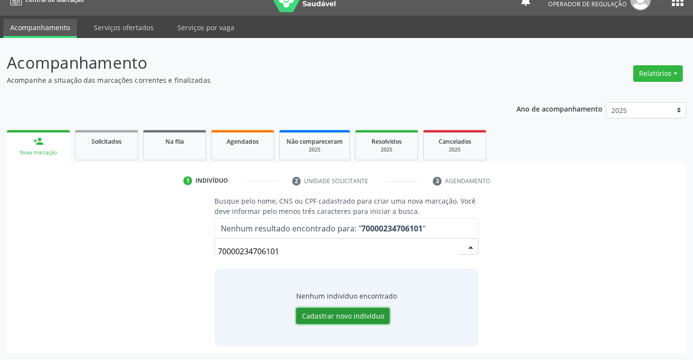
click at [328, 316] on button "Cadastrar novo indivíduo" at bounding box center [342, 316] width 93 height 17
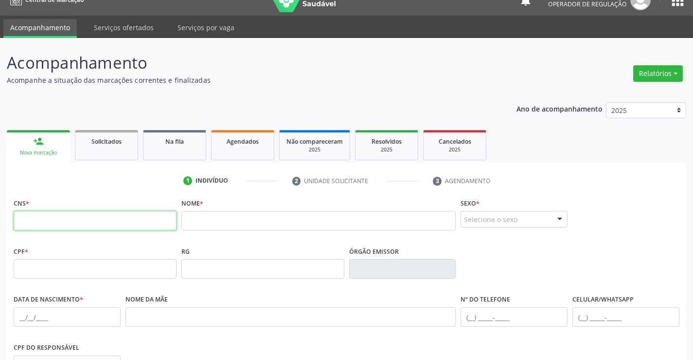
click at [81, 225] on input "text" at bounding box center [95, 220] width 163 height 19
type input "700 0023 4370 6101"
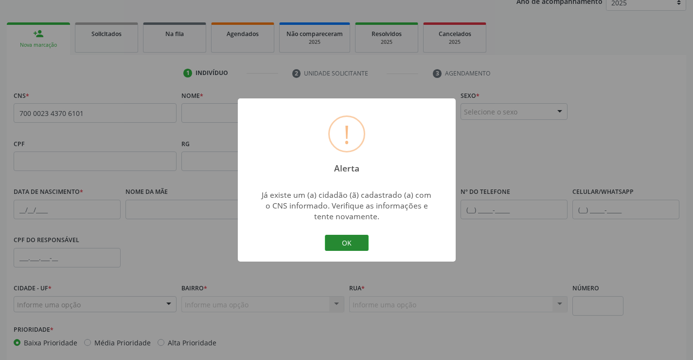
scroll to position [162, 0]
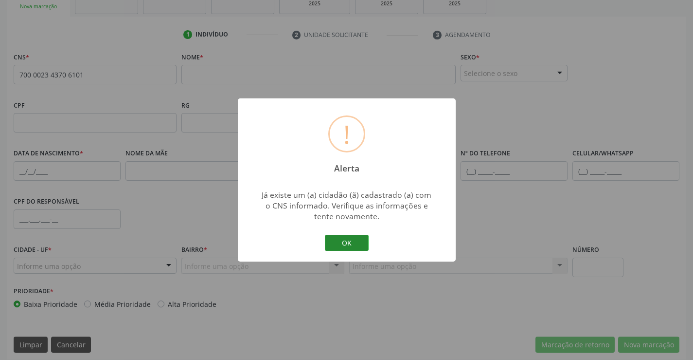
click at [348, 236] on button "OK" at bounding box center [347, 243] width 44 height 17
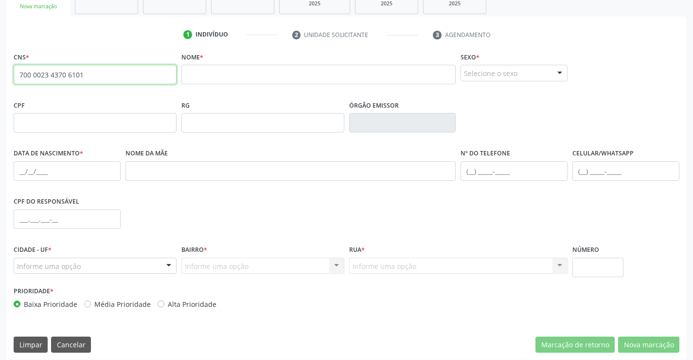
click at [143, 77] on input "700 0023 4370 6101" at bounding box center [95, 74] width 163 height 19
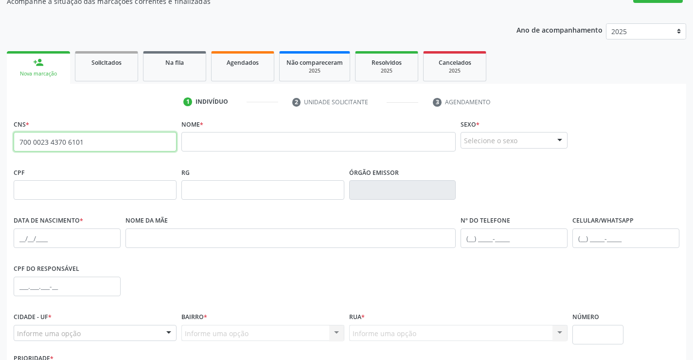
scroll to position [16, 0]
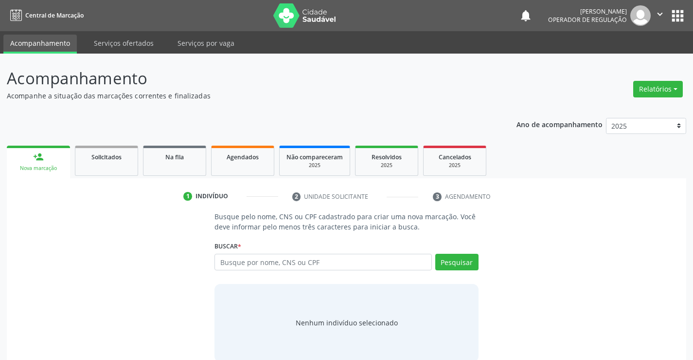
click at [282, 227] on p "Busque pelo nome, CNS ou CPF cadastrado para criar uma nova marcação. Você deve…" at bounding box center [347, 221] width 264 height 20
click at [262, 267] on input "text" at bounding box center [323, 262] width 217 height 17
paste input "700 0023 4370 6101"
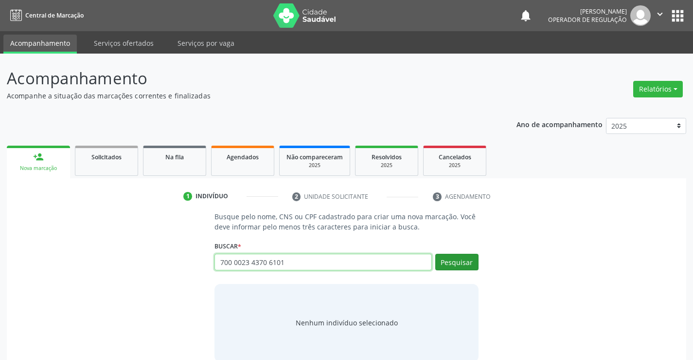
type input "700 0023 4370 6101"
click at [474, 263] on button "Pesquisar" at bounding box center [457, 262] width 43 height 17
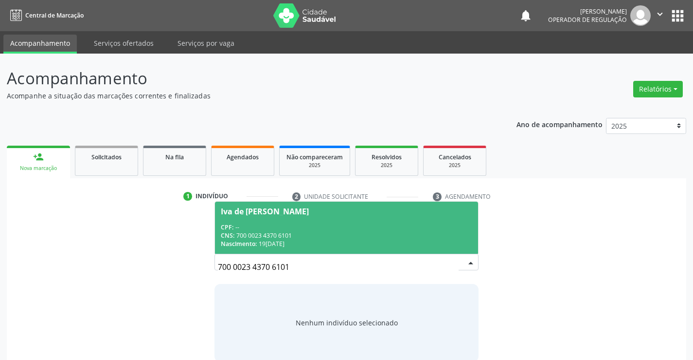
click at [282, 222] on span "Iva de Melo Ribeiro CPF: -- CNS: 700 0023 4370 6101 Nascimento: 19/05/1982" at bounding box center [346, 227] width 263 height 52
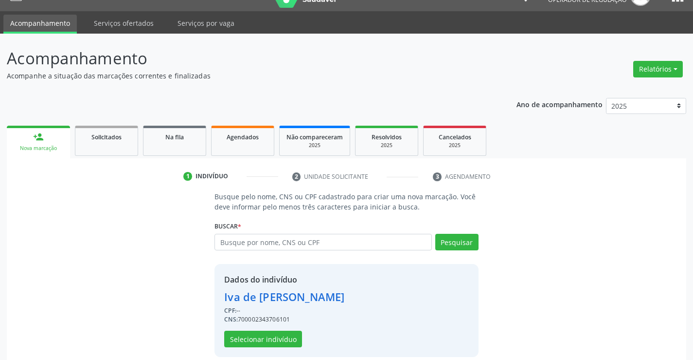
scroll to position [31, 0]
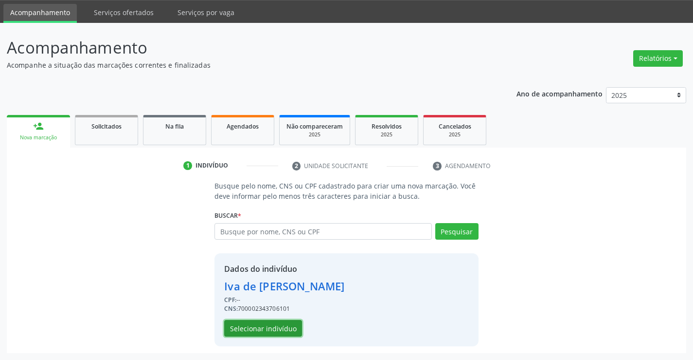
click at [261, 330] on button "Selecionar indivíduo" at bounding box center [263, 328] width 78 height 17
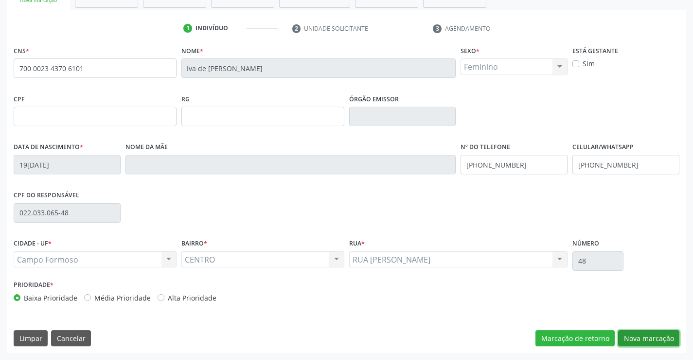
click at [621, 337] on button "Nova marcação" at bounding box center [648, 338] width 61 height 17
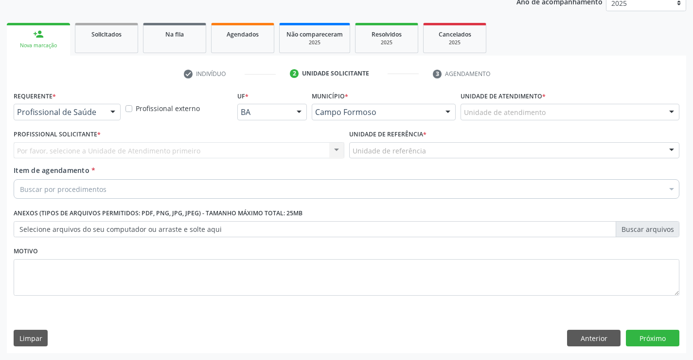
scroll to position [123, 0]
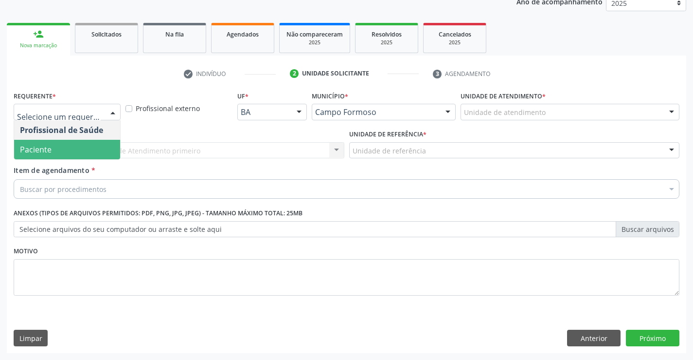
click at [45, 150] on span "Paciente" at bounding box center [36, 149] width 32 height 11
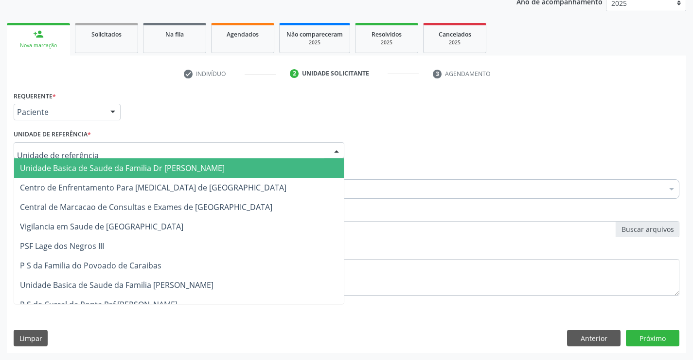
click at [160, 154] on div at bounding box center [179, 150] width 331 height 17
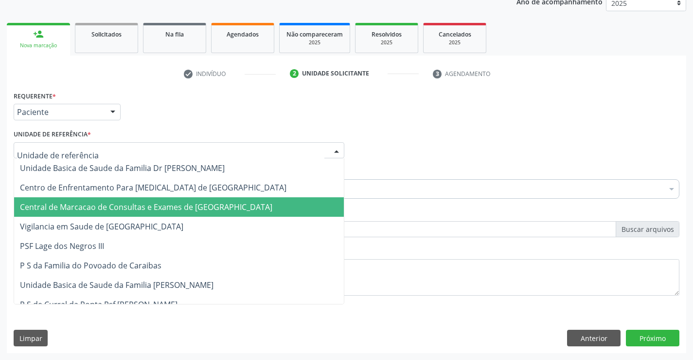
click at [177, 200] on span "Central de Marcacao de Consultas e Exames de [GEOGRAPHIC_DATA]" at bounding box center [179, 206] width 330 height 19
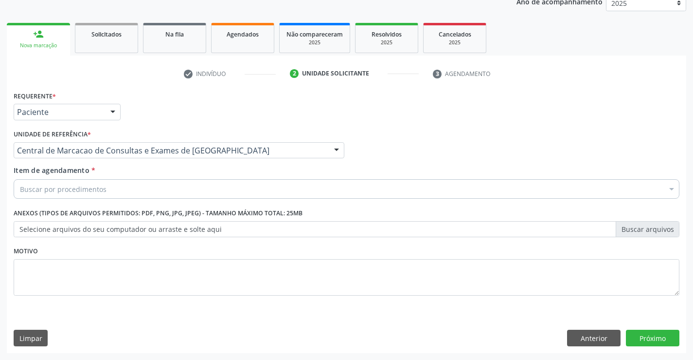
click at [191, 189] on div "Buscar por procedimentos" at bounding box center [347, 188] width 666 height 19
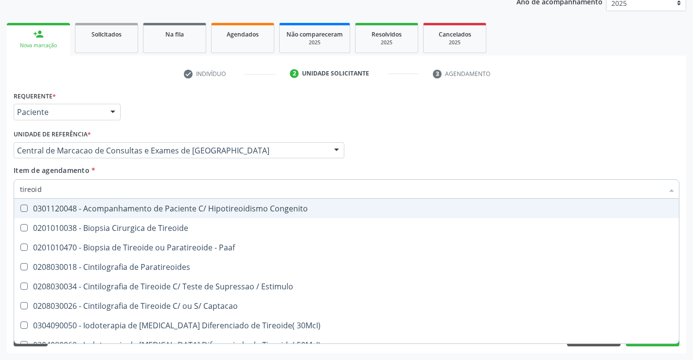
type input "tireoide"
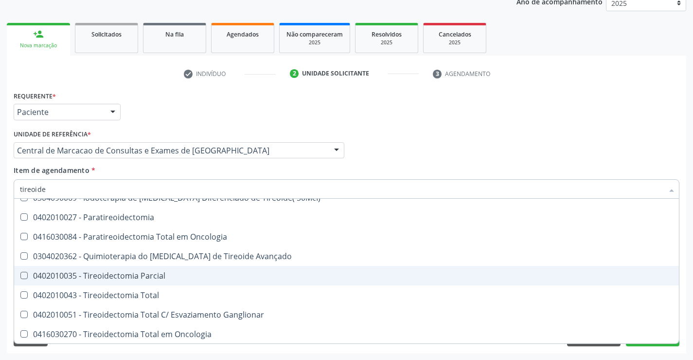
scroll to position [186, 0]
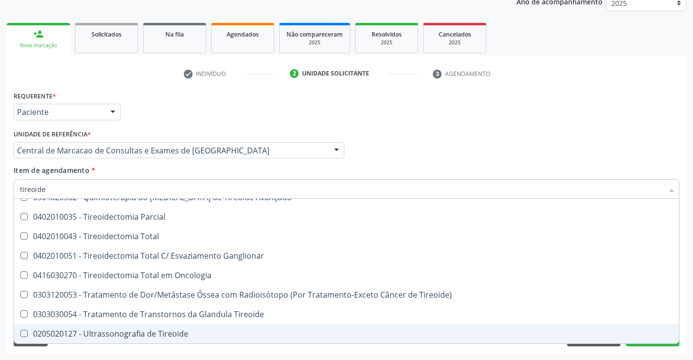
click at [180, 330] on div "0205020127 - Ultrassonografia de Tireoide" at bounding box center [347, 333] width 654 height 8
checkbox Tireoide "true"
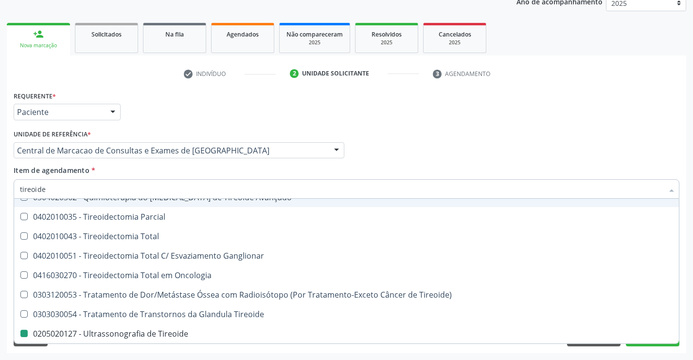
click at [372, 146] on div "Profissional Solicitante Por favor, selecione a Unidade de Atendimento primeiro…" at bounding box center [346, 146] width 671 height 38
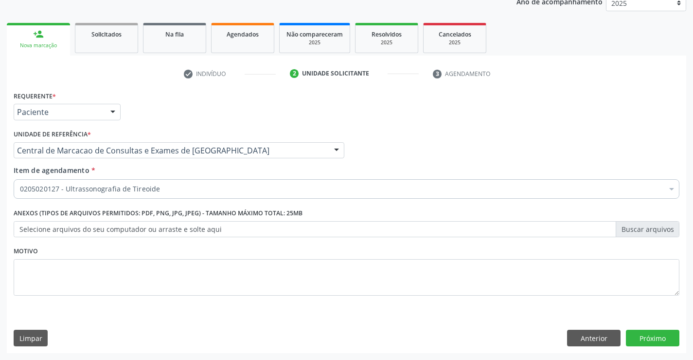
checkbox Tireoide "true"
checkbox Derrames "false"
click at [658, 337] on button "Próximo" at bounding box center [653, 337] width 54 height 17
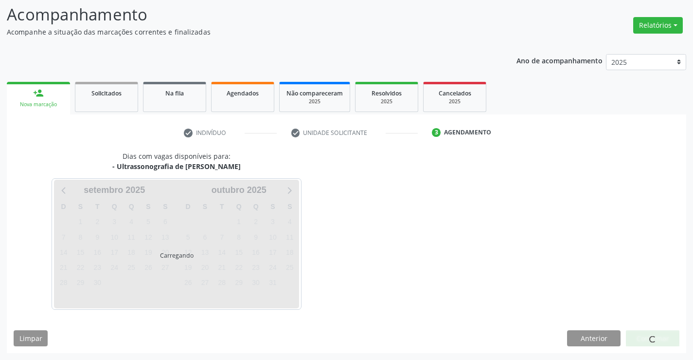
scroll to position [64, 0]
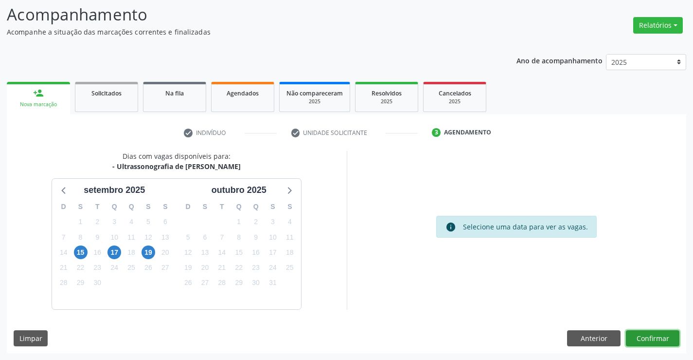
click at [646, 337] on button "Confirmar" at bounding box center [653, 338] width 54 height 17
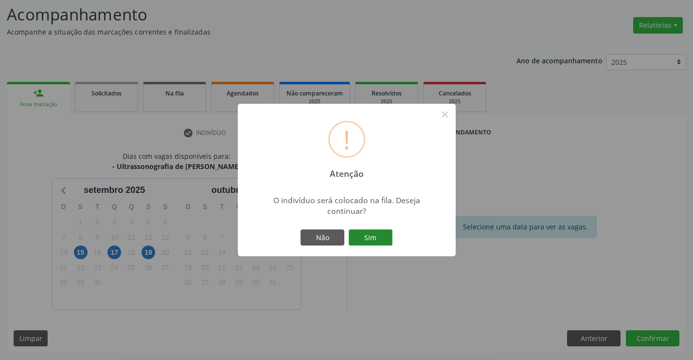
click at [357, 237] on button "Sim" at bounding box center [371, 237] width 44 height 17
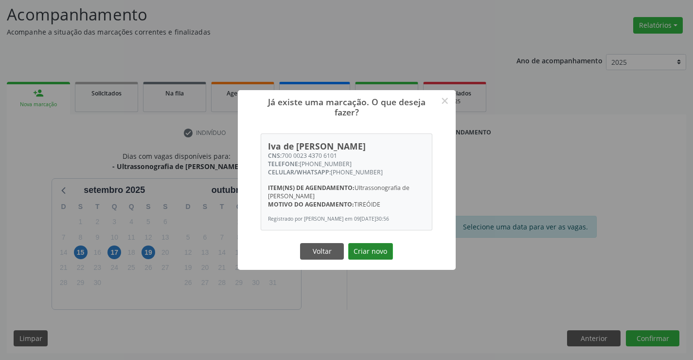
click at [359, 251] on button "Criar novo" at bounding box center [370, 251] width 45 height 17
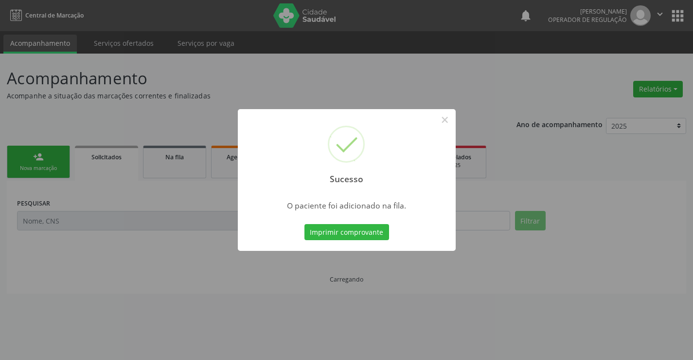
scroll to position [0, 0]
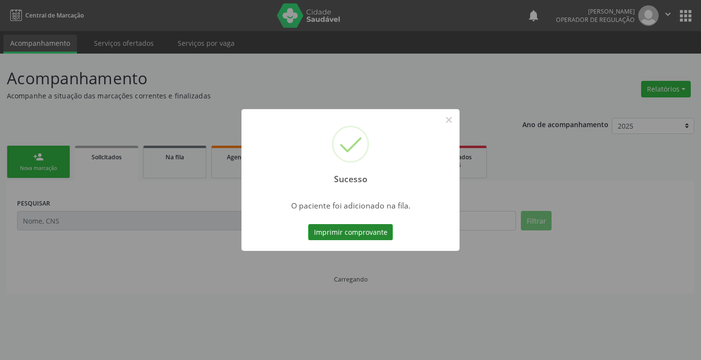
click at [378, 236] on button "Imprimir comprovante" at bounding box center [350, 232] width 85 height 17
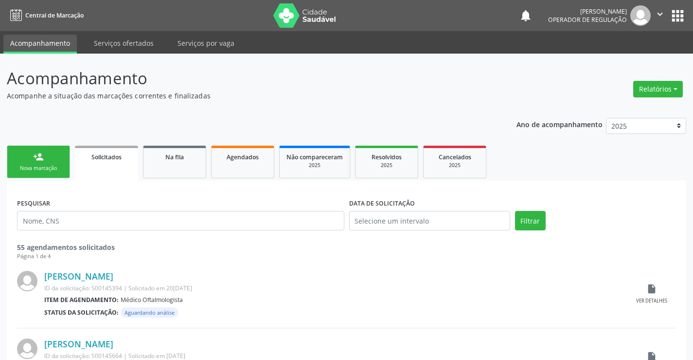
click at [47, 158] on link "person_add Nova marcação" at bounding box center [38, 161] width 63 height 33
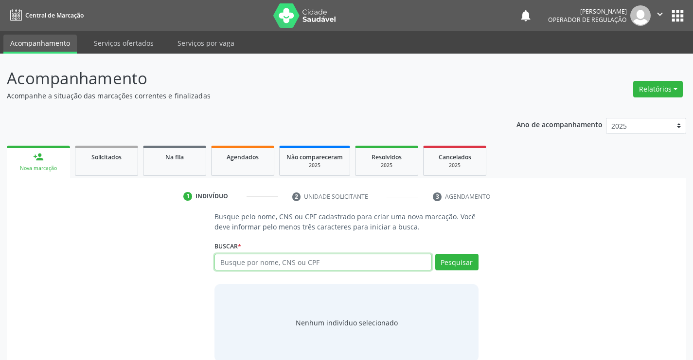
click at [318, 263] on input "text" at bounding box center [323, 262] width 217 height 17
click at [297, 263] on input "text" at bounding box center [323, 262] width 217 height 17
type input "704504319816415"
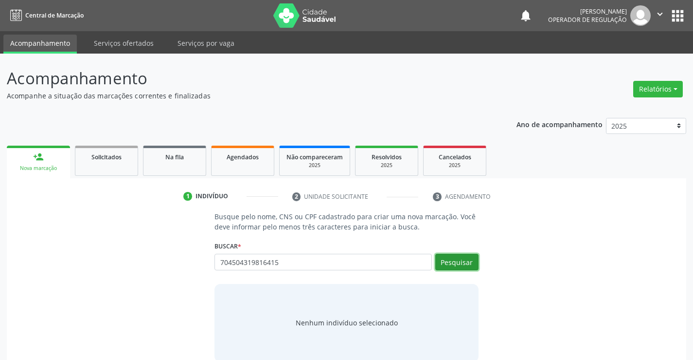
click at [463, 261] on button "Pesquisar" at bounding box center [457, 262] width 43 height 17
type input "704504319816415"
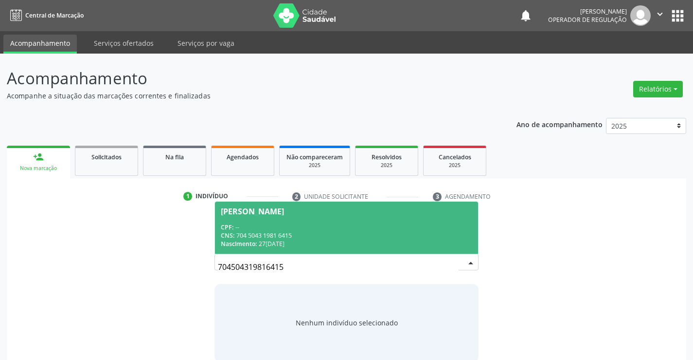
click at [355, 220] on span "Marcos Antonio dos Santos Ferreira CPF: -- CNS: 704 5043 1981 6415 Nascimento: …" at bounding box center [346, 227] width 263 height 52
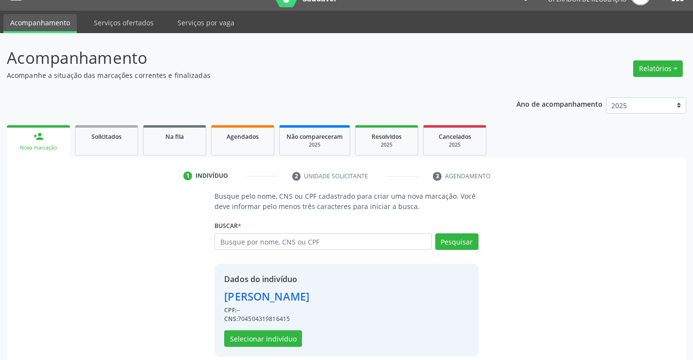
scroll to position [31, 0]
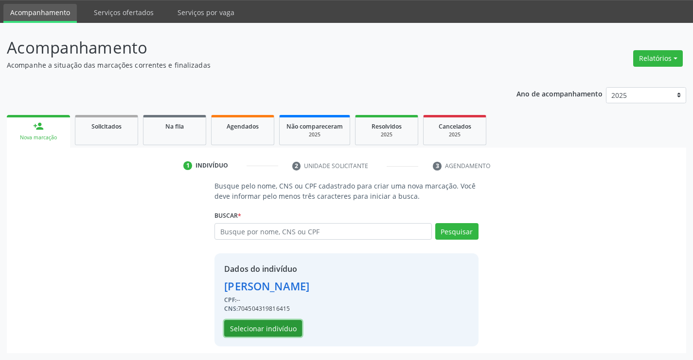
click at [254, 324] on button "Selecionar indivíduo" at bounding box center [263, 328] width 78 height 17
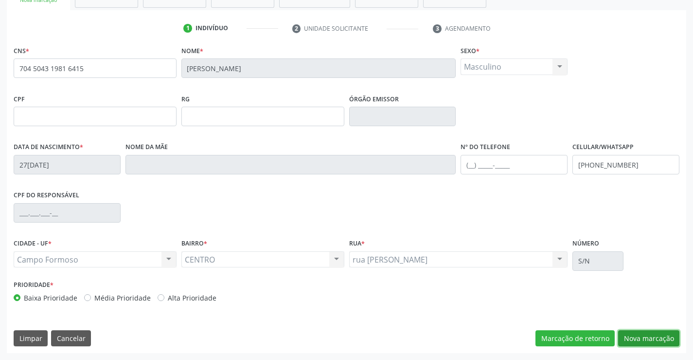
click at [649, 335] on button "Nova marcação" at bounding box center [648, 338] width 61 height 17
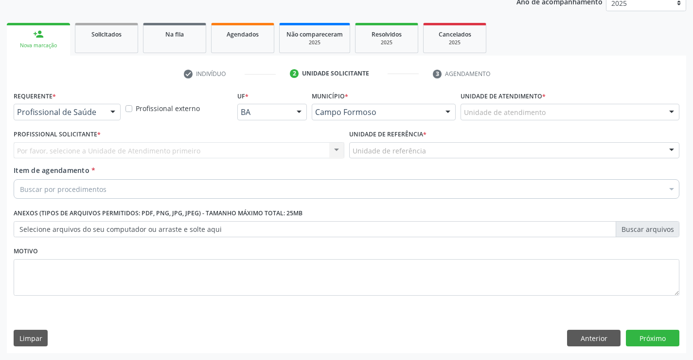
scroll to position [123, 0]
click at [602, 337] on button "Anterior" at bounding box center [594, 337] width 54 height 17
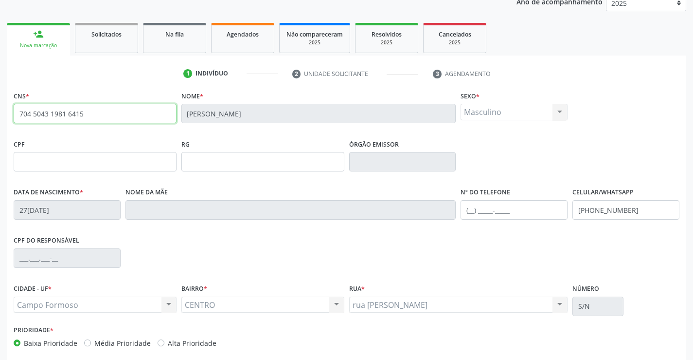
drag, startPoint x: 87, startPoint y: 115, endPoint x: 0, endPoint y: 124, distance: 87.1
click at [0, 124] on div "Acompanhamento Acompanhe a situação das marcações correntes e finalizadas Relat…" at bounding box center [346, 168] width 693 height 474
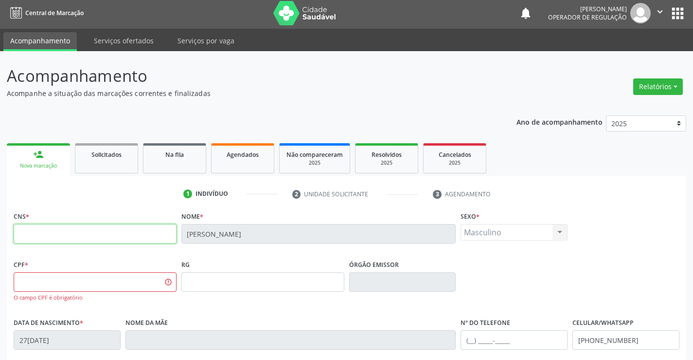
scroll to position [0, 0]
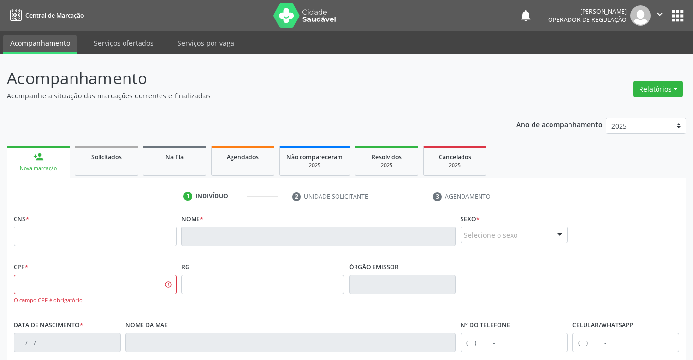
click at [39, 158] on div "person_add" at bounding box center [38, 156] width 11 height 11
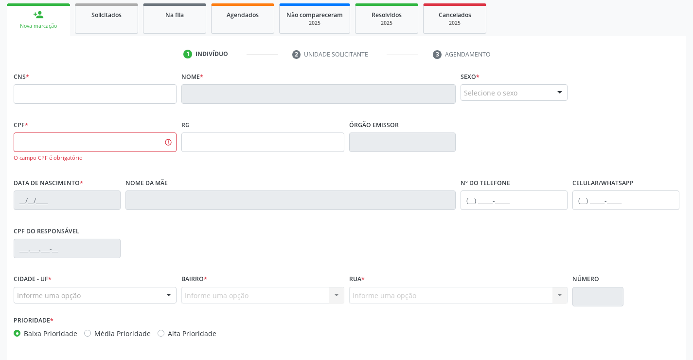
scroll to position [146, 0]
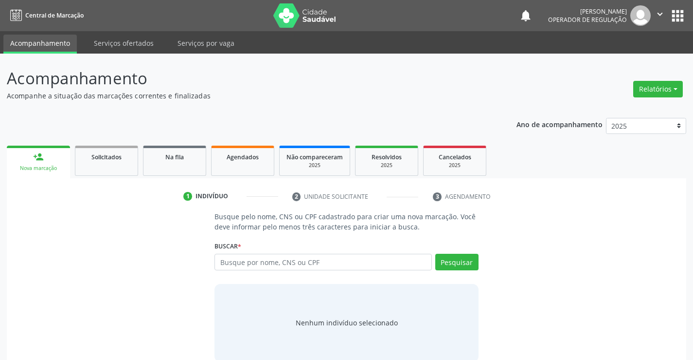
click at [304, 263] on input "text" at bounding box center [323, 262] width 217 height 17
type input "700104971992611"
click at [460, 263] on button "Pesquisar" at bounding box center [457, 262] width 43 height 17
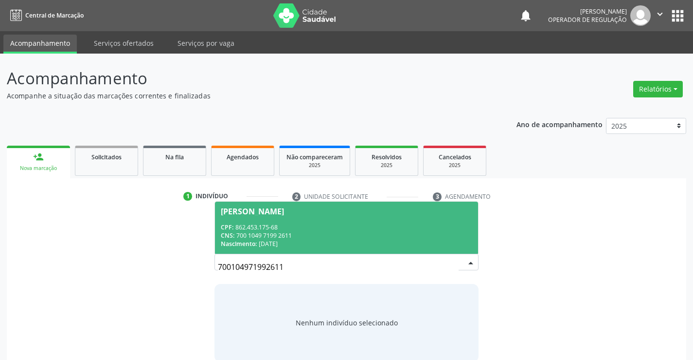
click at [284, 213] on div "[PERSON_NAME]" at bounding box center [252, 211] width 63 height 8
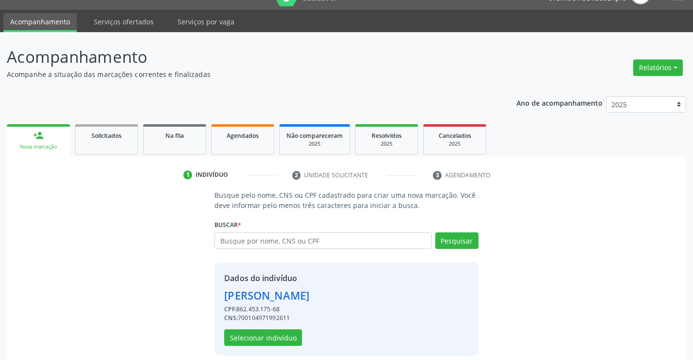
scroll to position [31, 0]
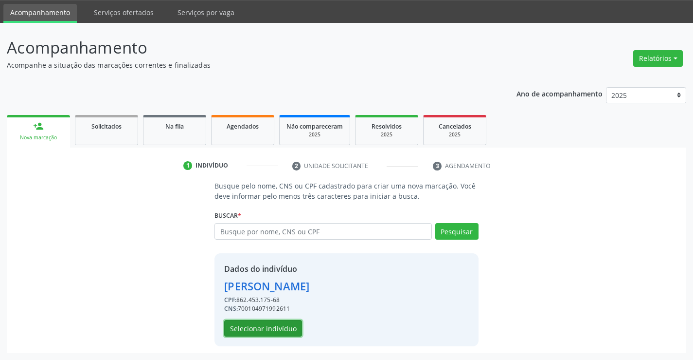
click at [275, 325] on button "Selecionar indivíduo" at bounding box center [263, 328] width 78 height 17
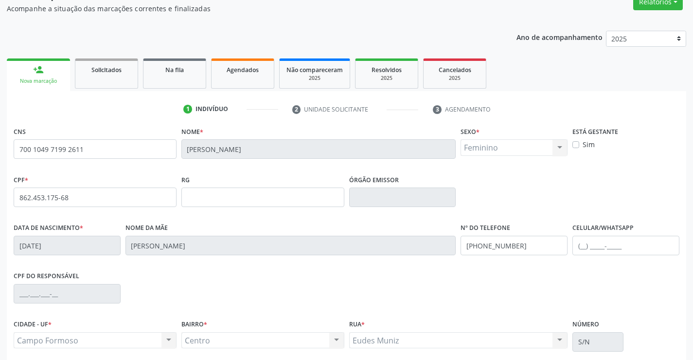
scroll to position [168, 0]
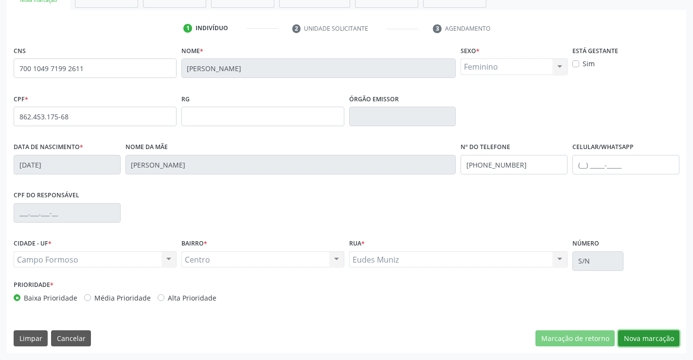
click at [646, 335] on button "Nova marcação" at bounding box center [648, 338] width 61 height 17
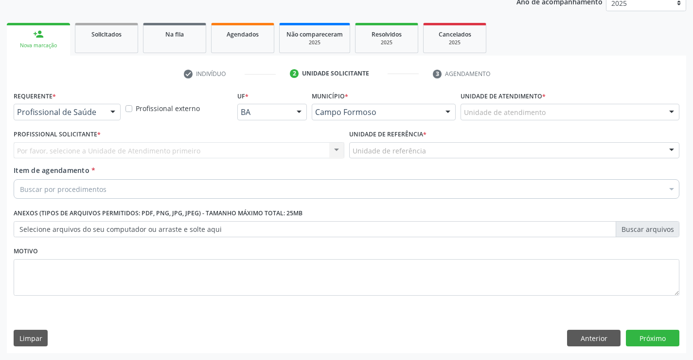
scroll to position [123, 0]
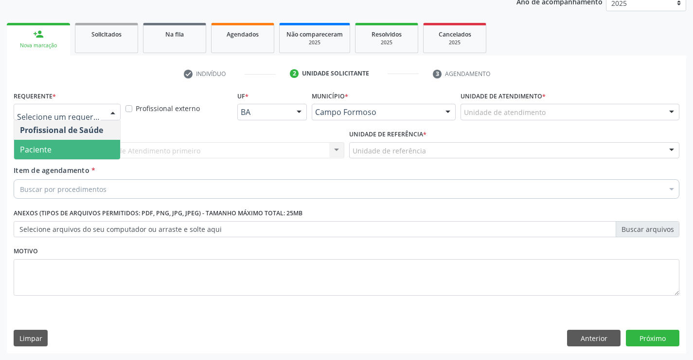
click at [55, 151] on span "Paciente" at bounding box center [67, 149] width 106 height 19
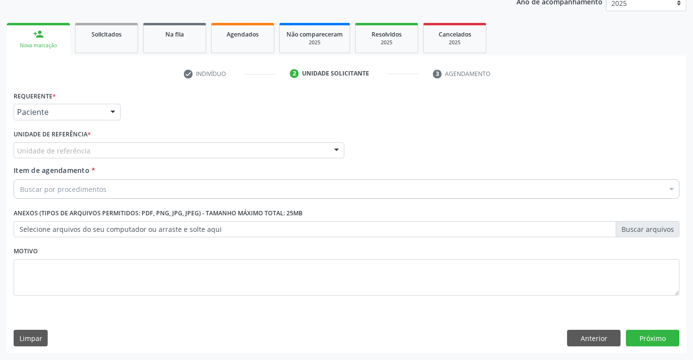
click at [98, 146] on div "Unidade de referência" at bounding box center [179, 150] width 331 height 17
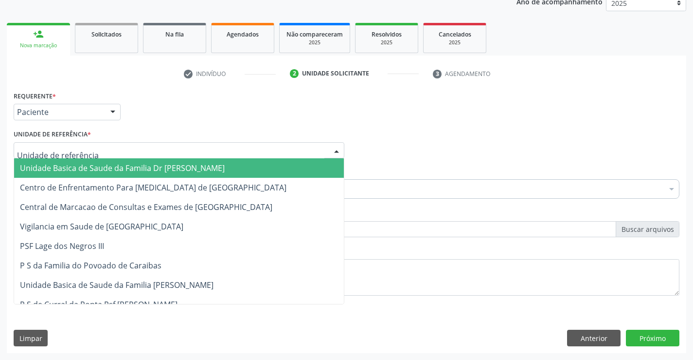
click at [115, 169] on span "Unidade Basica de Saude da Familia Dr [PERSON_NAME]" at bounding box center [122, 168] width 205 height 11
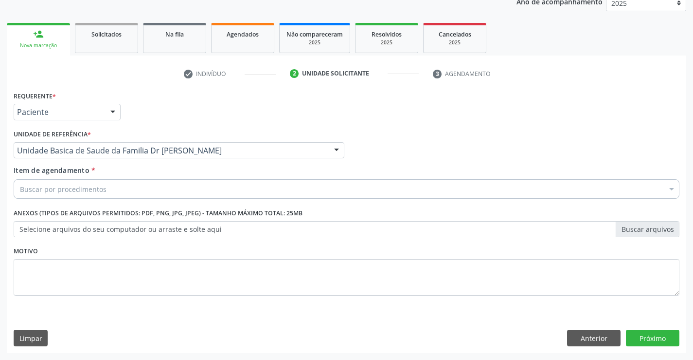
click at [106, 190] on div "Buscar por procedimentos" at bounding box center [347, 188] width 666 height 19
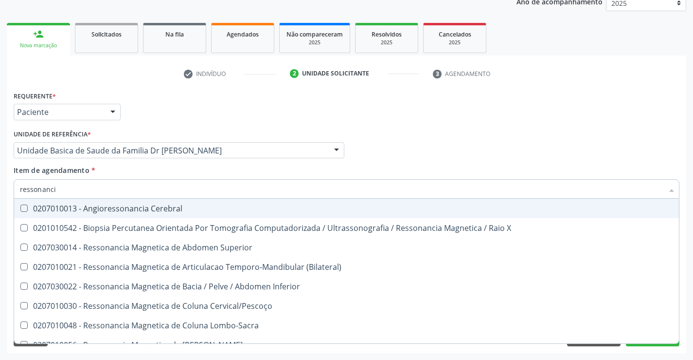
type input "ressonancia"
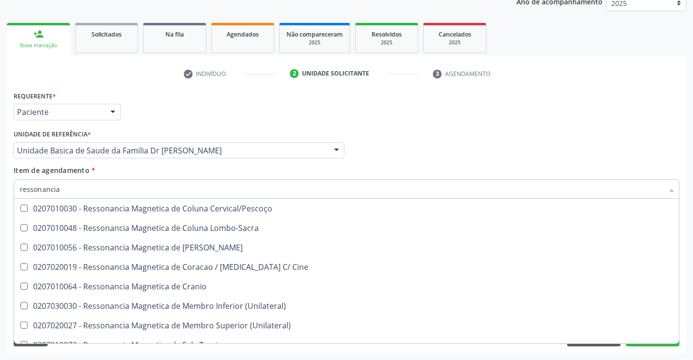
scroll to position [146, 0]
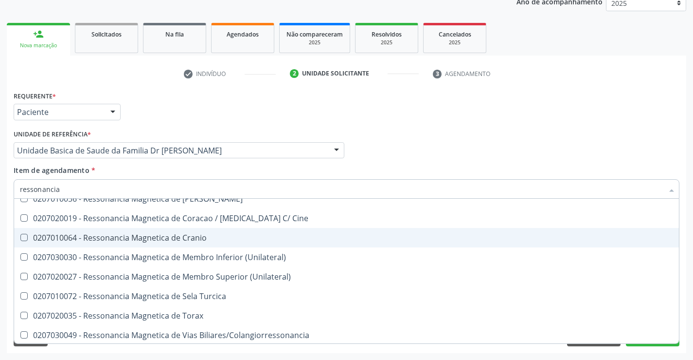
click at [201, 236] on div "0207010064 - Ressonancia Magnetica de Cranio" at bounding box center [347, 238] width 654 height 8
checkbox Cranio "true"
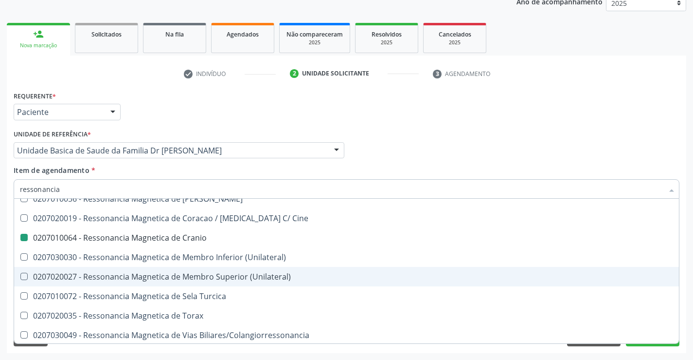
click at [684, 273] on div "Requerente * Paciente Profissional de Saúde Paciente Nenhum resultado encontrad…" at bounding box center [347, 221] width 680 height 264
checkbox X "true"
checkbox Cranio "false"
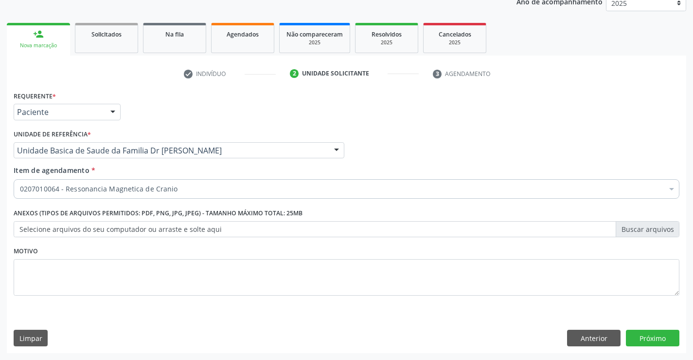
scroll to position [0, 0]
click at [647, 336] on button "Próximo" at bounding box center [653, 337] width 54 height 17
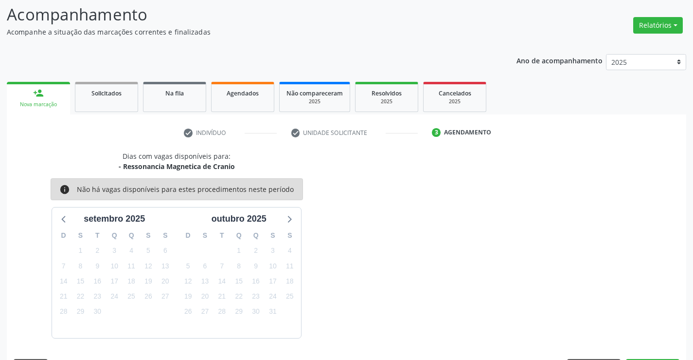
scroll to position [92, 0]
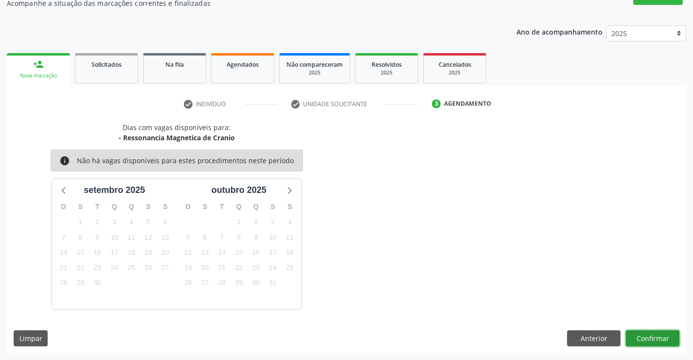
click at [654, 337] on button "Confirmar" at bounding box center [653, 338] width 54 height 17
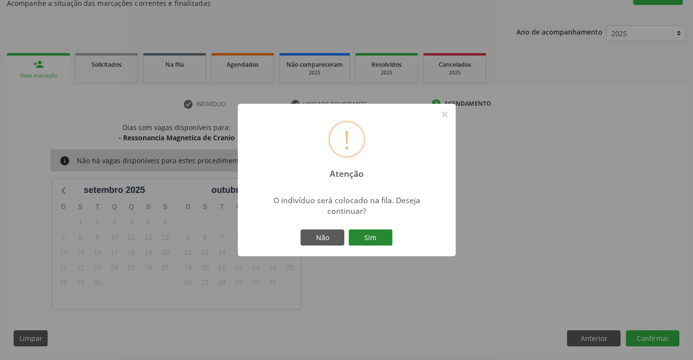
click at [374, 236] on button "Sim" at bounding box center [371, 237] width 44 height 17
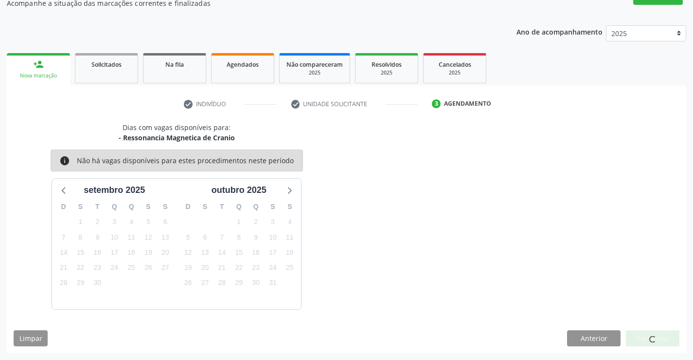
scroll to position [0, 0]
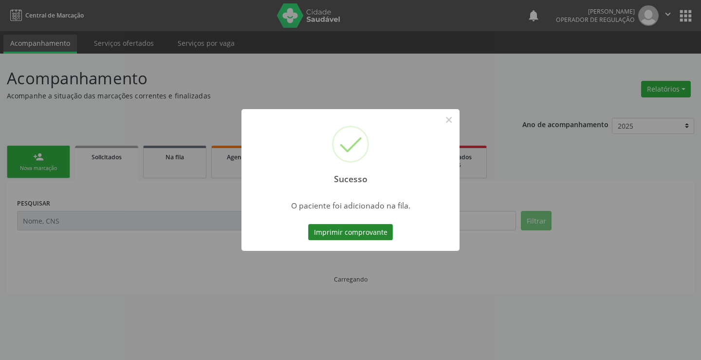
click at [351, 229] on button "Imprimir comprovante" at bounding box center [350, 232] width 85 height 17
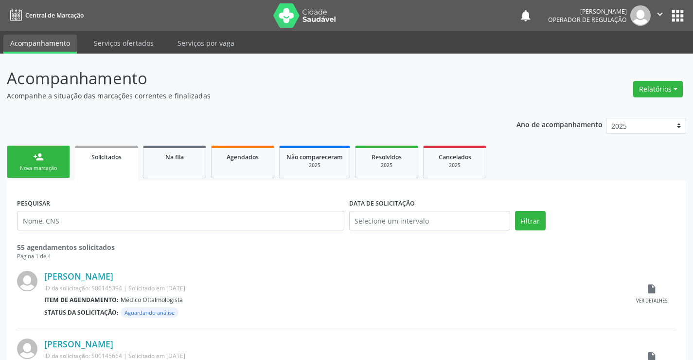
click at [36, 152] on div "person_add" at bounding box center [38, 156] width 11 height 11
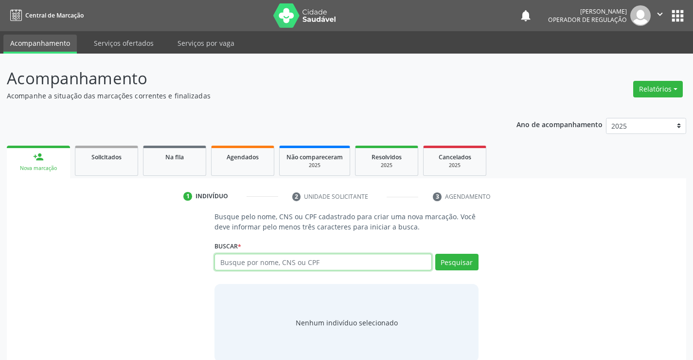
click at [314, 260] on input "text" at bounding box center [323, 262] width 217 height 17
type input "706904161775437"
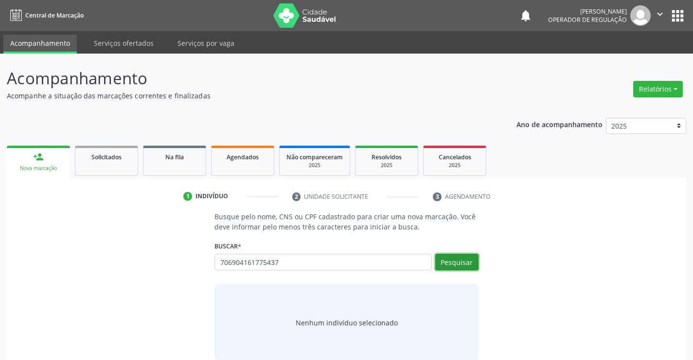
click at [454, 260] on button "Pesquisar" at bounding box center [457, 262] width 43 height 17
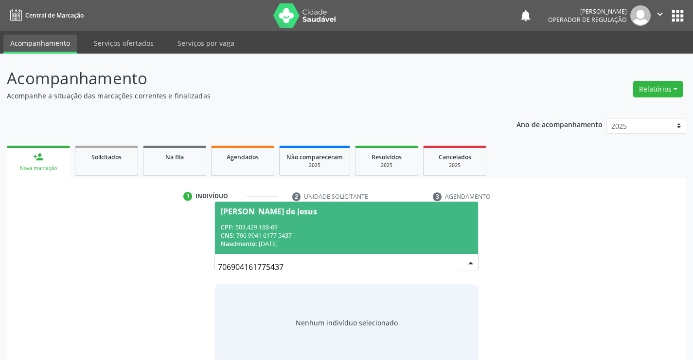
click at [286, 228] on div "CPF: 503.429.188-69" at bounding box center [346, 227] width 251 height 8
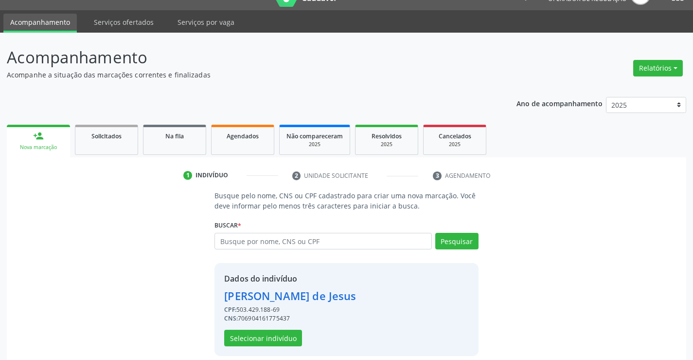
scroll to position [31, 0]
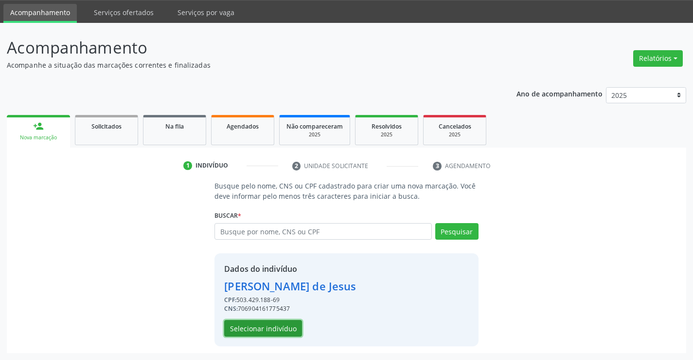
click at [262, 328] on button "Selecionar indivíduo" at bounding box center [263, 328] width 78 height 17
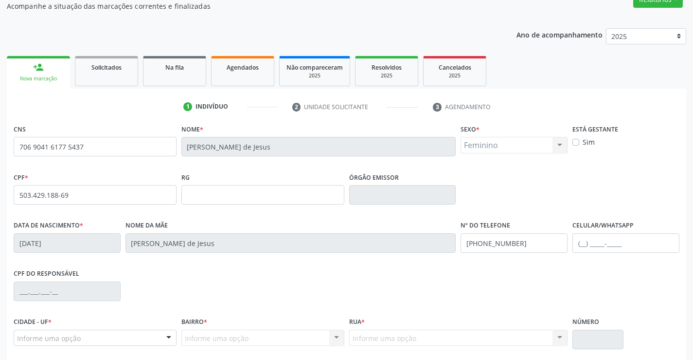
scroll to position [168, 0]
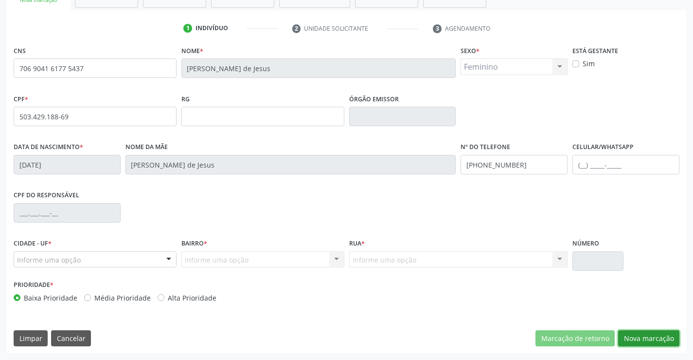
click at [649, 335] on button "Nova marcação" at bounding box center [648, 338] width 61 height 17
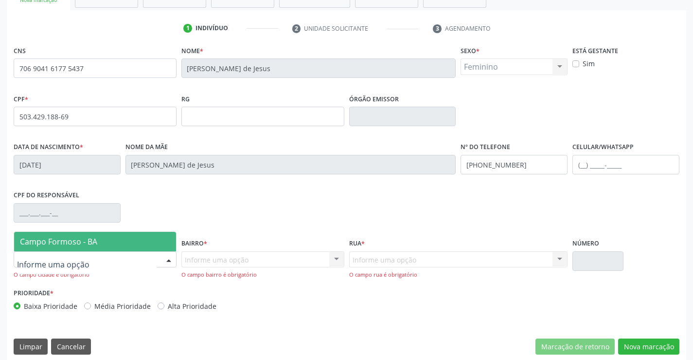
drag, startPoint x: 78, startPoint y: 258, endPoint x: 80, endPoint y: 247, distance: 11.8
click at [80, 247] on span "Campo Formoso - BA" at bounding box center [95, 241] width 162 height 19
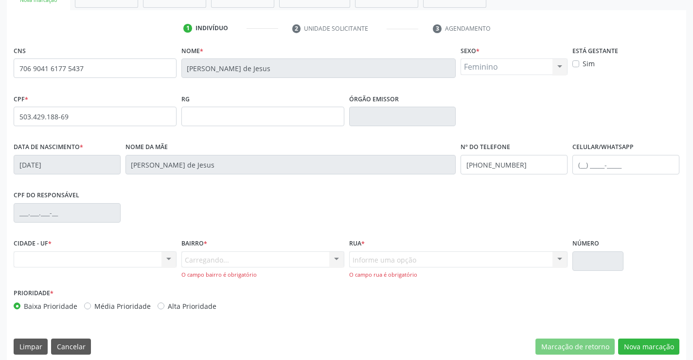
click at [229, 264] on div "Carregando... Nenhum resultado encontrado para: " " Nenhuma opção encontrada. D…" at bounding box center [263, 265] width 163 height 28
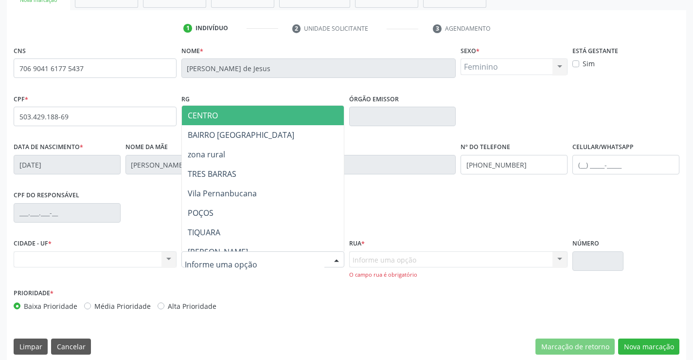
click at [253, 111] on span "CENTRO" at bounding box center [287, 115] width 210 height 19
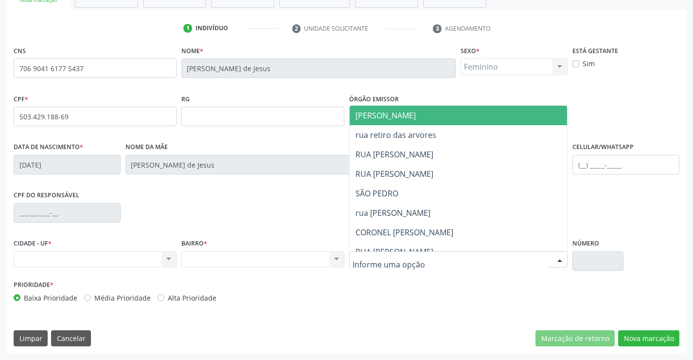
click at [435, 111] on span "[PERSON_NAME]" at bounding box center [467, 115] width 235 height 19
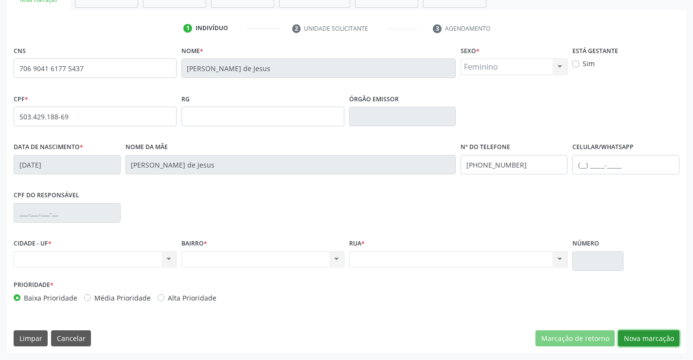
click at [655, 335] on button "Nova marcação" at bounding box center [648, 338] width 61 height 17
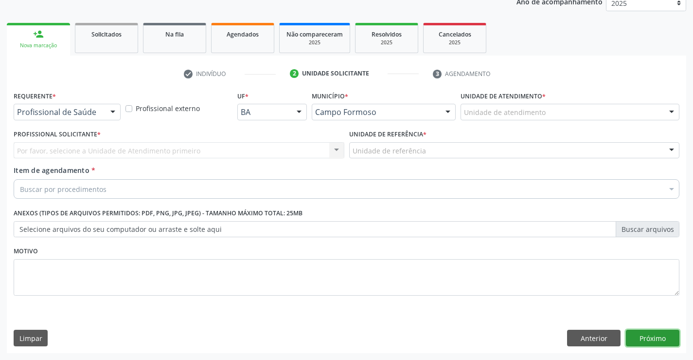
click at [646, 333] on button "Próximo" at bounding box center [653, 337] width 54 height 17
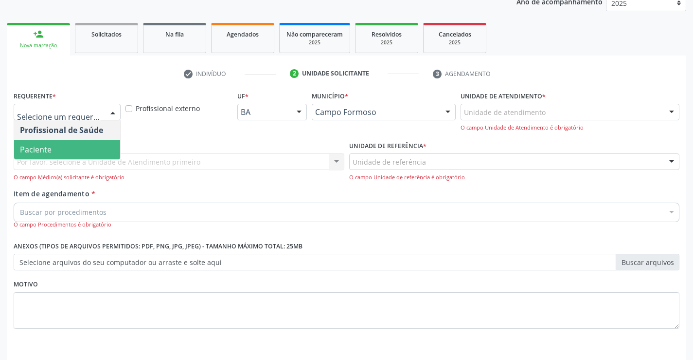
click at [56, 146] on span "Paciente" at bounding box center [67, 149] width 106 height 19
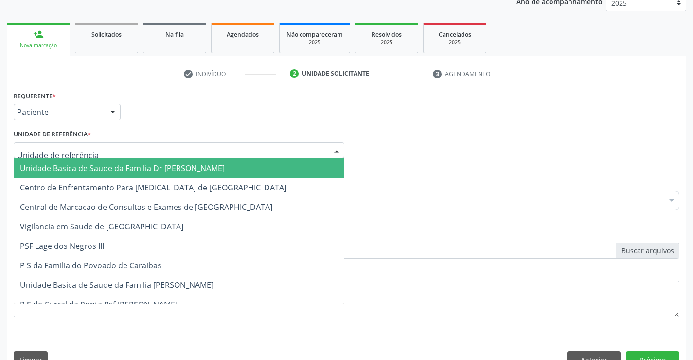
click at [72, 170] on span "Unidade Basica de Saude da Familia Dr [PERSON_NAME]" at bounding box center [122, 168] width 205 height 11
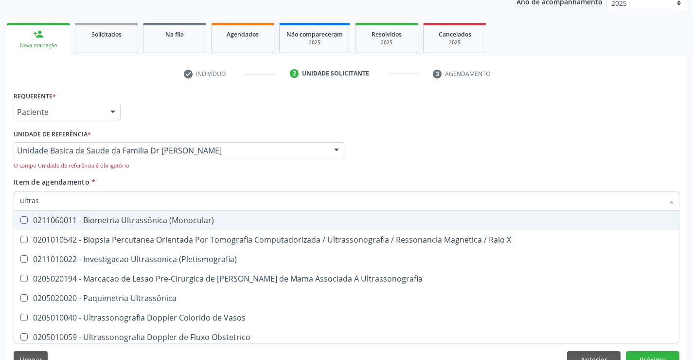
type input "ultrass"
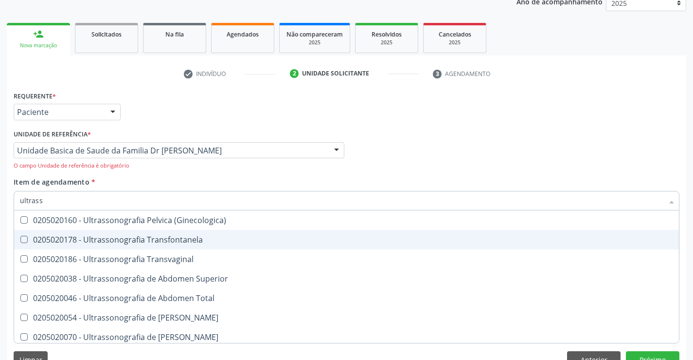
scroll to position [243, 0]
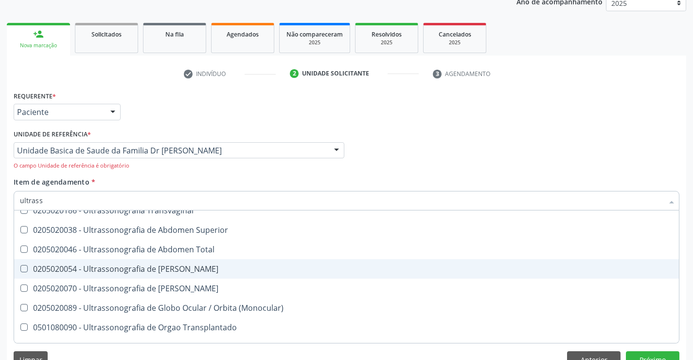
click at [235, 265] on div "0205020054 - Ultrassonografia de [PERSON_NAME]" at bounding box center [347, 269] width 654 height 8
checkbox Urinario "true"
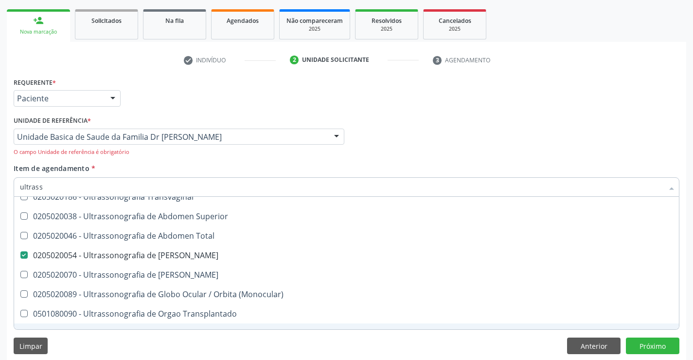
scroll to position [144, 0]
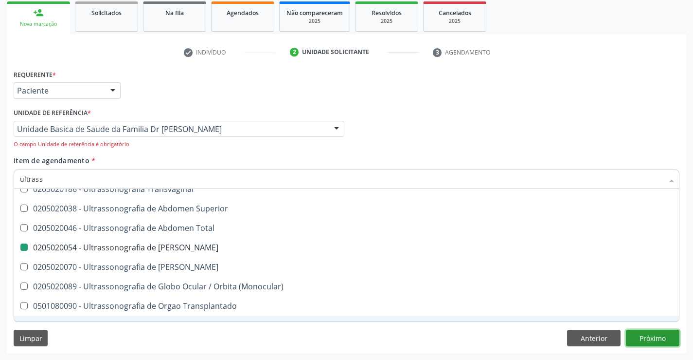
click at [647, 332] on button "Próximo" at bounding box center [653, 337] width 54 height 17
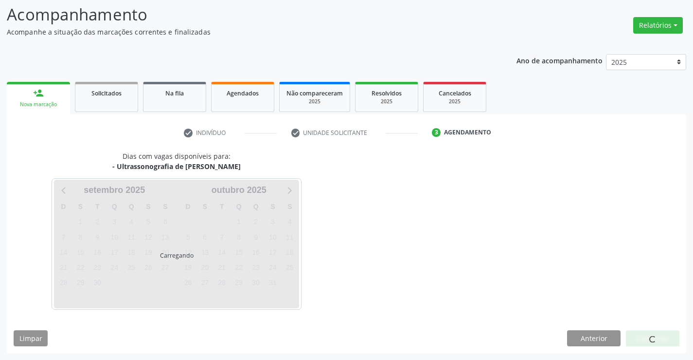
scroll to position [0, 0]
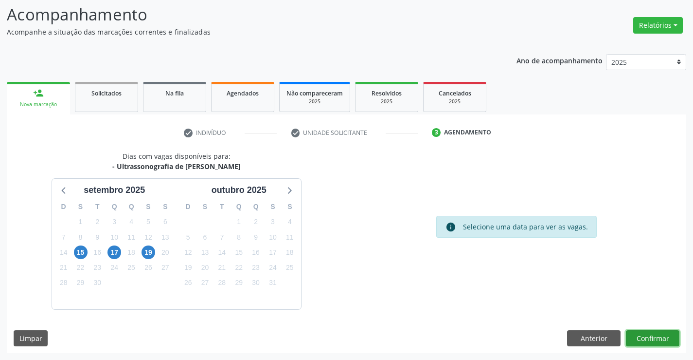
click at [648, 337] on button "Confirmar" at bounding box center [653, 338] width 54 height 17
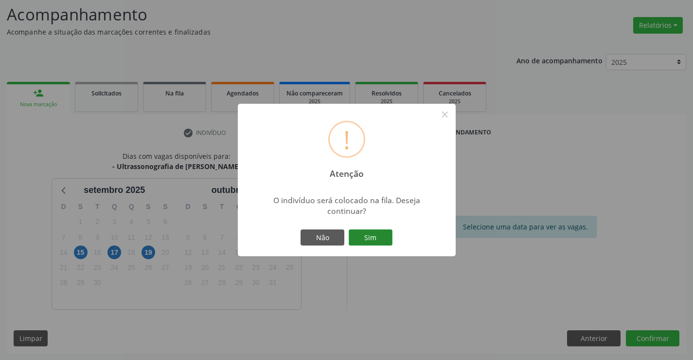
click at [377, 233] on button "Sim" at bounding box center [371, 237] width 44 height 17
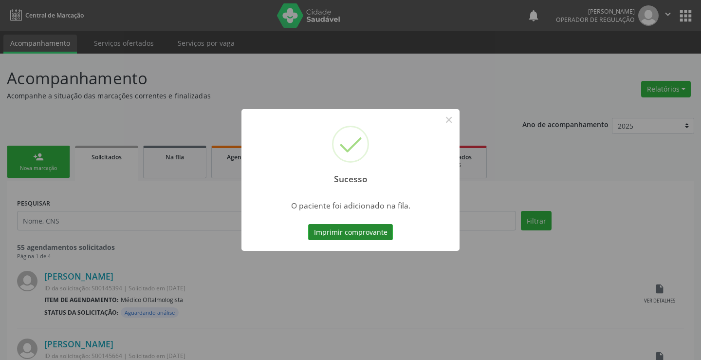
click at [353, 229] on button "Imprimir comprovante" at bounding box center [350, 232] width 85 height 17
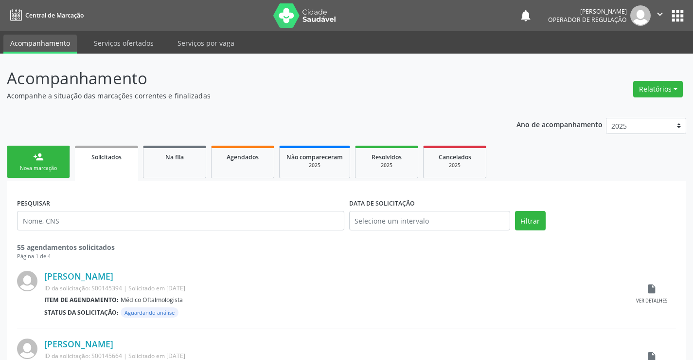
click at [35, 154] on div "person_add" at bounding box center [38, 156] width 11 height 11
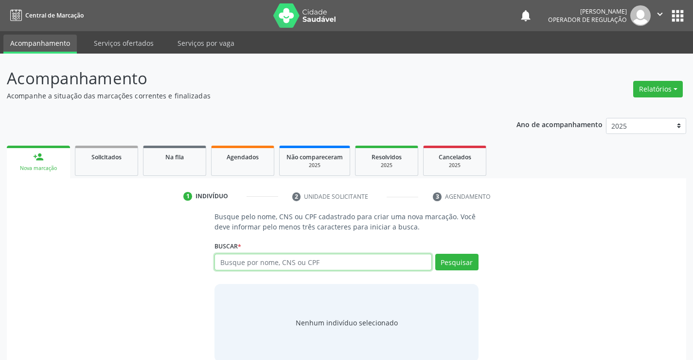
click at [324, 267] on input "text" at bounding box center [323, 262] width 217 height 17
type input "700402473655945"
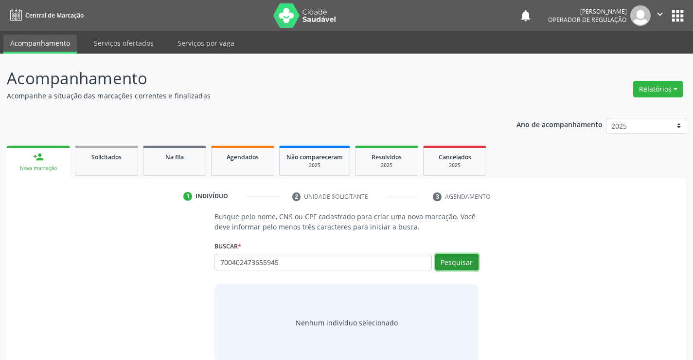
click at [457, 258] on button "Pesquisar" at bounding box center [457, 262] width 43 height 17
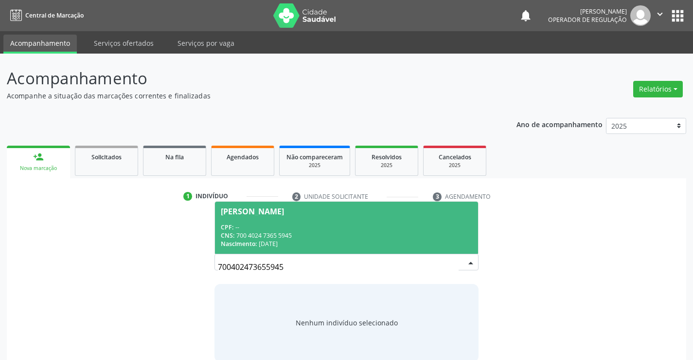
click at [299, 226] on div "CPF: --" at bounding box center [346, 227] width 251 height 8
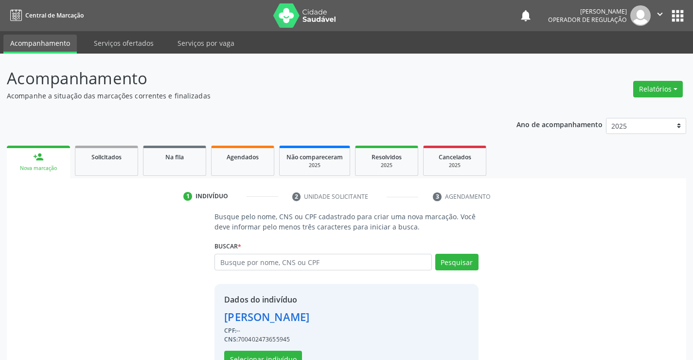
scroll to position [31, 0]
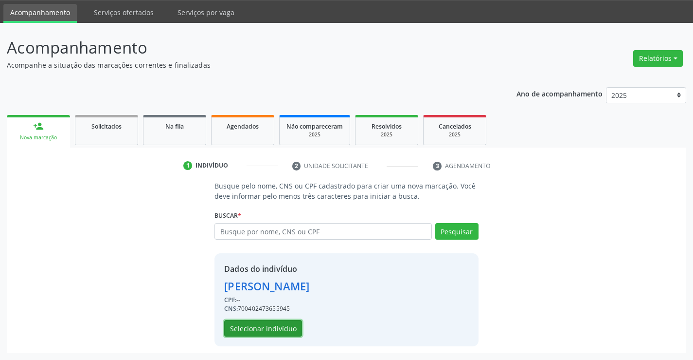
click at [265, 327] on button "Selecionar indivíduo" at bounding box center [263, 328] width 78 height 17
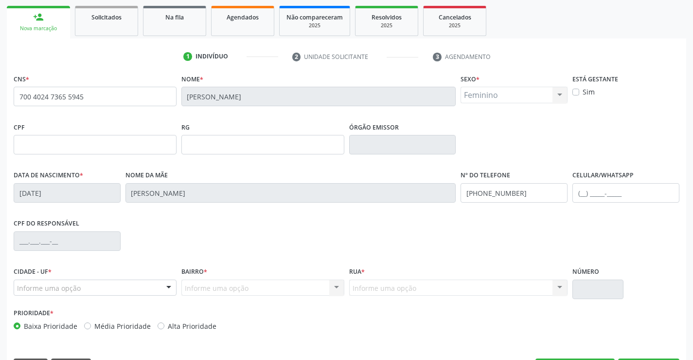
scroll to position [168, 0]
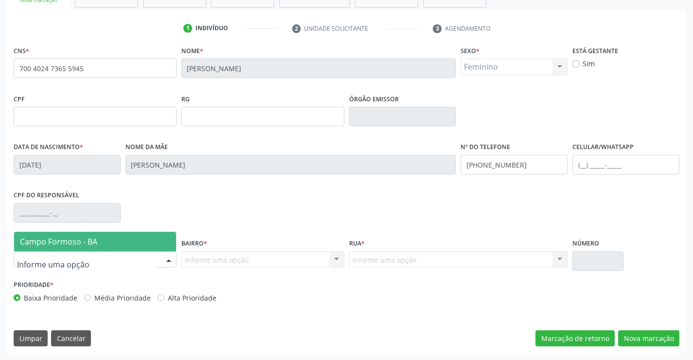
click at [95, 254] on div at bounding box center [95, 259] width 163 height 17
click at [104, 245] on span "Campo Formoso - BA" at bounding box center [95, 241] width 162 height 19
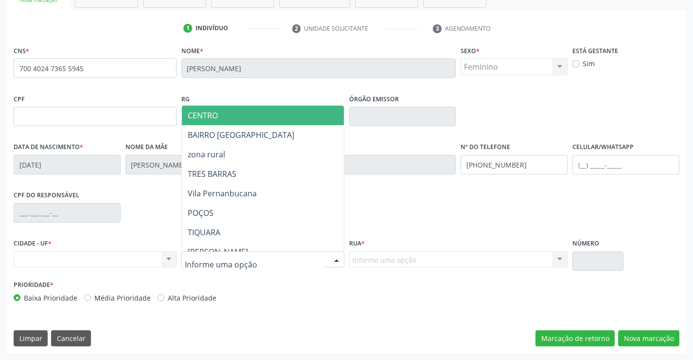
drag, startPoint x: 247, startPoint y: 262, endPoint x: 251, endPoint y: 256, distance: 6.6
click at [227, 106] on span "CENTRO" at bounding box center [287, 115] width 210 height 19
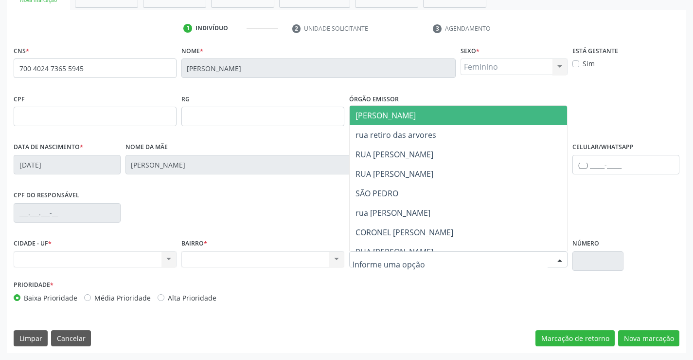
click at [397, 252] on div at bounding box center [458, 259] width 219 height 17
click at [409, 113] on span "[PERSON_NAME]" at bounding box center [386, 115] width 60 height 11
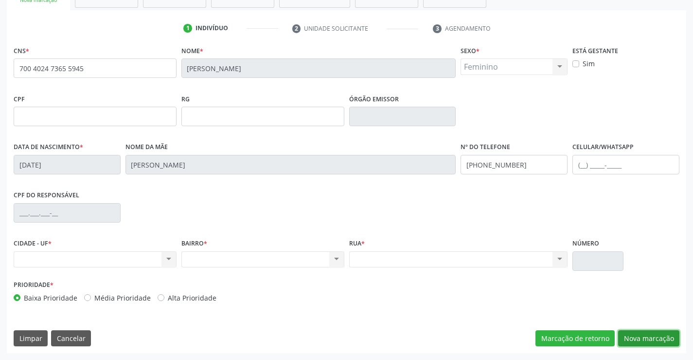
click at [652, 333] on button "Nova marcação" at bounding box center [648, 338] width 61 height 17
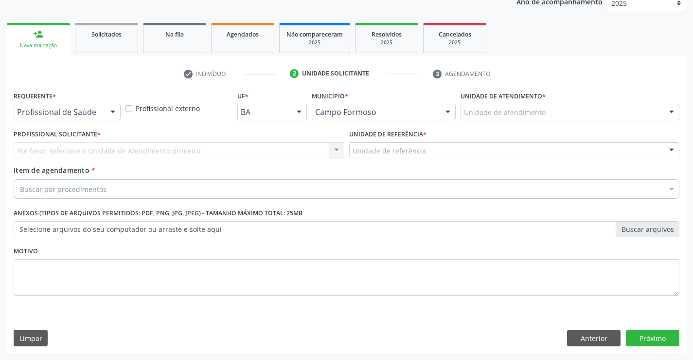
scroll to position [123, 0]
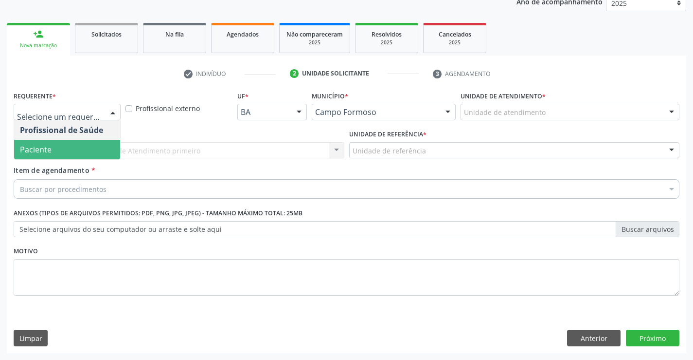
click at [49, 153] on span "Paciente" at bounding box center [36, 149] width 32 height 11
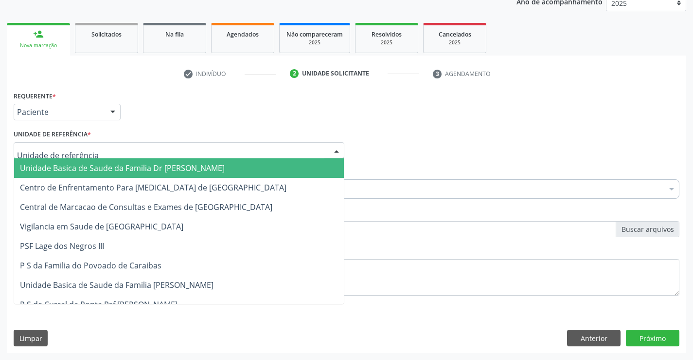
click at [85, 170] on span "Unidade Basica de Saude da Familia Dr [PERSON_NAME]" at bounding box center [122, 168] width 205 height 11
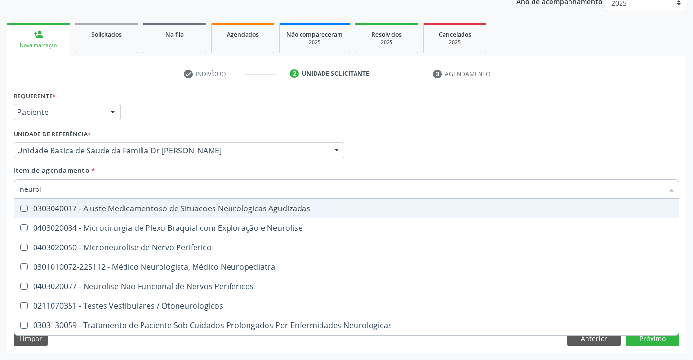
type input "neurolo"
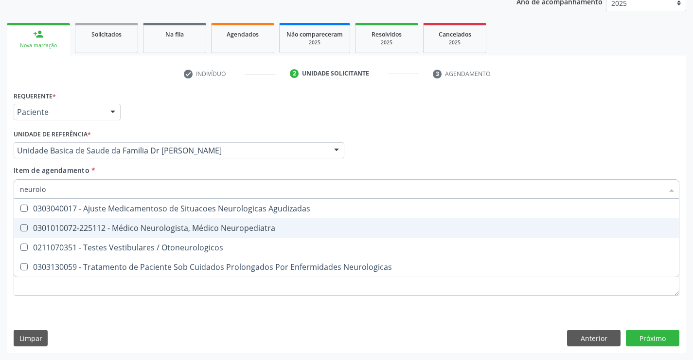
click at [141, 228] on div "0301010072-225112 - Médico Neurologista, Médico Neuropediatra" at bounding box center [347, 228] width 654 height 8
checkbox Neuropediatra "true"
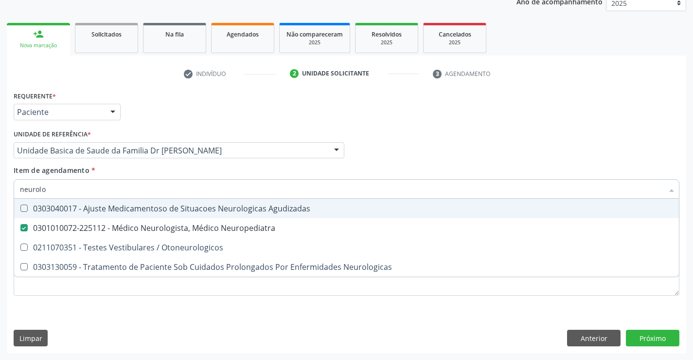
click at [140, 168] on div "Item de agendamento * neurolo Desfazer seleção 0303040017 - Ajuste Medicamentos…" at bounding box center [347, 180] width 666 height 31
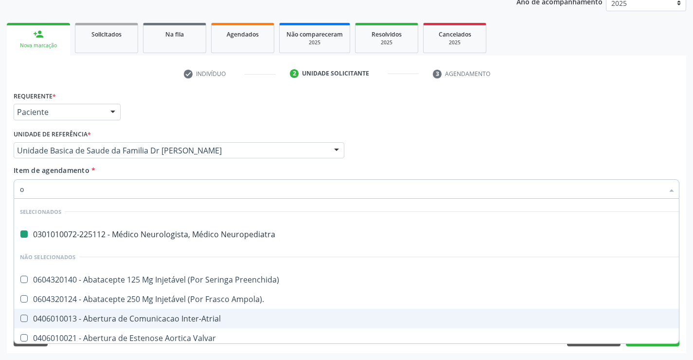
type input "of"
checkbox Neuropediatra "false"
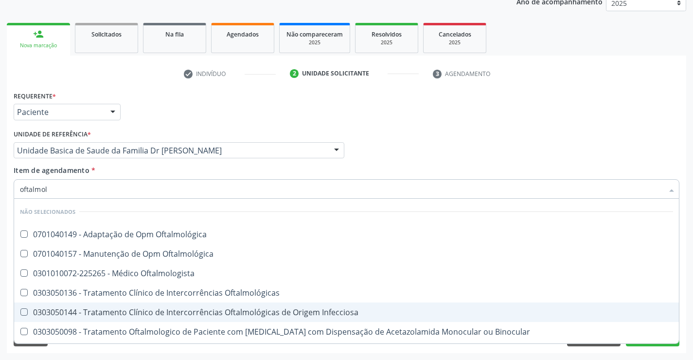
type input "oftalmolo"
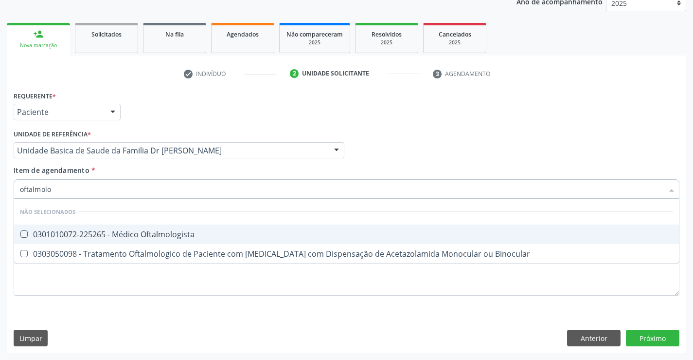
click at [176, 236] on div "0301010072-225265 - Médico Oftalmologista" at bounding box center [347, 234] width 654 height 8
checkbox Oftalmologista "true"
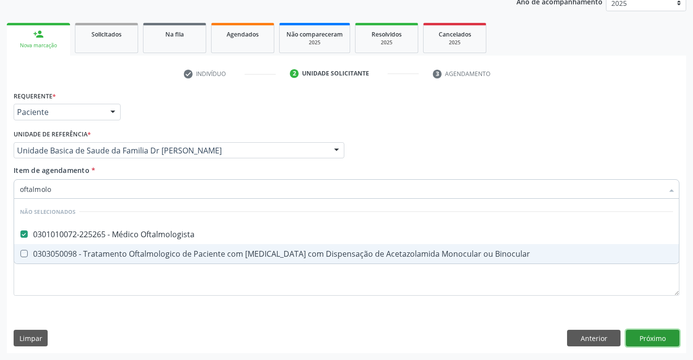
click at [651, 334] on div "Requerente * Paciente Profissional de Saúde Paciente Nenhum resultado encontrad…" at bounding box center [347, 221] width 680 height 264
checkbox Binocular "true"
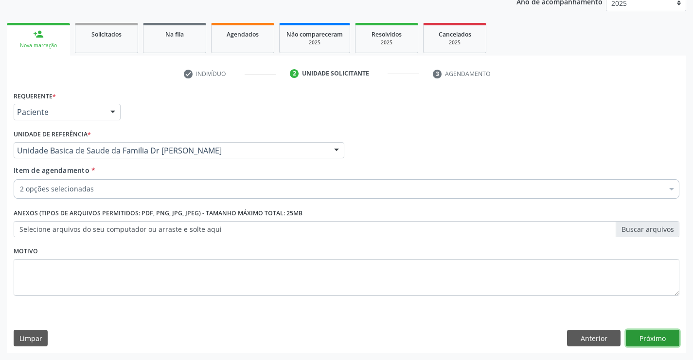
click at [649, 335] on button "Próximo" at bounding box center [653, 337] width 54 height 17
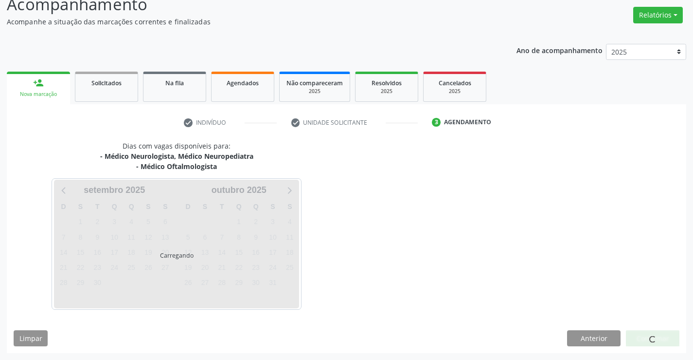
scroll to position [103, 0]
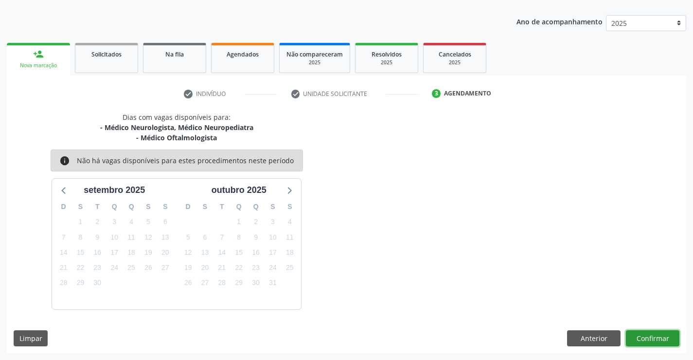
click at [649, 335] on button "Confirmar" at bounding box center [653, 338] width 54 height 17
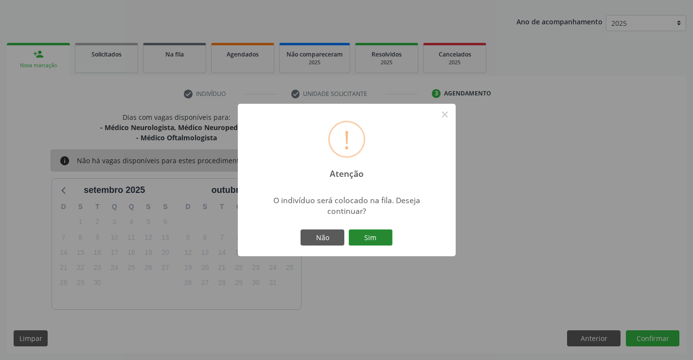
click at [372, 240] on button "Sim" at bounding box center [371, 237] width 44 height 17
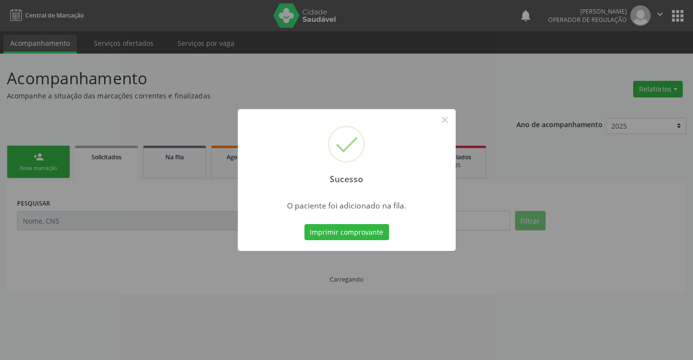
scroll to position [0, 0]
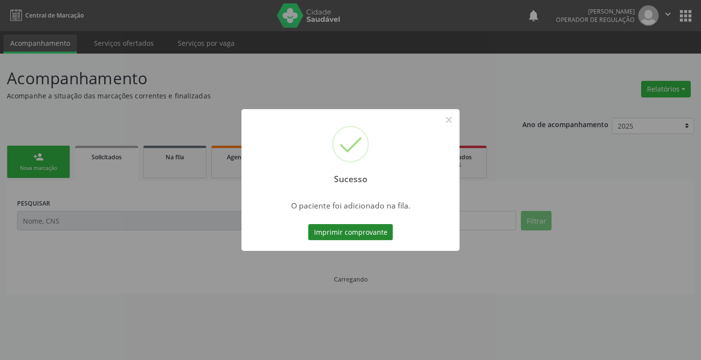
click at [337, 230] on button "Imprimir comprovante" at bounding box center [350, 232] width 85 height 17
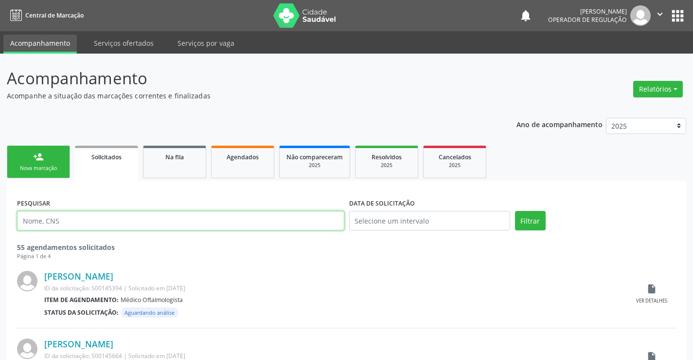
click at [182, 218] on input "text" at bounding box center [180, 220] width 327 height 19
drag, startPoint x: 48, startPoint y: 160, endPoint x: 54, endPoint y: 160, distance: 6.3
click at [48, 159] on link "person_add Nova marcação" at bounding box center [38, 161] width 63 height 33
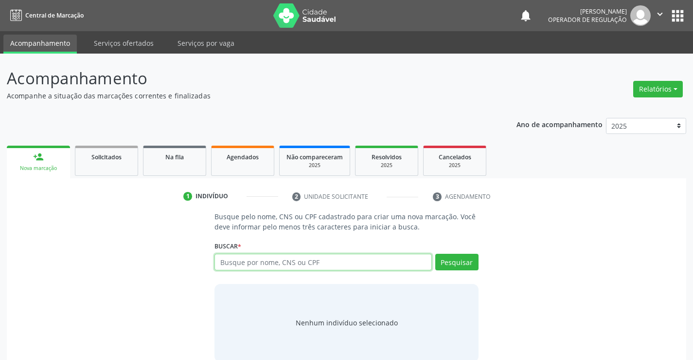
click at [317, 266] on input "text" at bounding box center [323, 262] width 217 height 17
type input "706904161775437"
click at [466, 253] on div "Buscar * Busque por nome, CNS ou CPF Nenhum resultado encontrado para: " " Não …" at bounding box center [347, 257] width 264 height 38
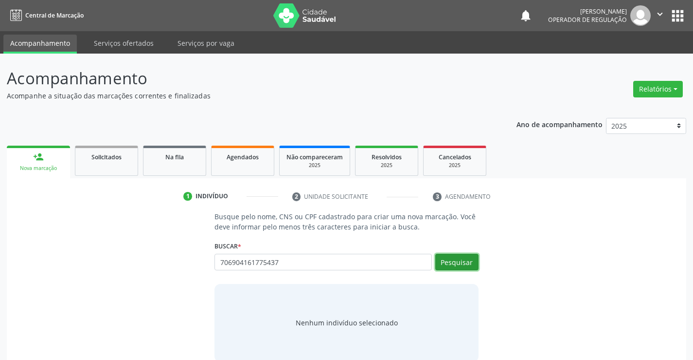
click at [466, 258] on button "Pesquisar" at bounding box center [457, 262] width 43 height 17
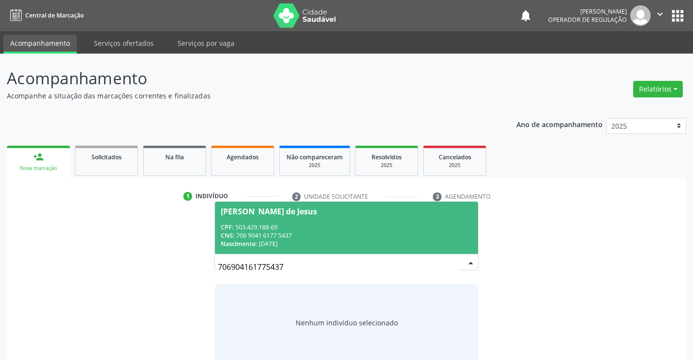
click at [306, 233] on div "CNS: 706 9041 6177 5437" at bounding box center [346, 235] width 251 height 8
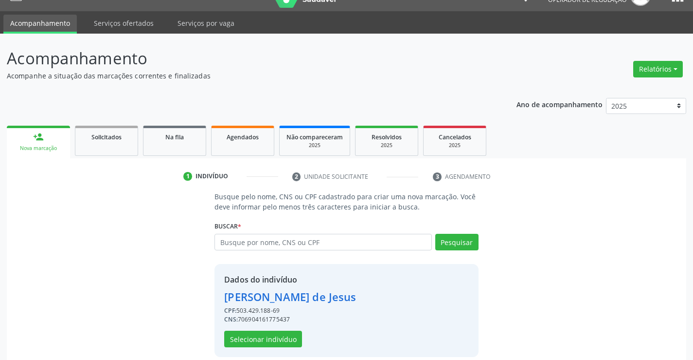
scroll to position [31, 0]
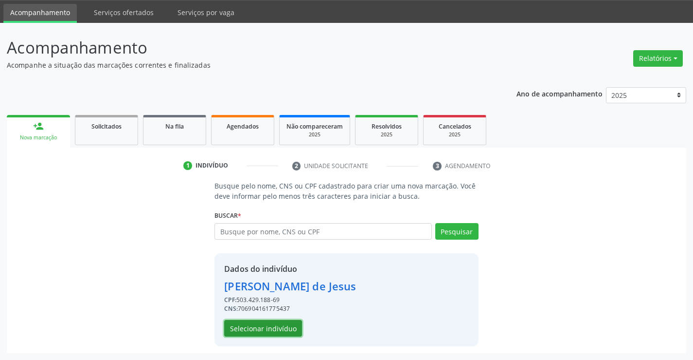
click at [264, 329] on button "Selecionar indivíduo" at bounding box center [263, 328] width 78 height 17
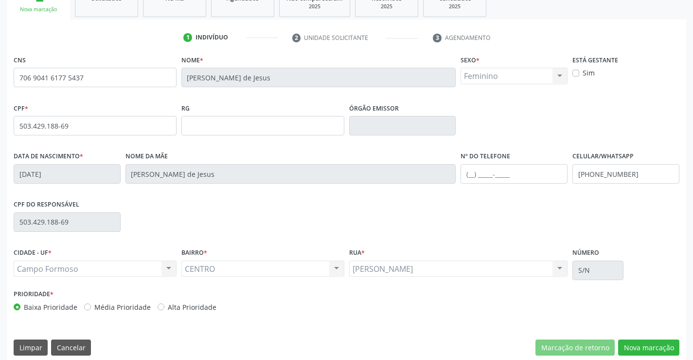
scroll to position [168, 0]
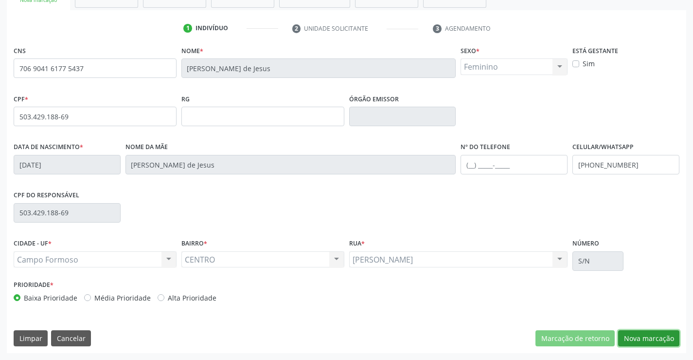
click at [645, 333] on button "Nova marcação" at bounding box center [648, 338] width 61 height 17
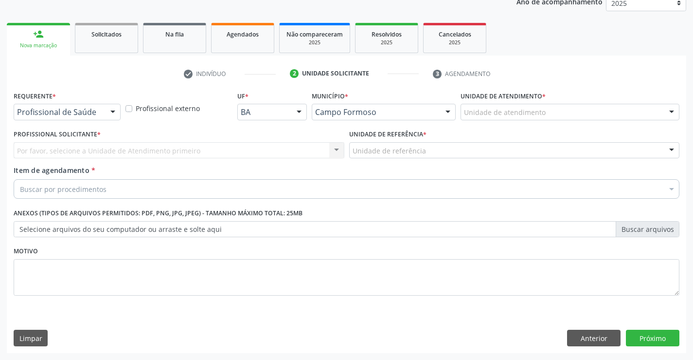
scroll to position [123, 0]
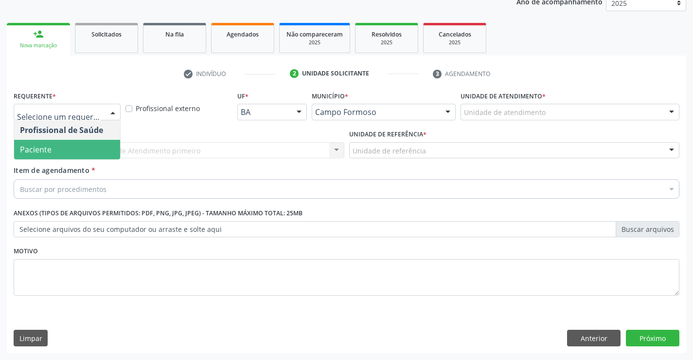
click at [75, 150] on span "Paciente" at bounding box center [67, 149] width 106 height 19
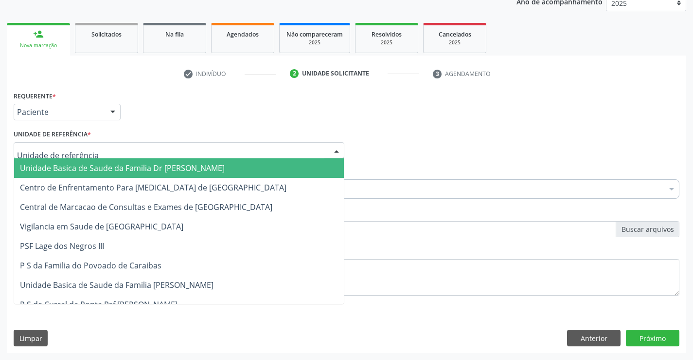
click at [87, 167] on span "Unidade Basica de Saude da Familia Dr [PERSON_NAME]" at bounding box center [122, 168] width 205 height 11
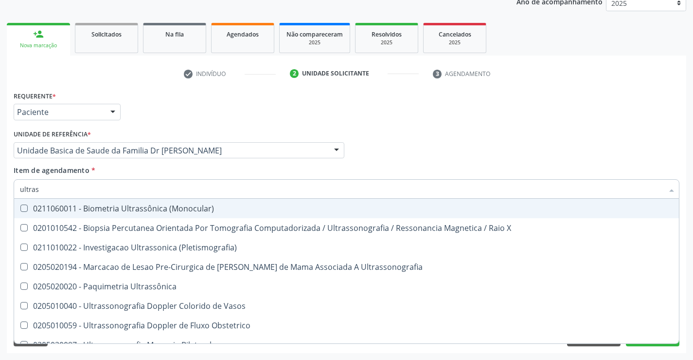
type input "ultrass"
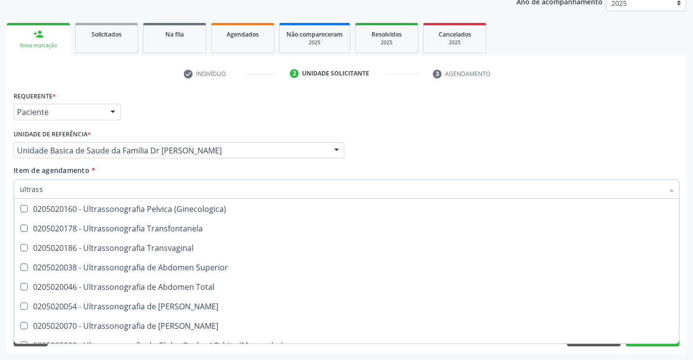
scroll to position [195, 0]
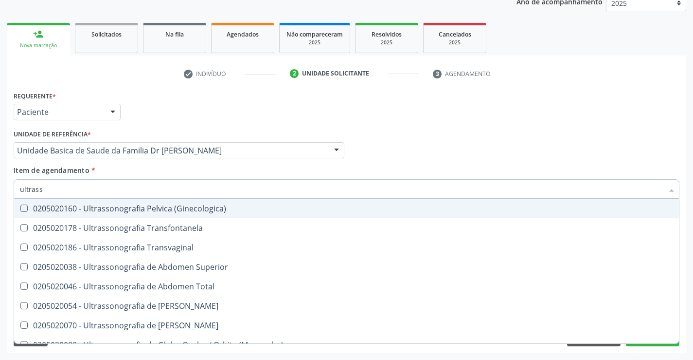
click at [204, 204] on div "0205020160 - Ultrassonografia Pelvica (Ginecologica)" at bounding box center [347, 208] width 654 height 8
checkbox \(Ginecologica\) "true"
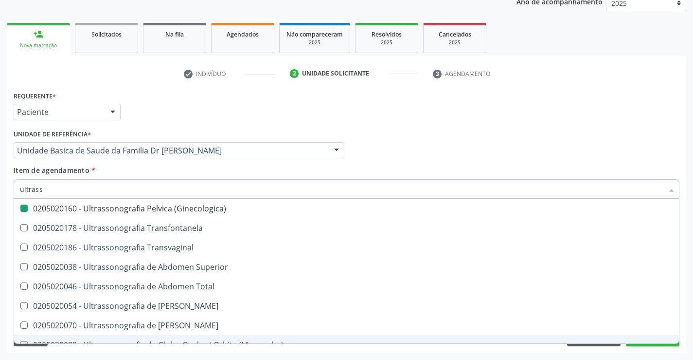
click at [686, 317] on div "Requerente * Paciente Profissional de Saúde Paciente Nenhum resultado encontrad…" at bounding box center [347, 221] width 680 height 264
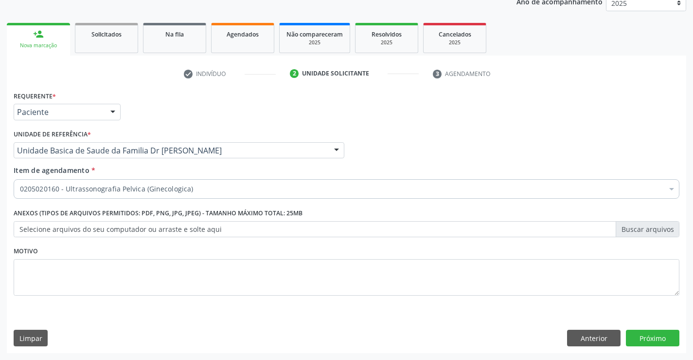
scroll to position [0, 0]
click at [649, 336] on button "Próximo" at bounding box center [653, 337] width 54 height 17
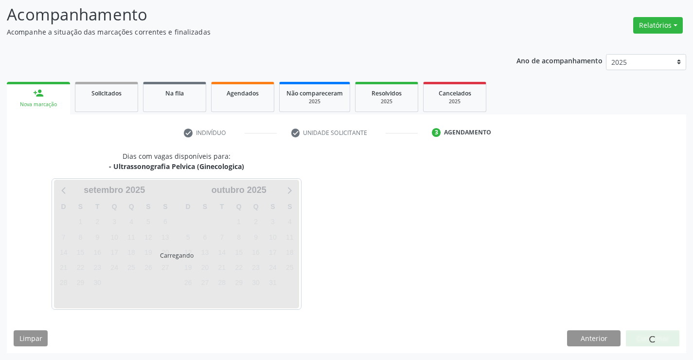
scroll to position [64, 0]
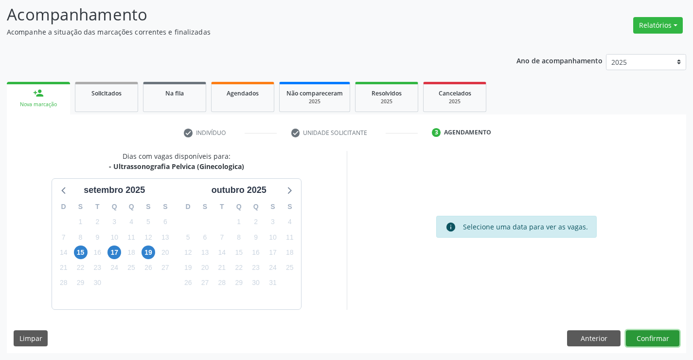
click at [655, 338] on button "Confirmar" at bounding box center [653, 338] width 54 height 17
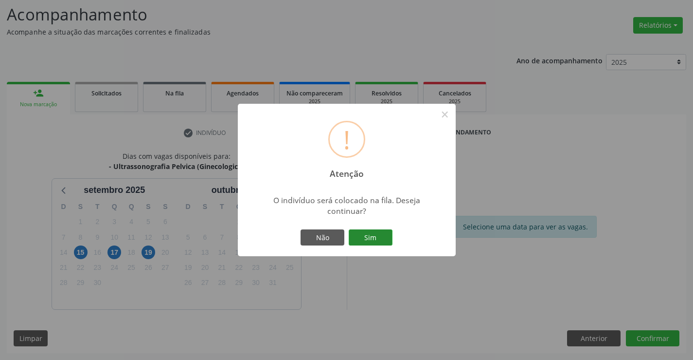
click at [369, 232] on button "Sim" at bounding box center [371, 237] width 44 height 17
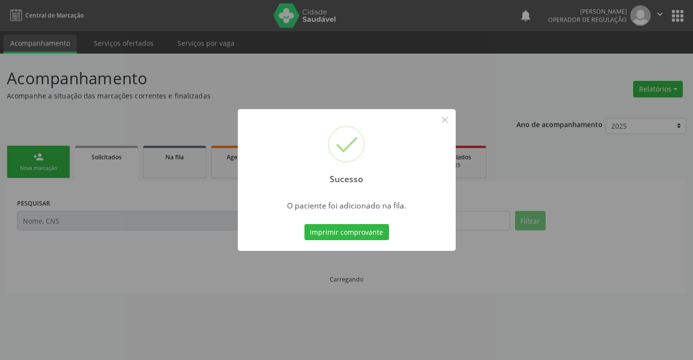
scroll to position [0, 0]
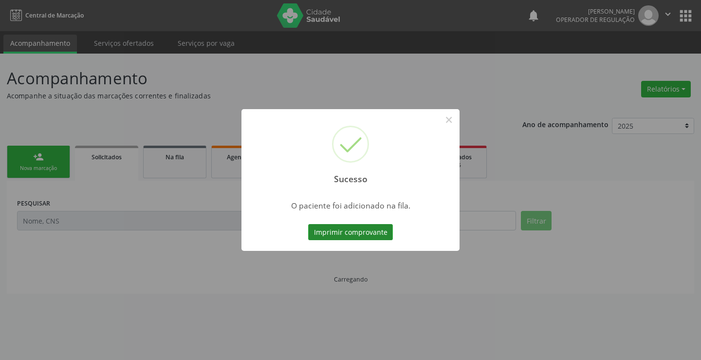
click at [367, 230] on button "Imprimir comprovante" at bounding box center [350, 232] width 85 height 17
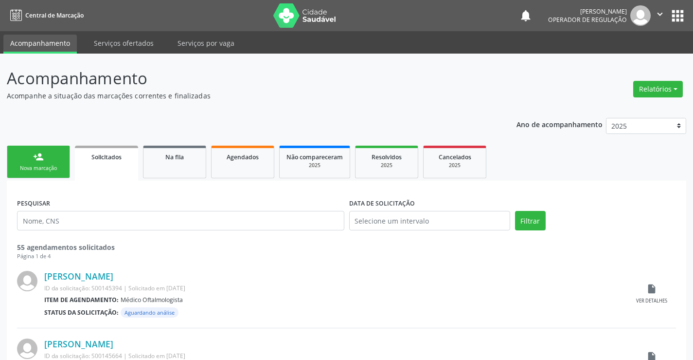
click at [41, 171] on div "Nova marcação" at bounding box center [38, 167] width 49 height 7
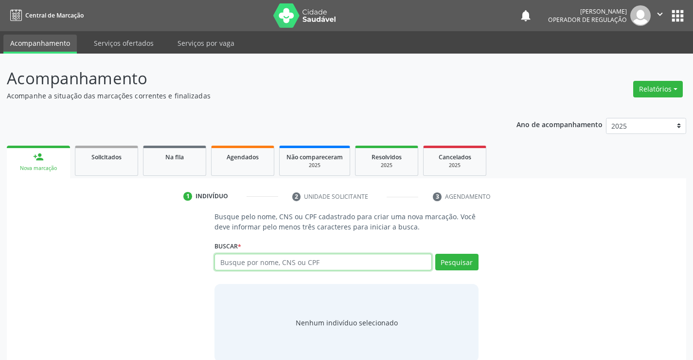
click at [299, 263] on input "text" at bounding box center [323, 262] width 217 height 17
click at [318, 264] on input "text" at bounding box center [323, 262] width 217 height 17
click at [294, 260] on input "text" at bounding box center [323, 262] width 217 height 17
type input "702800509394470"
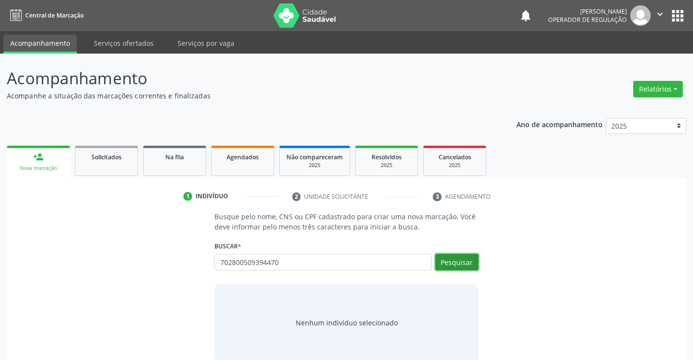
click at [461, 259] on button "Pesquisar" at bounding box center [457, 262] width 43 height 17
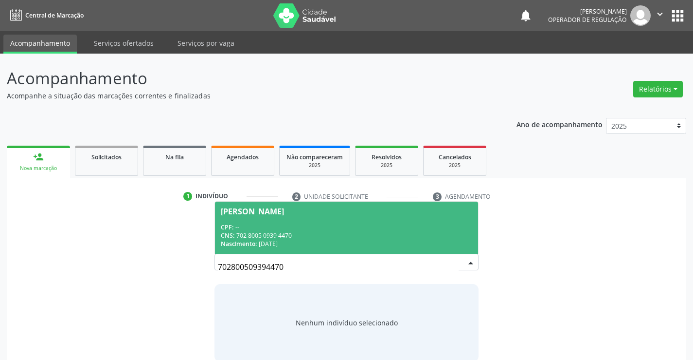
click at [296, 229] on div "CPF: --" at bounding box center [346, 227] width 251 height 8
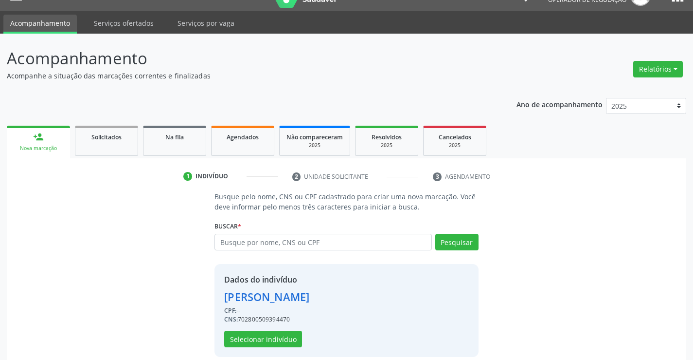
scroll to position [31, 0]
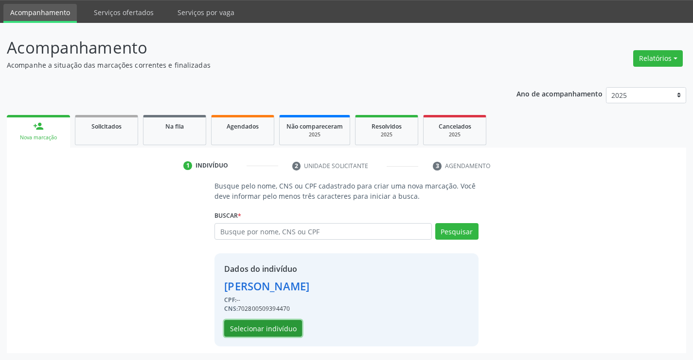
click at [265, 324] on button "Selecionar indivíduo" at bounding box center [263, 328] width 78 height 17
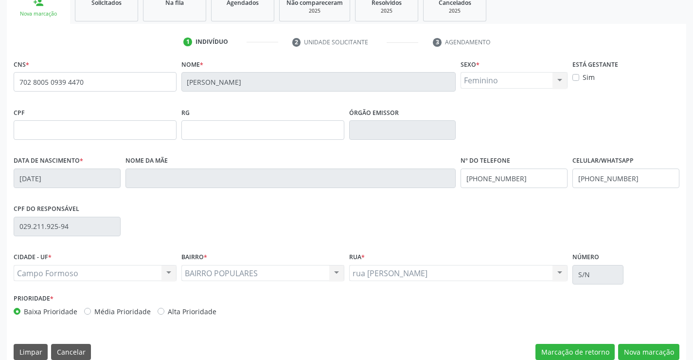
scroll to position [168, 0]
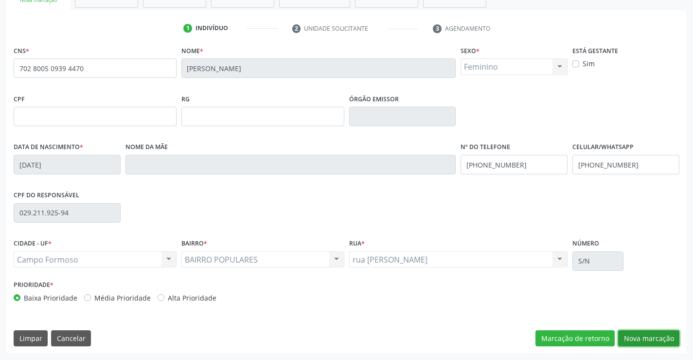
click at [645, 337] on button "Nova marcação" at bounding box center [648, 338] width 61 height 17
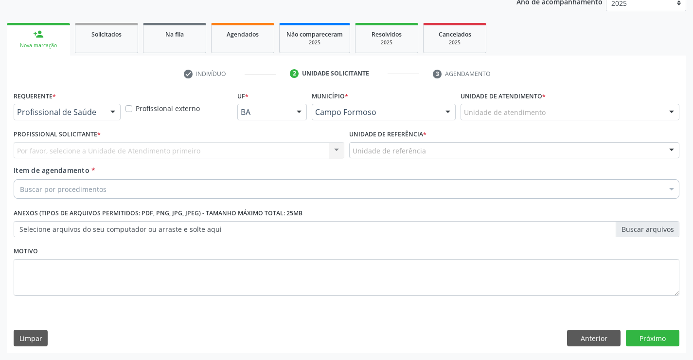
scroll to position [123, 0]
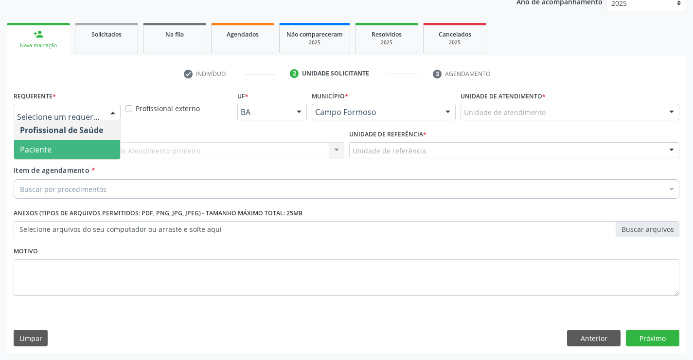
click at [45, 151] on span "Paciente" at bounding box center [36, 149] width 32 height 11
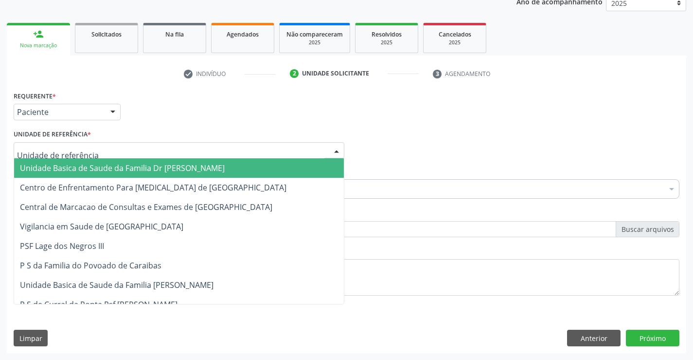
click at [95, 163] on span "Unidade Basica de Saude da Familia Dr [PERSON_NAME]" at bounding box center [122, 168] width 205 height 11
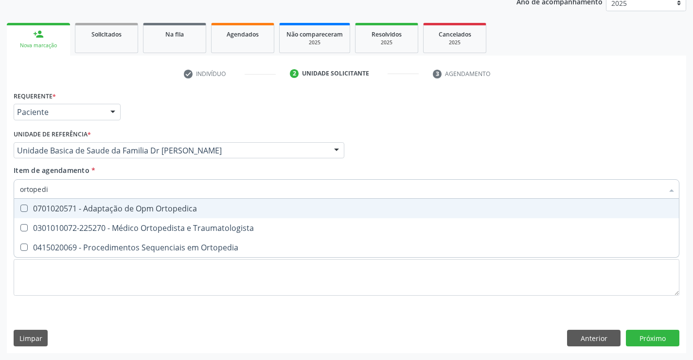
type input "ortopedis"
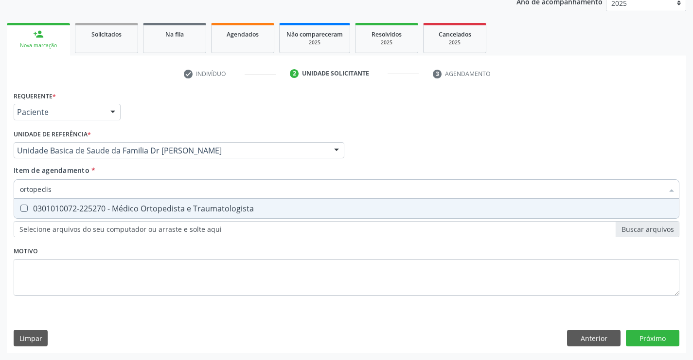
click at [148, 212] on div "0301010072-225270 - Médico Ortopedista e Traumatologista" at bounding box center [347, 208] width 654 height 8
checkbox Traumatologista "true"
click at [654, 337] on div "Requerente * Paciente Profissional de Saúde Paciente Nenhum resultado encontrad…" at bounding box center [347, 221] width 680 height 264
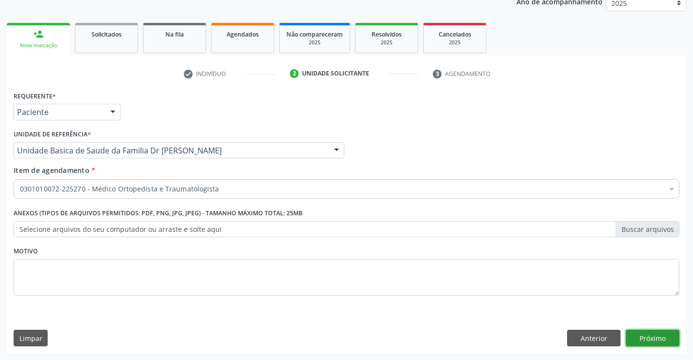
click at [654, 337] on button "Próximo" at bounding box center [653, 337] width 54 height 17
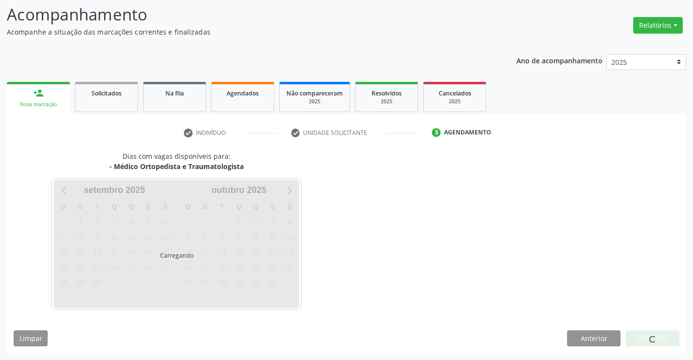
scroll to position [64, 0]
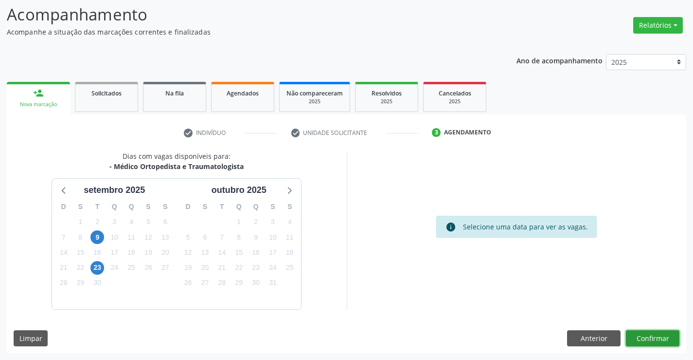
click at [655, 334] on button "Confirmar" at bounding box center [653, 338] width 54 height 17
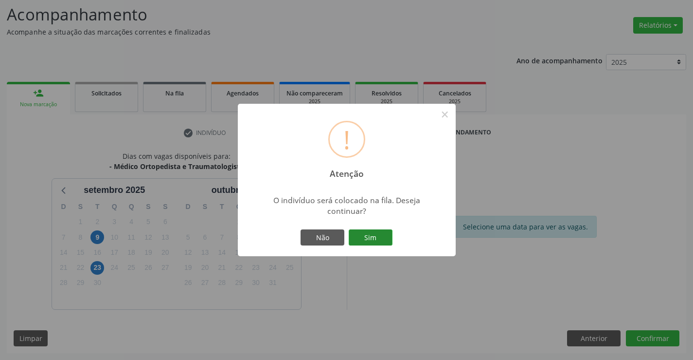
click at [371, 234] on button "Sim" at bounding box center [371, 237] width 44 height 17
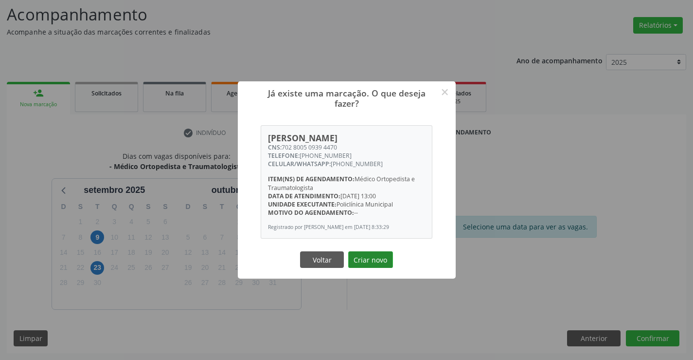
click at [374, 258] on button "Criar novo" at bounding box center [370, 259] width 45 height 17
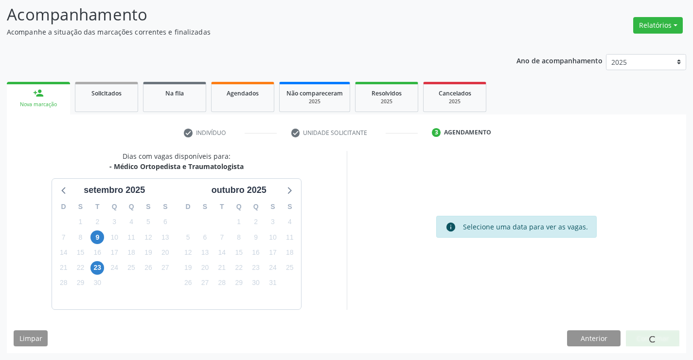
scroll to position [0, 0]
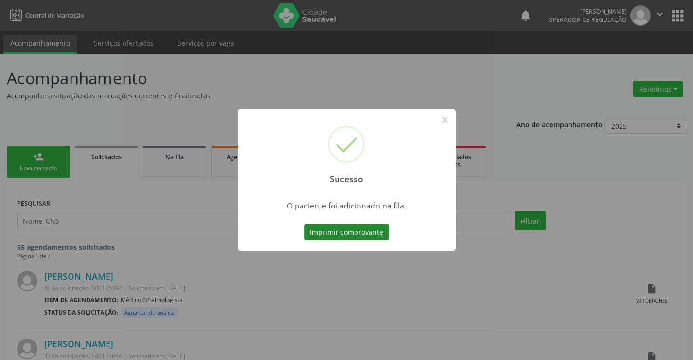
click at [349, 228] on button "Imprimir comprovante" at bounding box center [347, 232] width 85 height 17
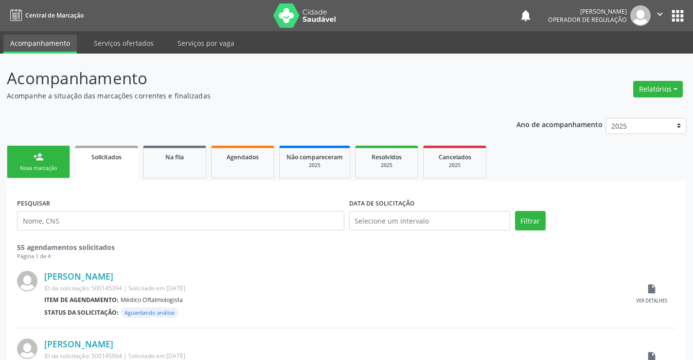
click at [47, 164] on link "person_add Nova marcação" at bounding box center [38, 161] width 63 height 33
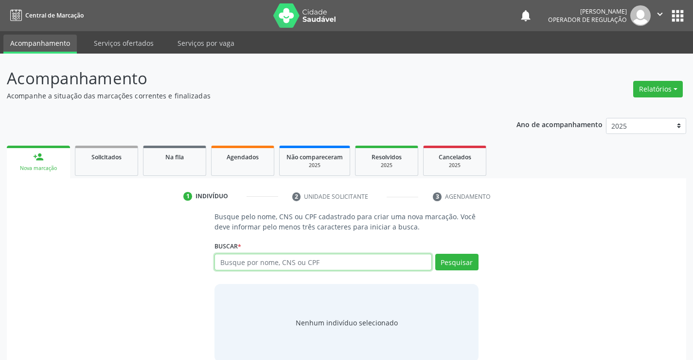
click at [328, 260] on input "text" at bounding box center [323, 262] width 217 height 17
click at [325, 263] on input "text" at bounding box center [323, 262] width 217 height 17
type input "700407728337050"
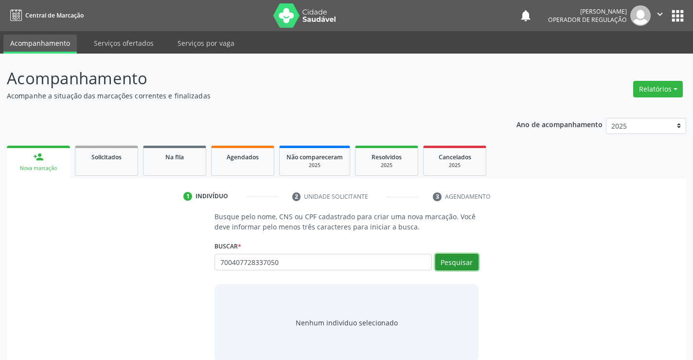
click at [466, 259] on button "Pesquisar" at bounding box center [457, 262] width 43 height 17
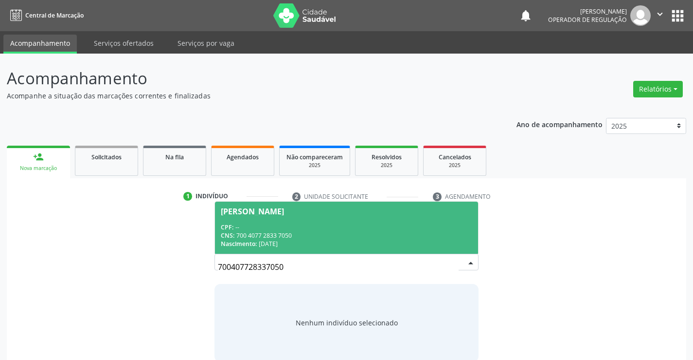
click at [269, 227] on div "CPF: --" at bounding box center [346, 227] width 251 height 8
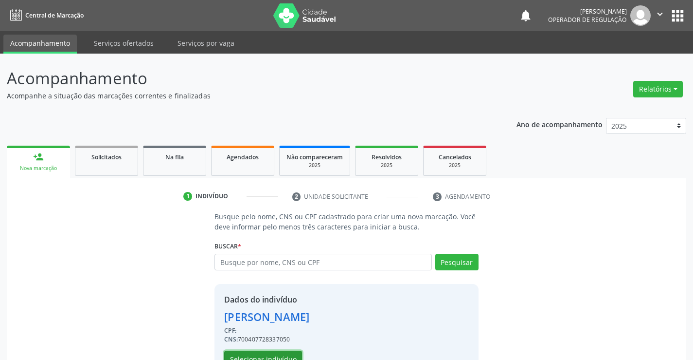
click at [268, 354] on button "Selecionar indivíduo" at bounding box center [263, 358] width 78 height 17
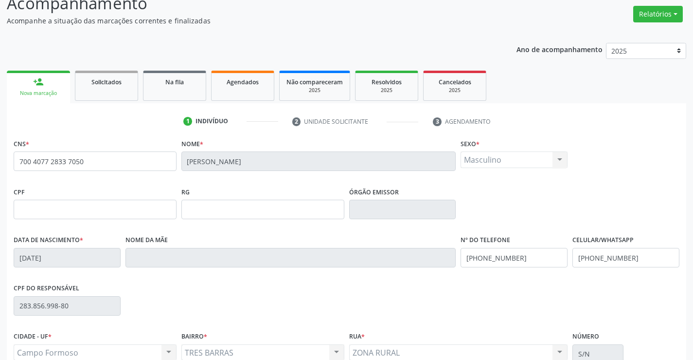
scroll to position [168, 0]
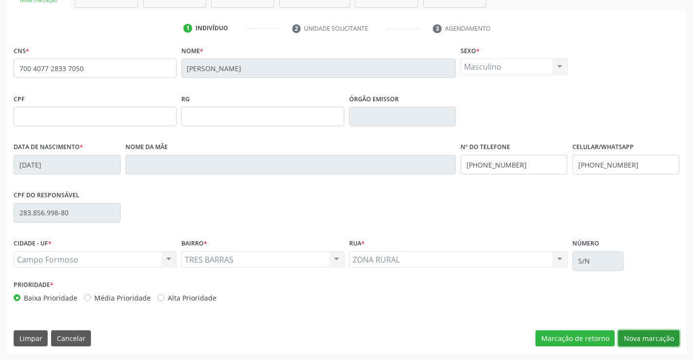
click at [652, 335] on button "Nova marcação" at bounding box center [648, 338] width 61 height 17
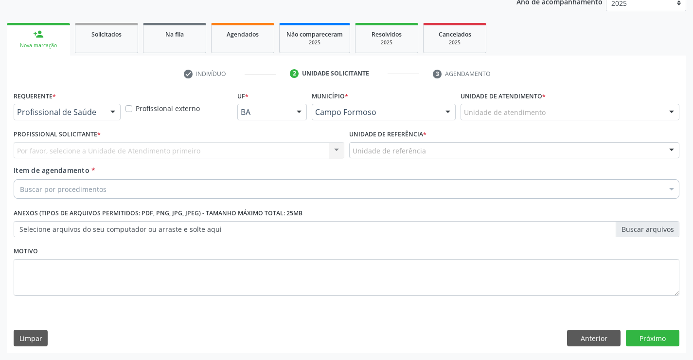
scroll to position [123, 0]
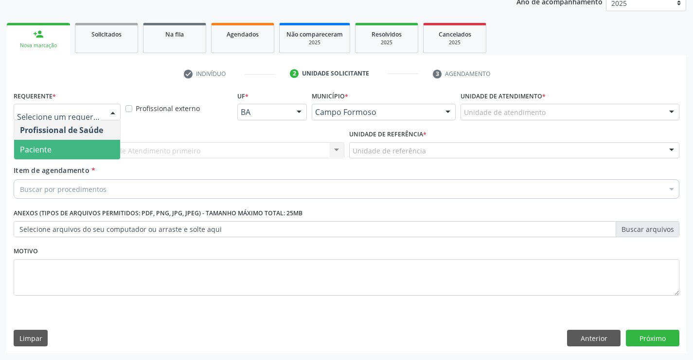
click at [64, 145] on span "Paciente" at bounding box center [67, 149] width 106 height 19
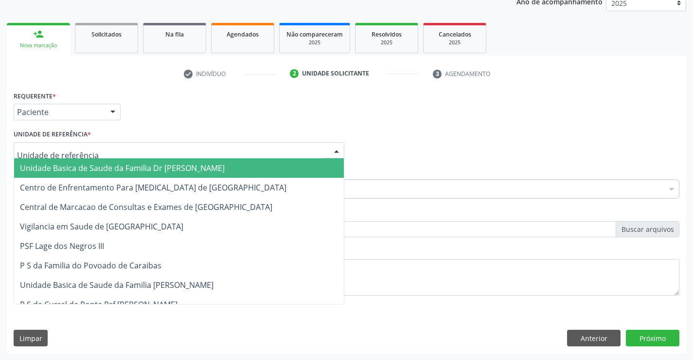
click at [64, 142] on div at bounding box center [179, 150] width 331 height 17
click at [110, 167] on span "Unidade Basica de Saude da Familia Dr [PERSON_NAME]" at bounding box center [122, 168] width 205 height 11
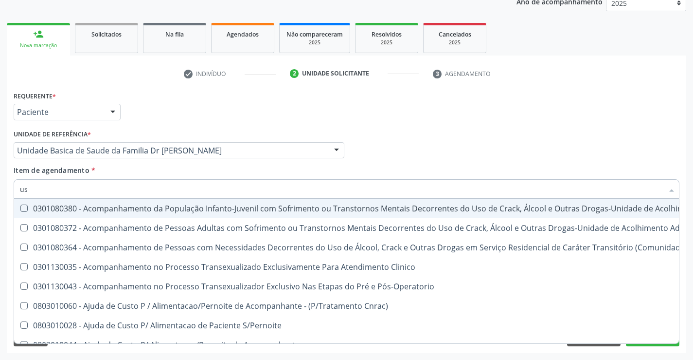
type input "usg"
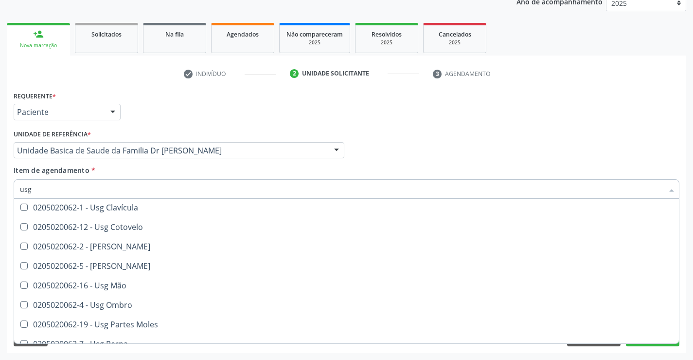
scroll to position [97, 0]
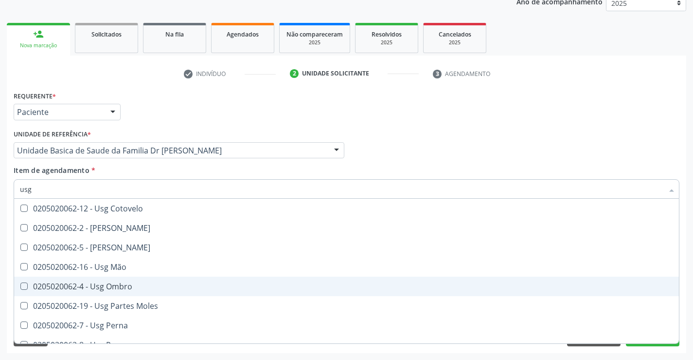
click at [133, 283] on div "0205020062-4 - Usg Ombro" at bounding box center [347, 286] width 654 height 8
checkbox Ombro "true"
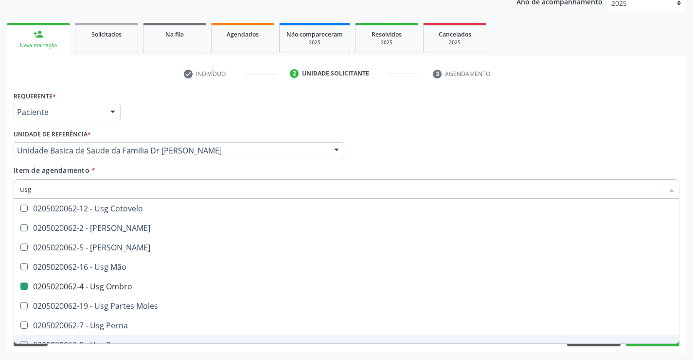
click at [685, 313] on div "Requerente * Paciente Profissional de Saúde Paciente Nenhum resultado encontrad…" at bounding box center [347, 221] width 680 height 264
checkbox Braço "true"
checkbox Ombro "false"
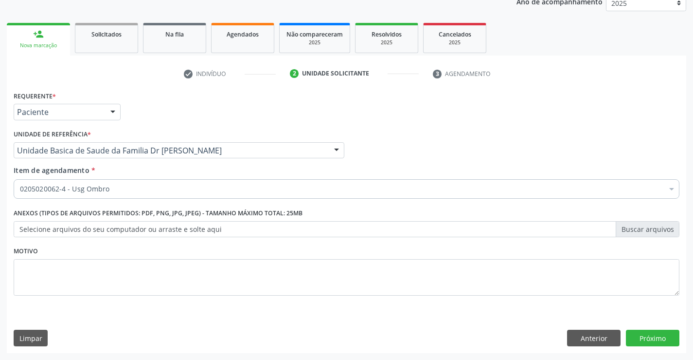
scroll to position [0, 0]
click at [655, 340] on button "Próximo" at bounding box center [653, 337] width 54 height 17
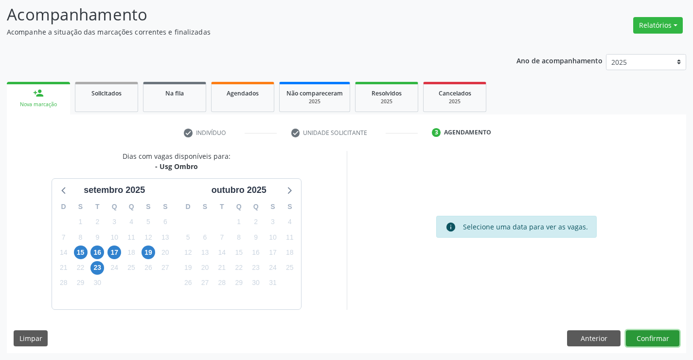
click at [647, 335] on button "Confirmar" at bounding box center [653, 338] width 54 height 17
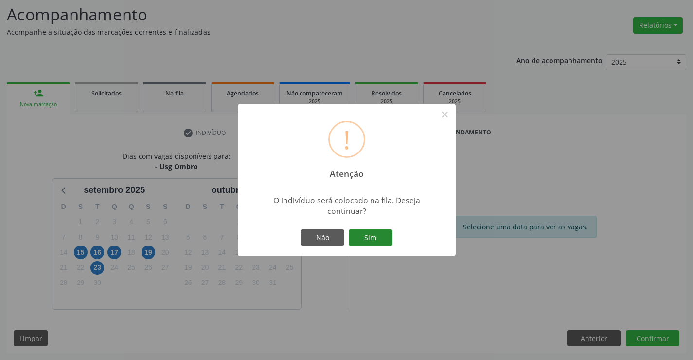
click at [371, 230] on button "Sim" at bounding box center [371, 237] width 44 height 17
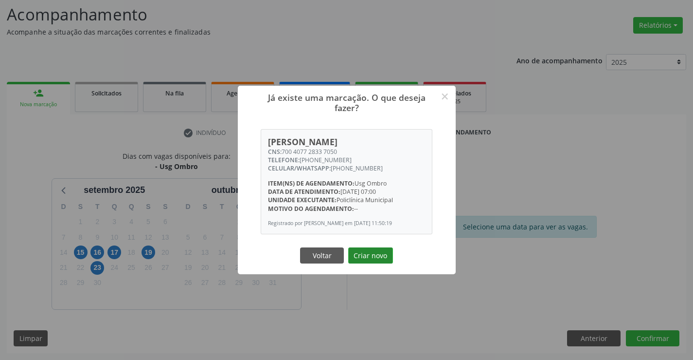
click at [377, 256] on button "Criar novo" at bounding box center [370, 255] width 45 height 17
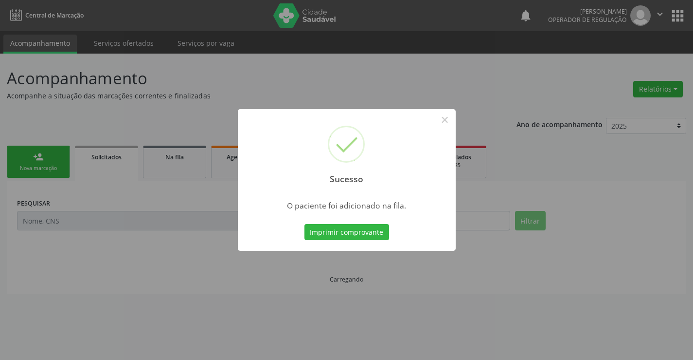
scroll to position [0, 0]
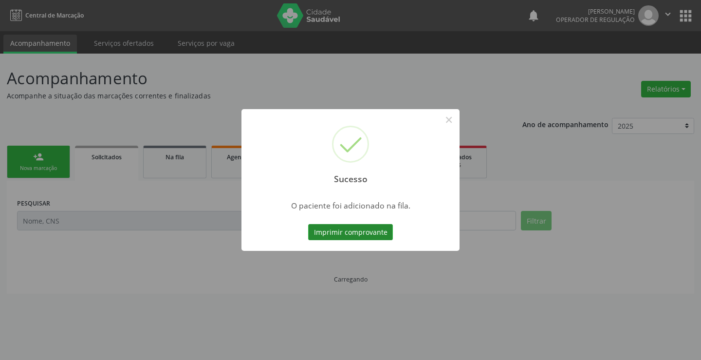
click at [346, 229] on button "Imprimir comprovante" at bounding box center [350, 232] width 85 height 17
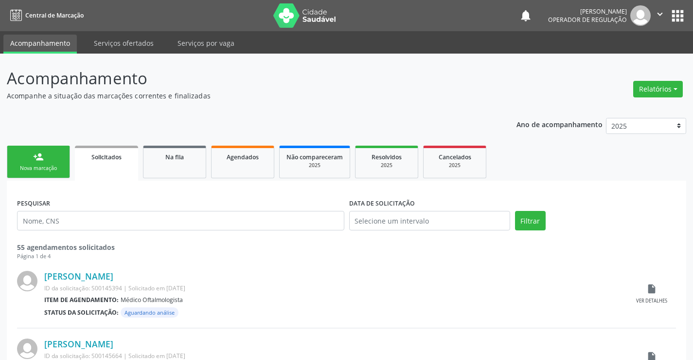
click at [46, 163] on link "person_add Nova marcação" at bounding box center [38, 161] width 63 height 33
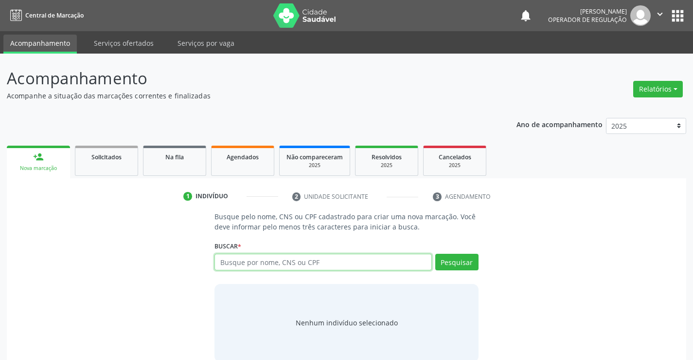
click at [346, 261] on input "text" at bounding box center [323, 262] width 217 height 17
click at [324, 264] on input "text" at bounding box center [323, 262] width 217 height 17
click at [330, 263] on input "text" at bounding box center [323, 262] width 217 height 17
type input "707606218095092"
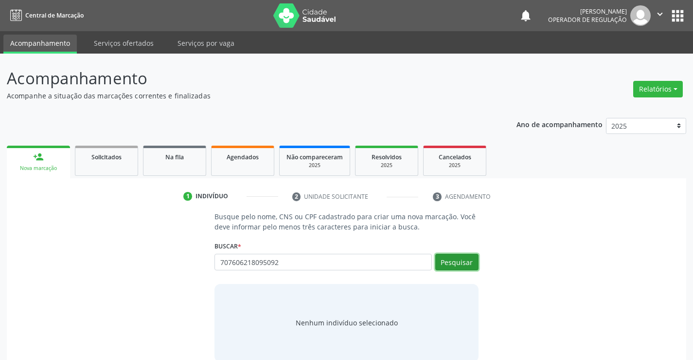
click at [450, 262] on button "Pesquisar" at bounding box center [457, 262] width 43 height 17
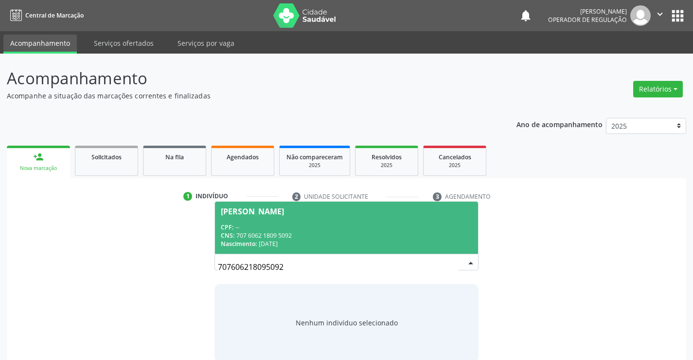
click at [289, 227] on div "CPF: --" at bounding box center [346, 227] width 251 height 8
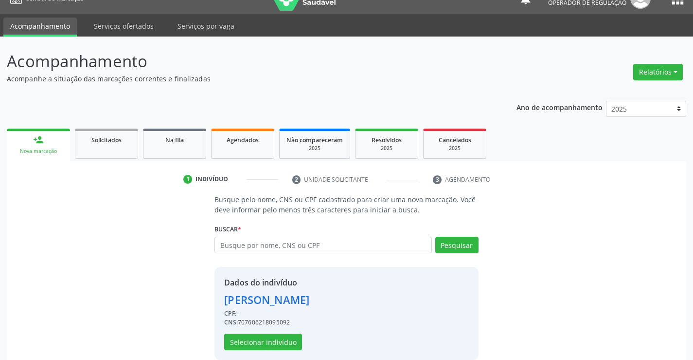
scroll to position [31, 0]
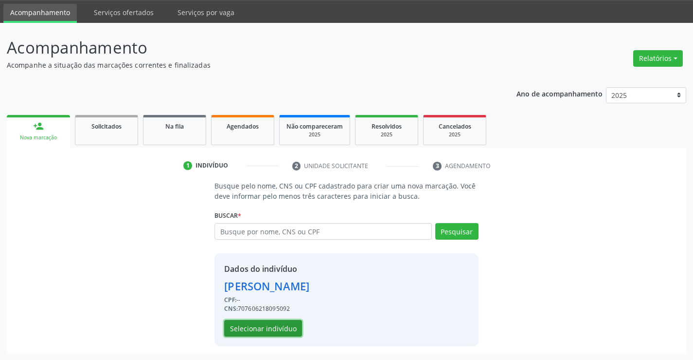
click at [249, 325] on button "Selecionar indivíduo" at bounding box center [263, 328] width 78 height 17
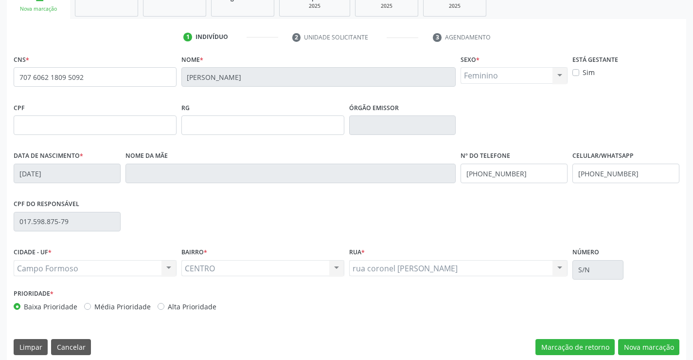
scroll to position [168, 0]
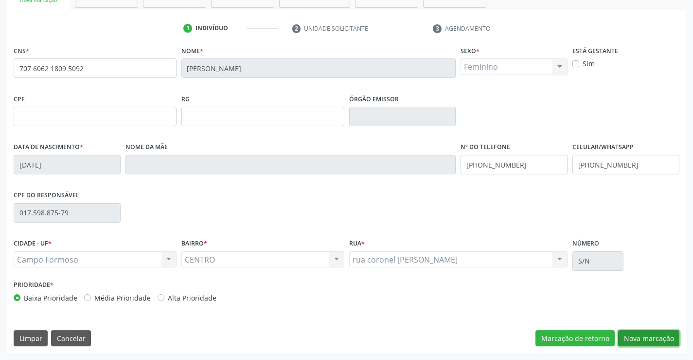
click at [649, 335] on button "Nova marcação" at bounding box center [648, 338] width 61 height 17
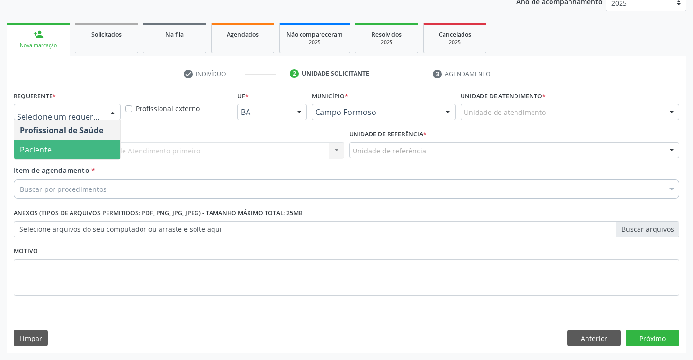
click at [47, 146] on span "Paciente" at bounding box center [36, 149] width 32 height 11
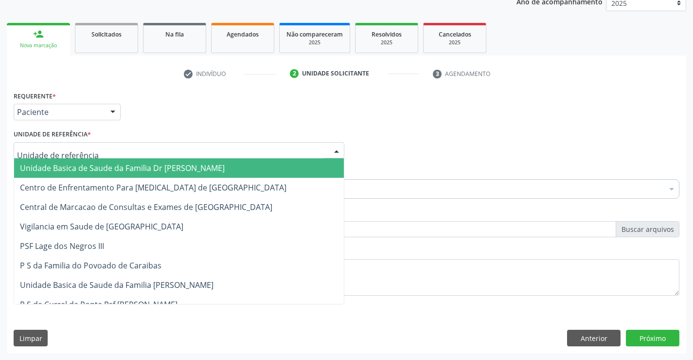
click at [103, 167] on span "Unidade Basica de Saude da Familia Dr [PERSON_NAME]" at bounding box center [122, 168] width 205 height 11
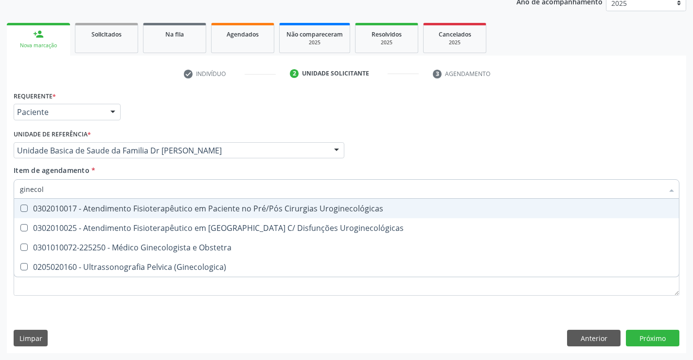
type input "ginecolo"
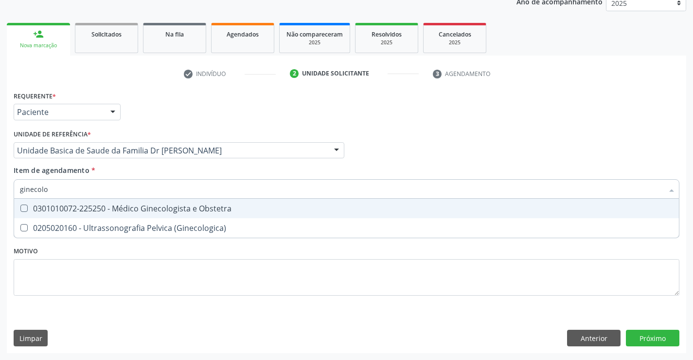
click at [166, 206] on div "0301010072-225250 - Médico Ginecologista e Obstetra" at bounding box center [347, 208] width 654 height 8
checkbox Obstetra "true"
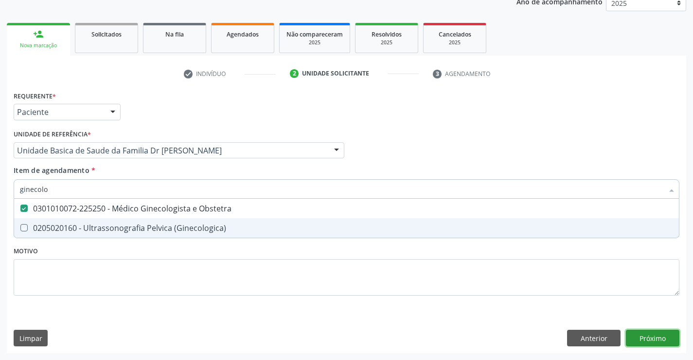
click at [652, 336] on div "Requerente * Paciente Profissional de Saúde Paciente Nenhum resultado encontrad…" at bounding box center [347, 221] width 680 height 264
checkbox \(Ginecologica\) "true"
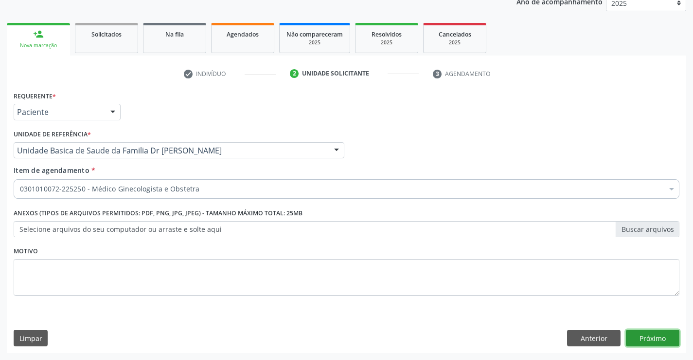
click at [651, 335] on button "Próximo" at bounding box center [653, 337] width 54 height 17
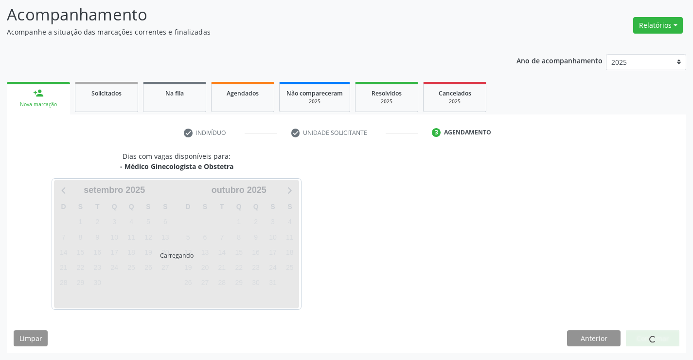
scroll to position [64, 0]
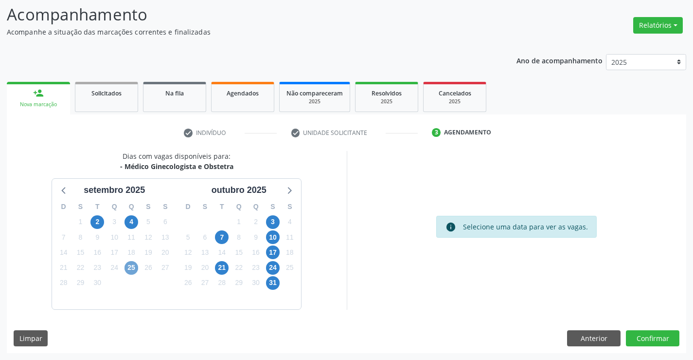
click at [128, 266] on span "25" at bounding box center [132, 268] width 14 height 14
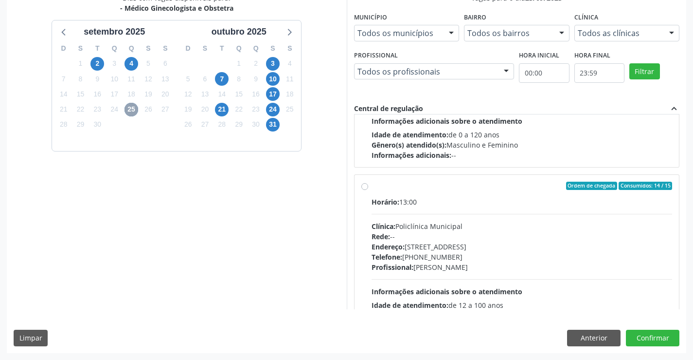
scroll to position [153, 0]
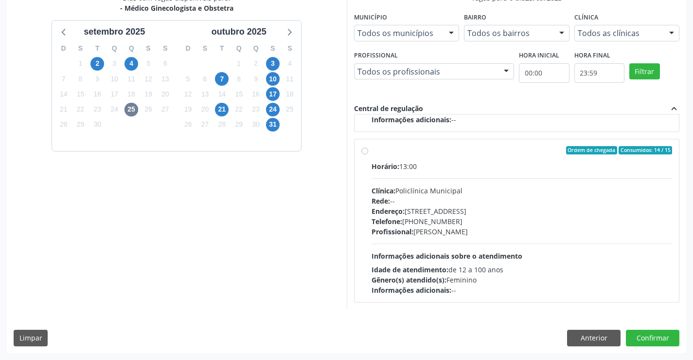
click at [449, 156] on label "Ordem de chegada Consumidos: 14 / 15 Horário: 13:00 Clínica: Policlínica Munici…" at bounding box center [522, 220] width 301 height 149
click at [368, 155] on input "Ordem de chegada Consumidos: 14 / 15 Horário: 13:00 Clínica: Policlínica Munici…" at bounding box center [365, 150] width 7 height 9
radio input "true"
click at [665, 334] on button "Confirmar" at bounding box center [653, 337] width 54 height 17
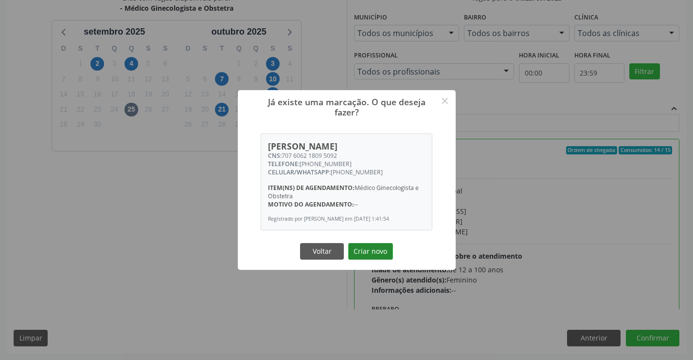
click at [368, 245] on button "Criar novo" at bounding box center [370, 251] width 45 height 17
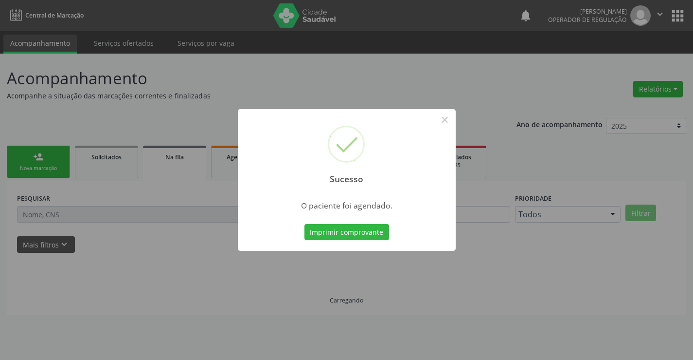
scroll to position [0, 0]
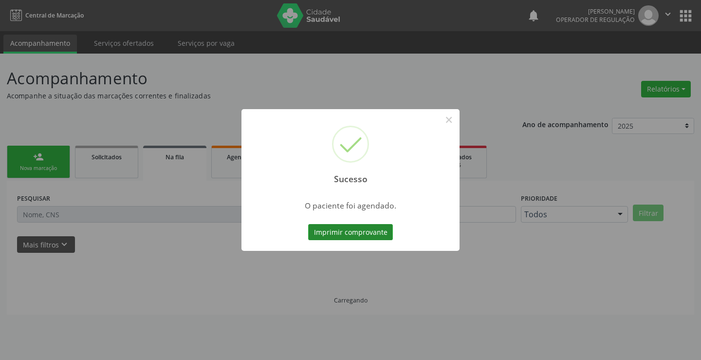
click at [352, 232] on button "Imprimir comprovante" at bounding box center [350, 232] width 85 height 17
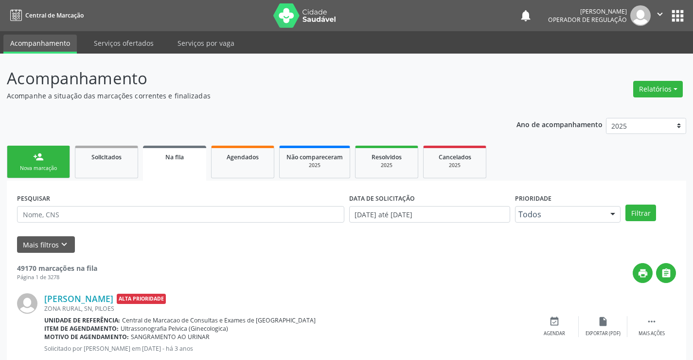
drag, startPoint x: 40, startPoint y: 162, endPoint x: 42, endPoint y: 157, distance: 5.2
click at [42, 161] on div "person_add" at bounding box center [38, 156] width 11 height 11
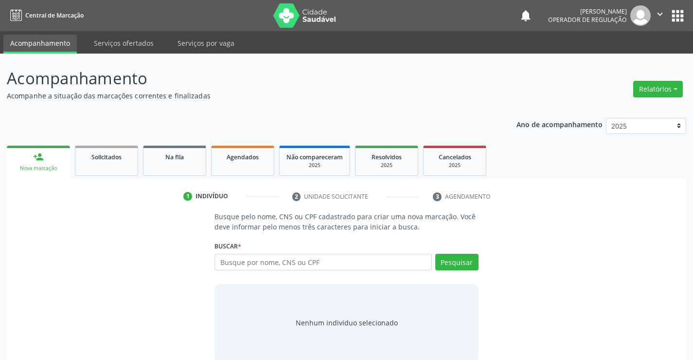
click at [658, 11] on icon "" at bounding box center [660, 14] width 11 height 11
click at [642, 62] on link "Sair" at bounding box center [635, 60] width 67 height 14
